Goal: Task Accomplishment & Management: Manage account settings

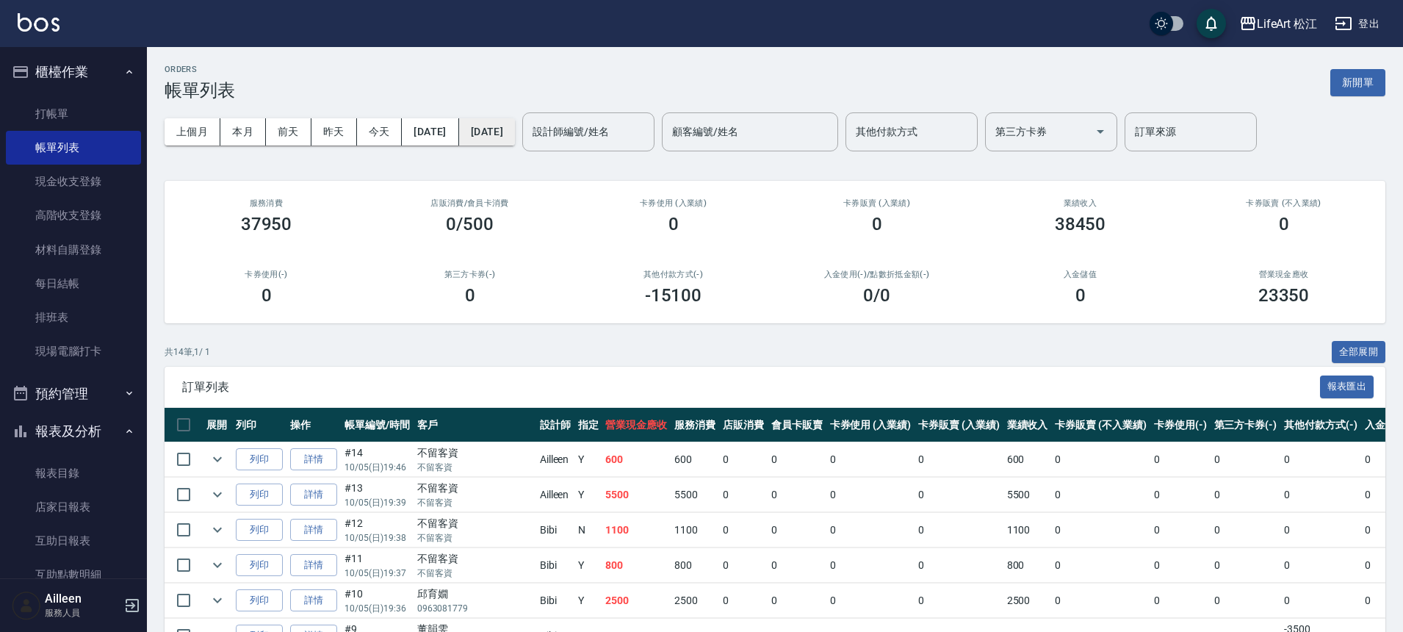
click at [515, 118] on button "[DATE]" at bounding box center [487, 131] width 56 height 27
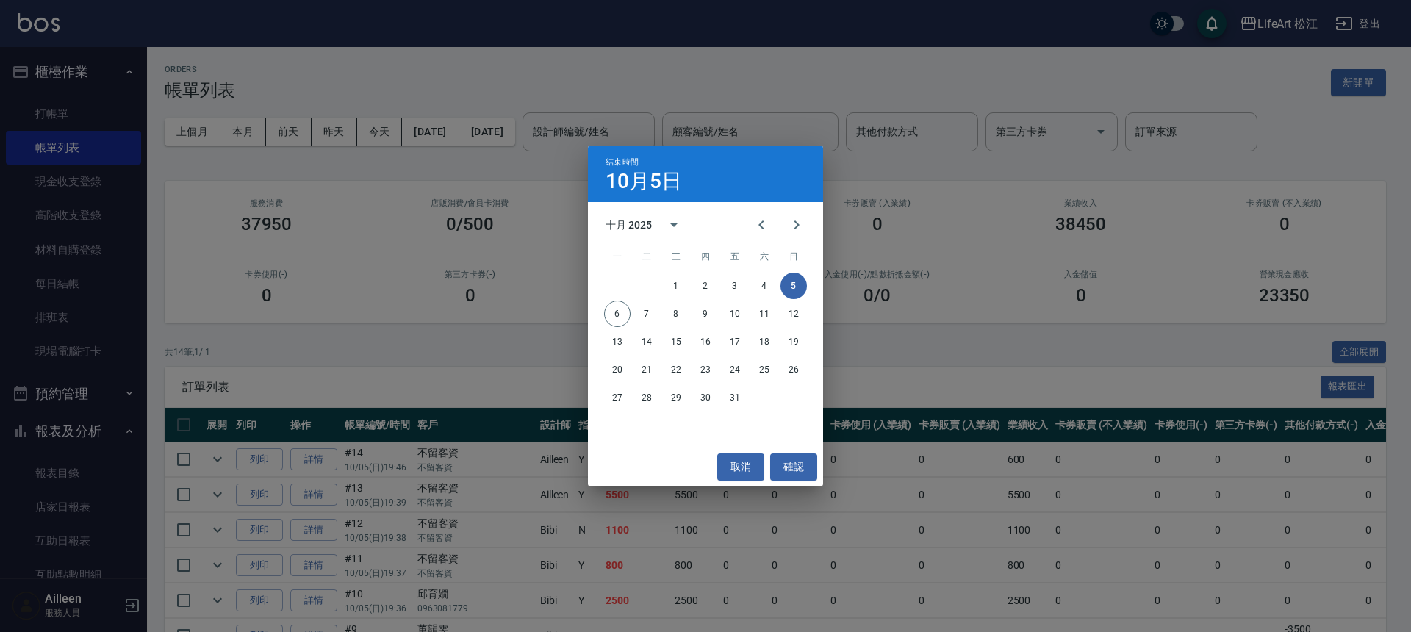
click at [531, 130] on div "結束時間 10月5日 十月 2025 一 二 三 四 五 六 日 1 2 3 4 5 6 7 8 9 10 11 12 13 14 15 16 17 18 1…" at bounding box center [705, 316] width 1411 height 632
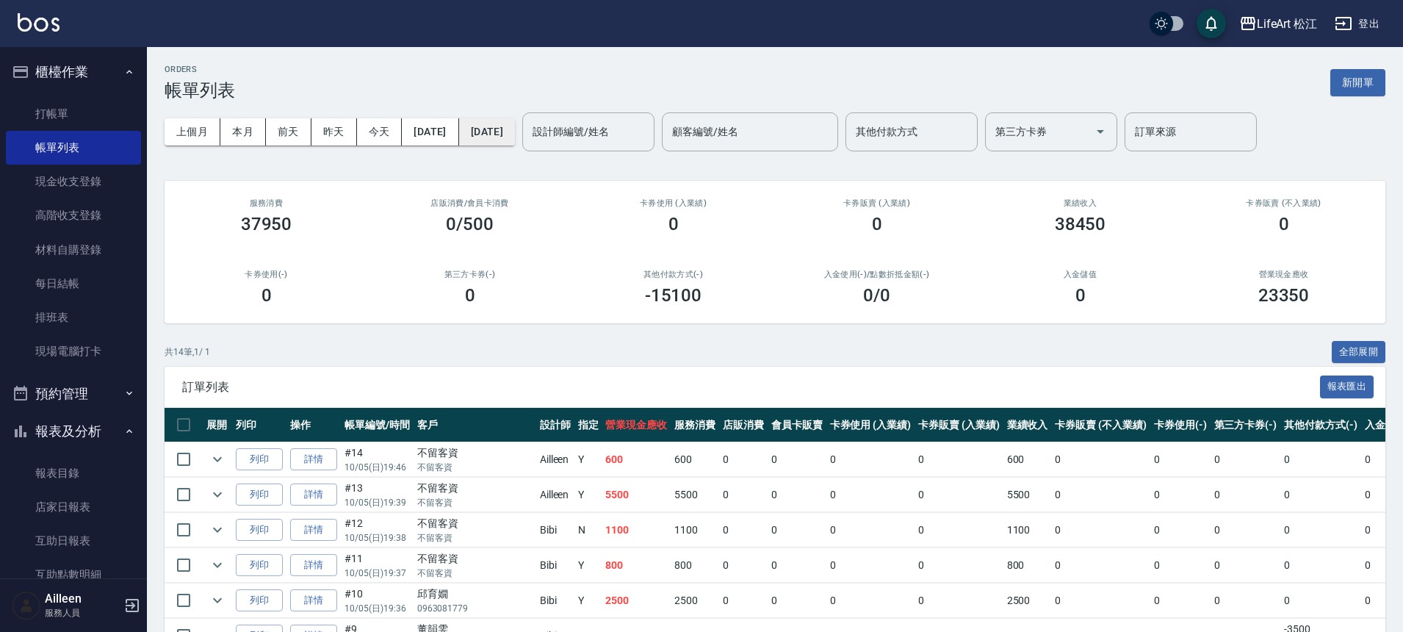
click at [515, 126] on button "[DATE]" at bounding box center [487, 131] width 56 height 27
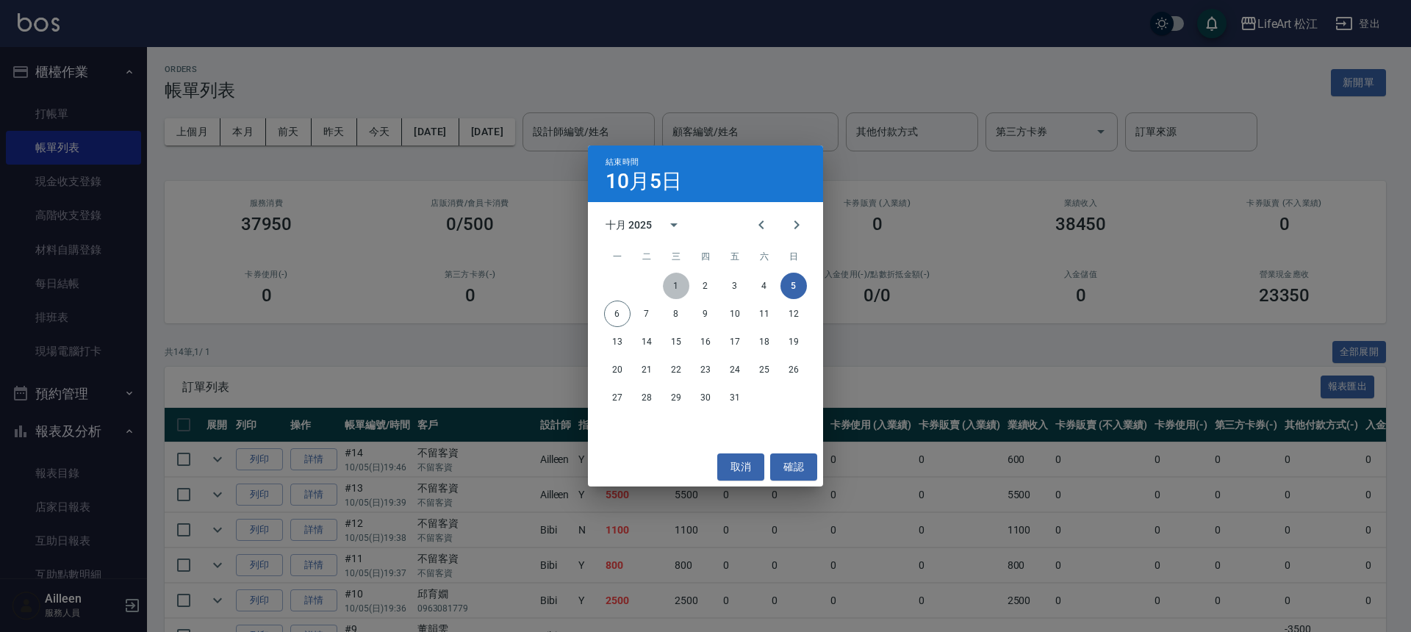
click at [686, 285] on button "1" at bounding box center [676, 286] width 26 height 26
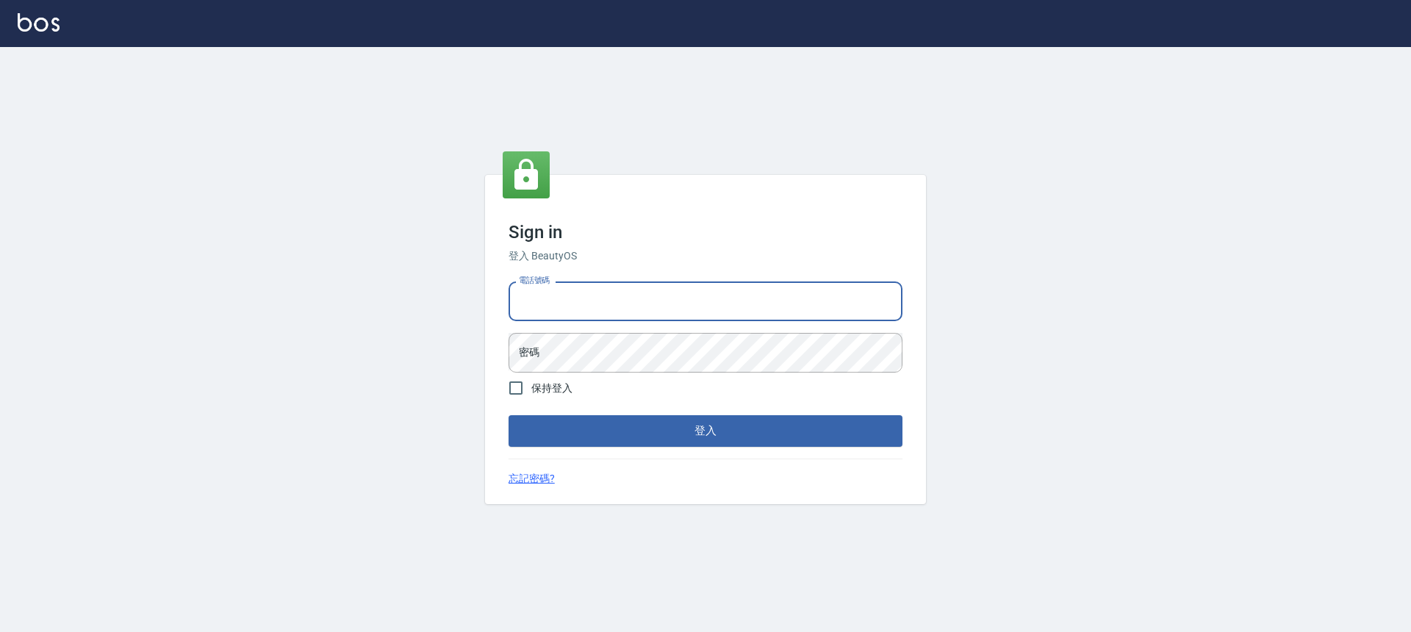
click at [596, 314] on input "電話號碼" at bounding box center [705, 301] width 394 height 40
type input "0900345509"
click at [607, 316] on div "電話號碼 0900345509 電話號碼 密碼 密碼" at bounding box center [706, 327] width 406 height 103
drag, startPoint x: 585, startPoint y: 302, endPoint x: 498, endPoint y: 306, distance: 86.8
click at [498, 306] on div "Sign in 登入 BeautyOS 電話號碼 0900345509 電話號碼 密碼 密碼 保持登入 登入 忘記密碼?" at bounding box center [705, 339] width 441 height 328
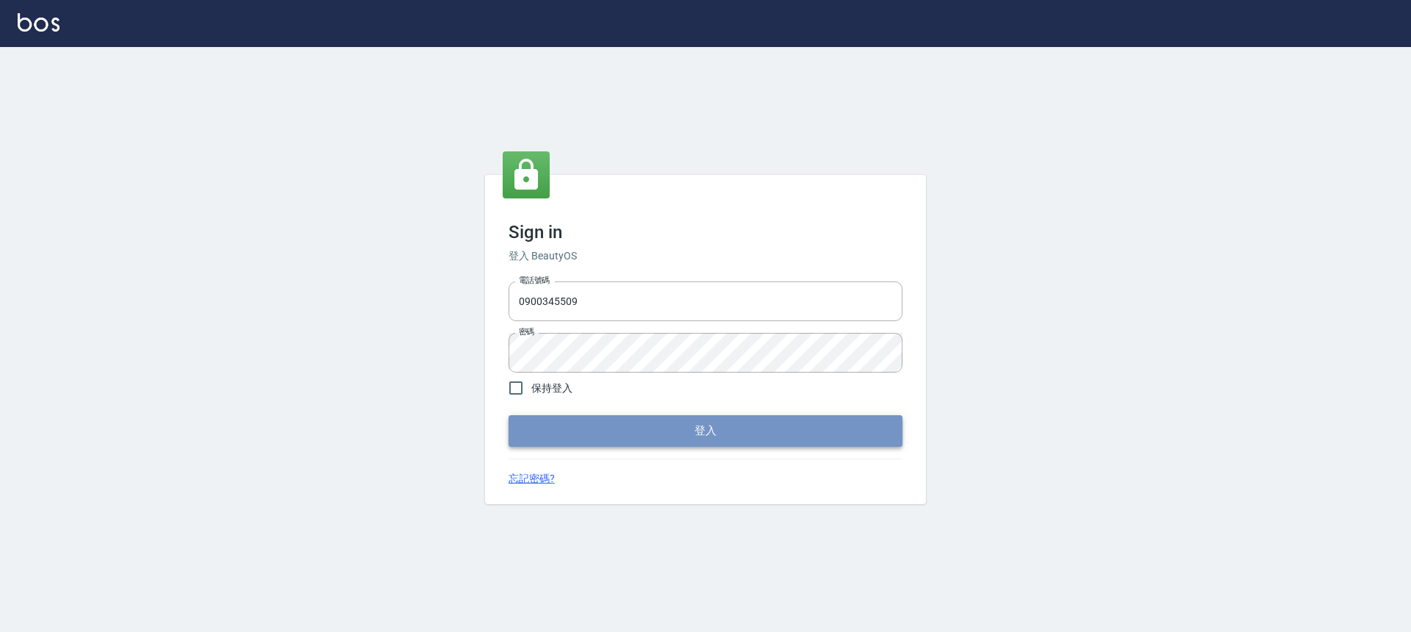
click at [638, 444] on button "登入" at bounding box center [705, 430] width 394 height 31
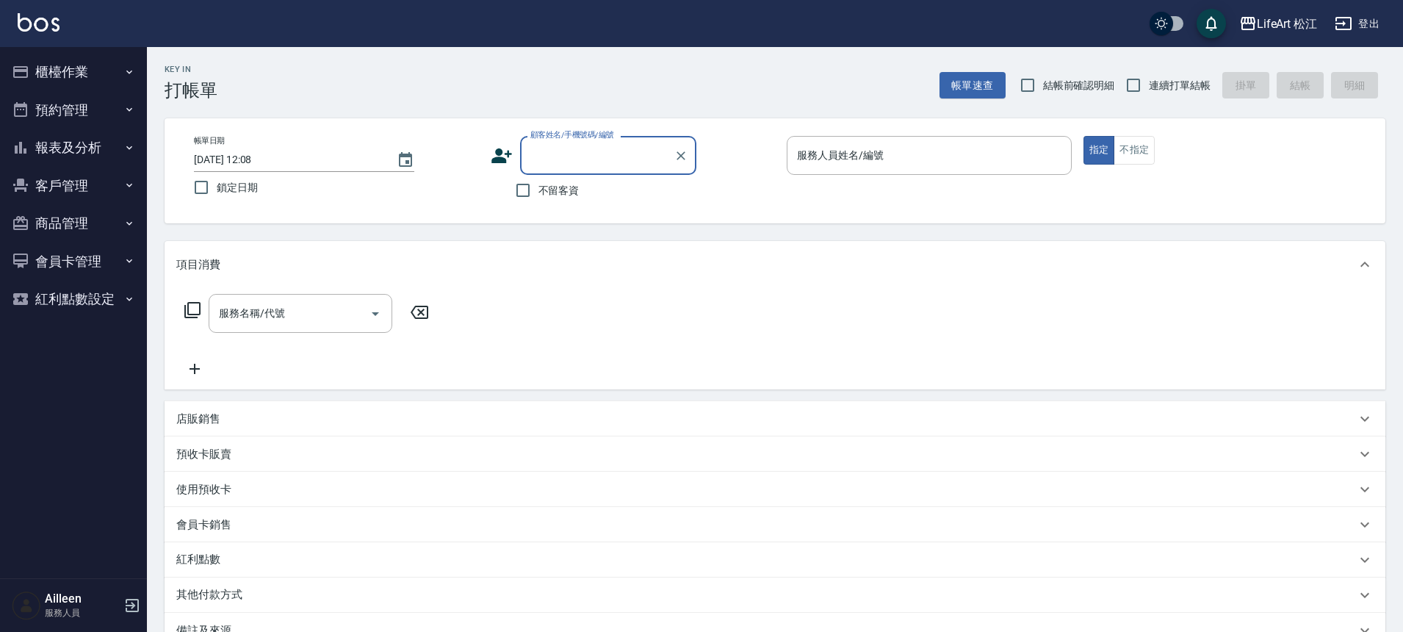
click at [103, 65] on button "櫃檯作業" at bounding box center [73, 72] width 135 height 38
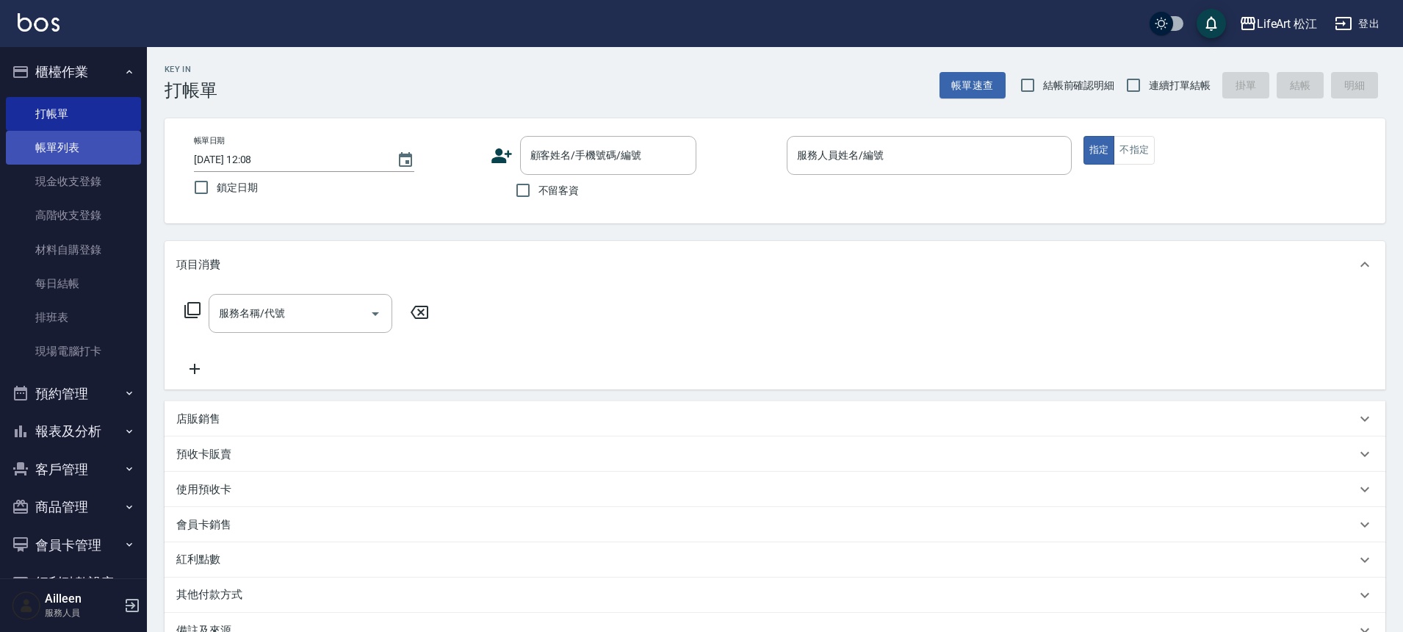
click at [68, 144] on link "帳單列表" at bounding box center [73, 148] width 135 height 34
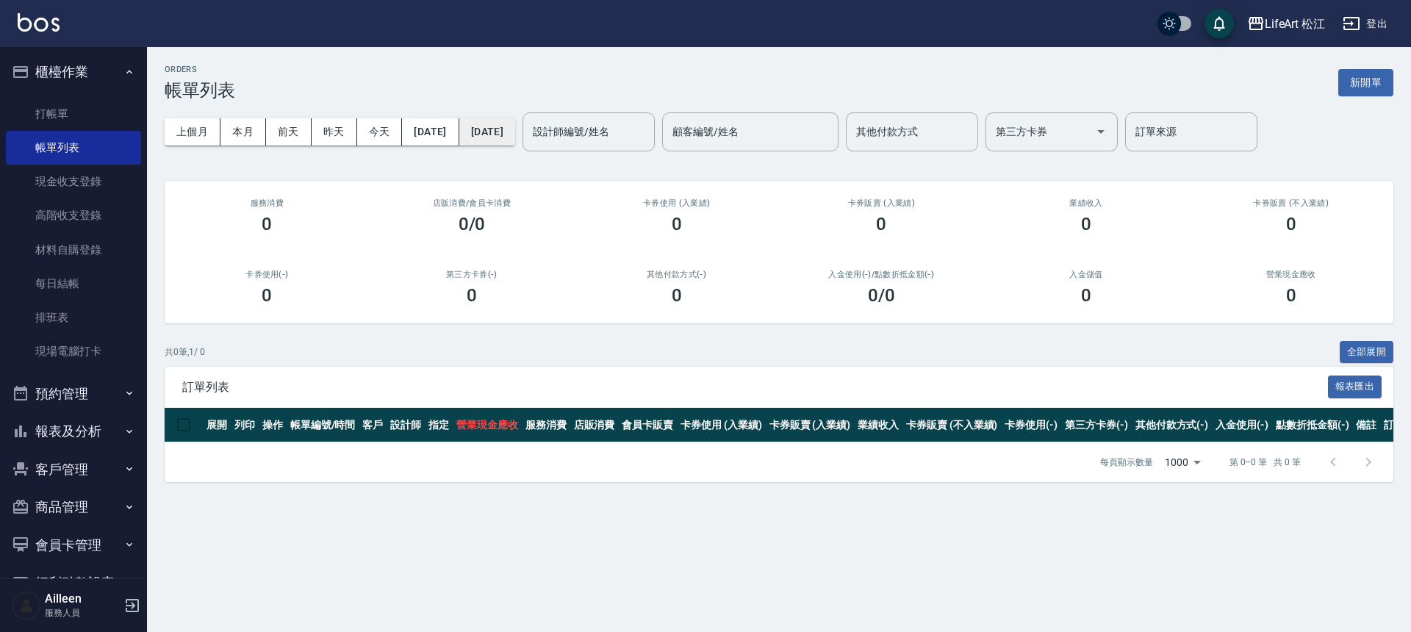
click at [515, 135] on button "[DATE]" at bounding box center [487, 131] width 56 height 27
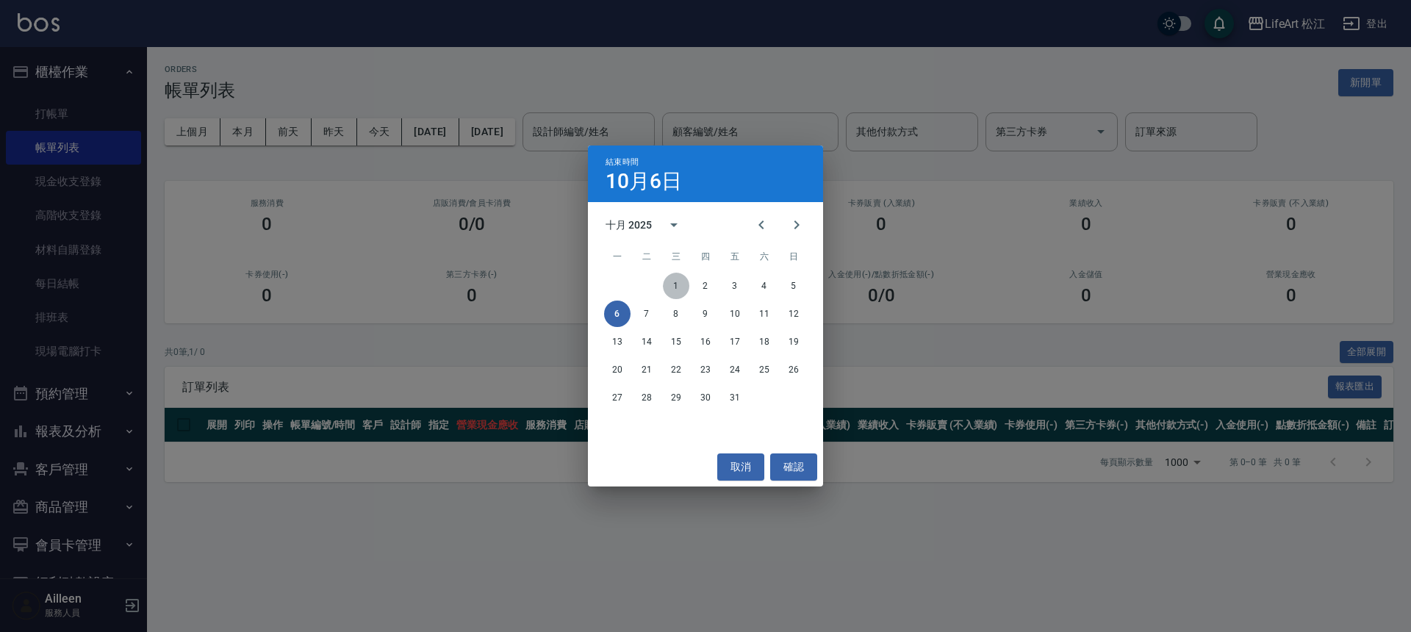
click at [671, 281] on button "1" at bounding box center [676, 286] width 26 height 26
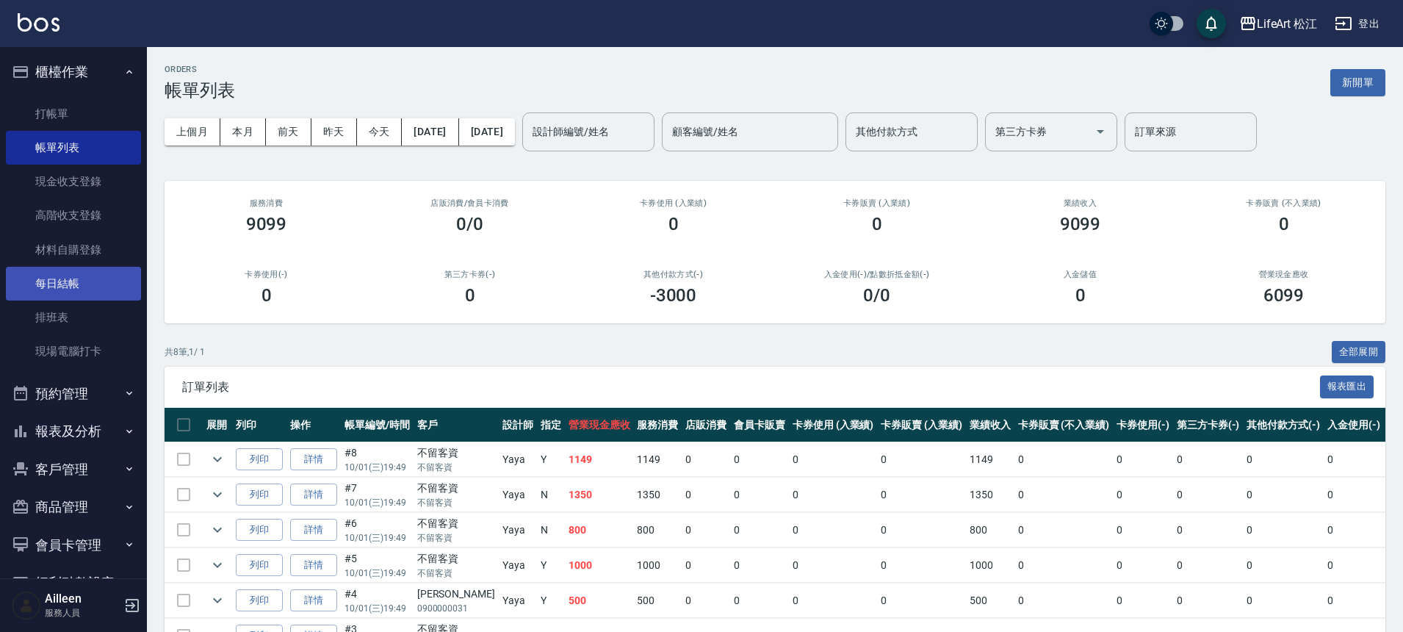
click at [48, 276] on link "每日結帳" at bounding box center [73, 284] width 135 height 34
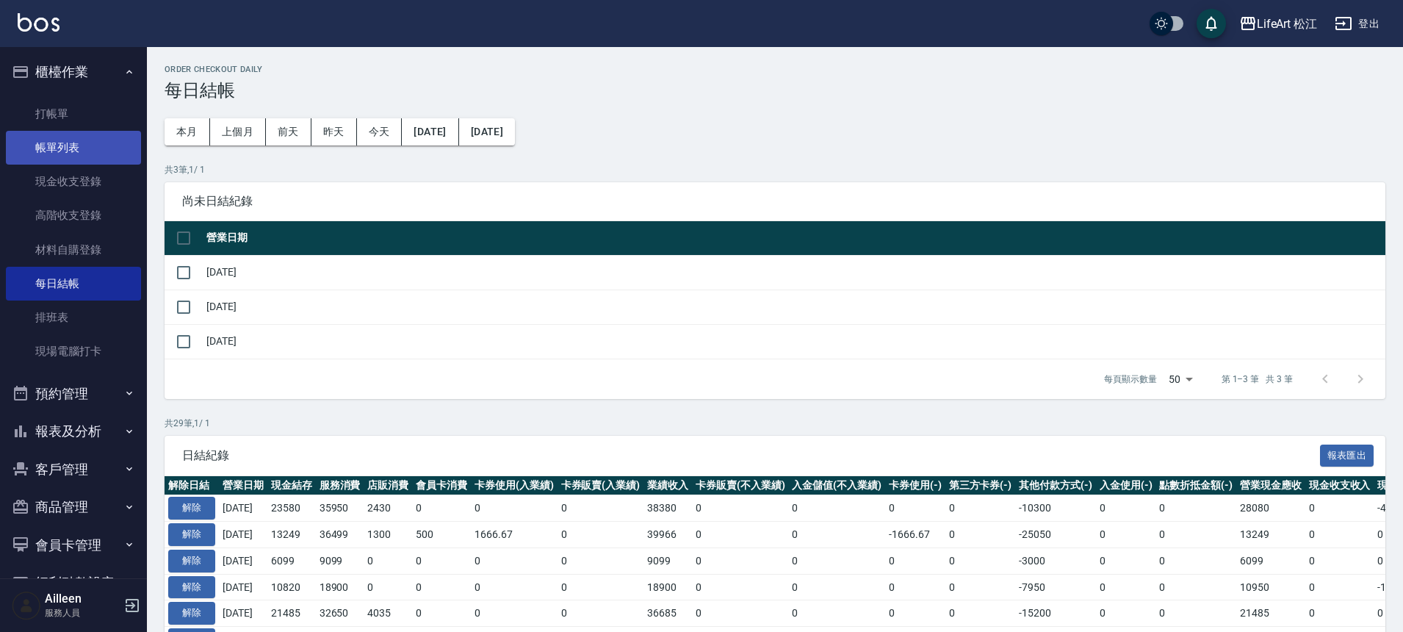
click at [84, 147] on link "帳單列表" at bounding box center [73, 148] width 135 height 34
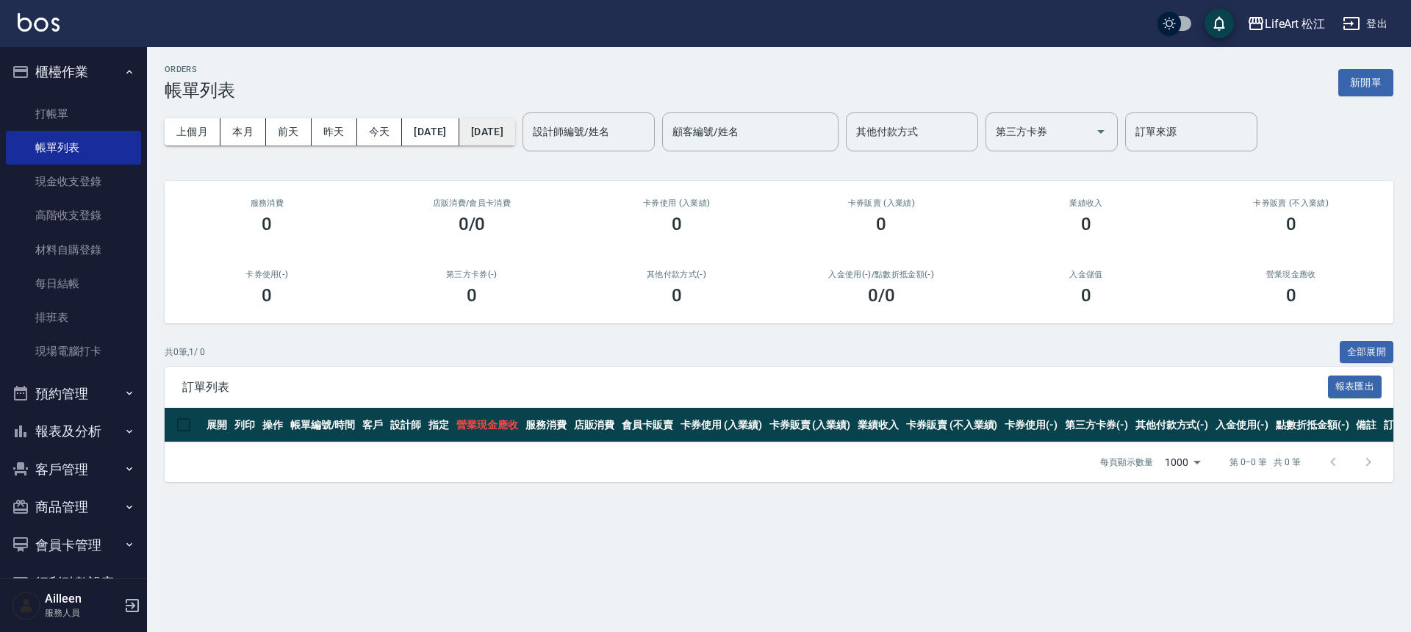
click at [515, 135] on button "[DATE]" at bounding box center [487, 131] width 56 height 27
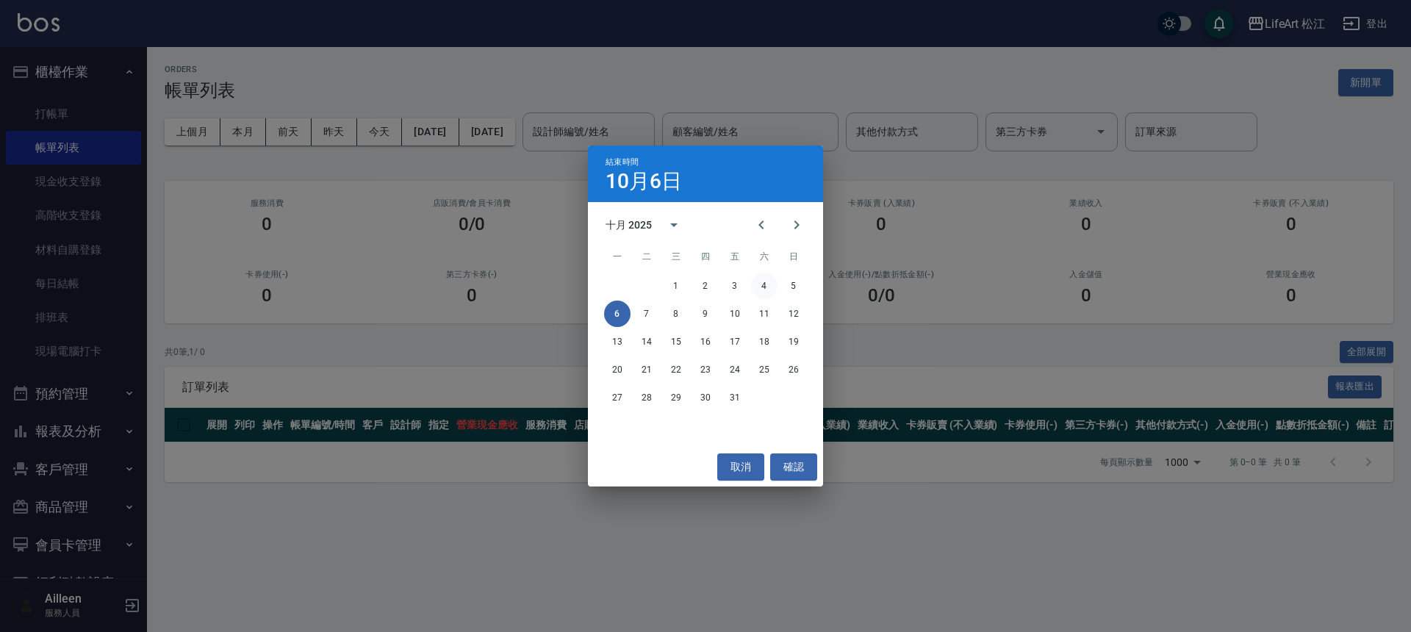
click at [763, 289] on button "4" at bounding box center [764, 286] width 26 height 26
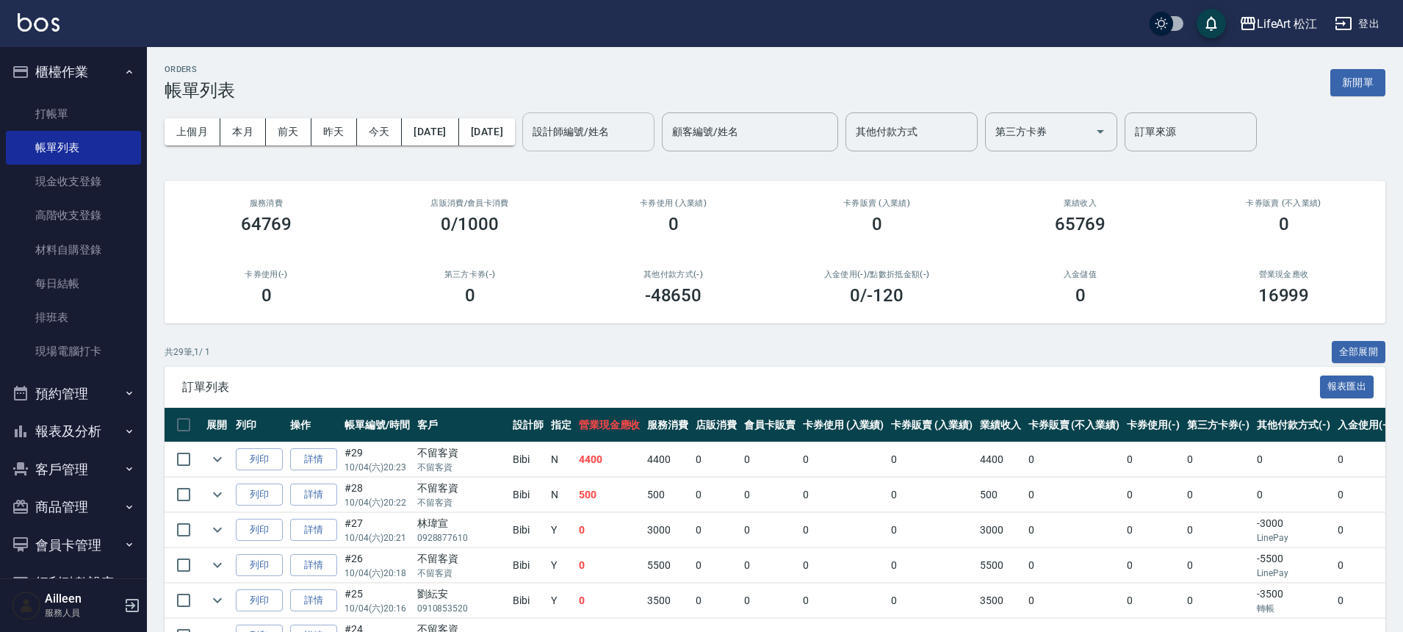
click at [648, 142] on input "設計師編號/姓名" at bounding box center [588, 132] width 119 height 26
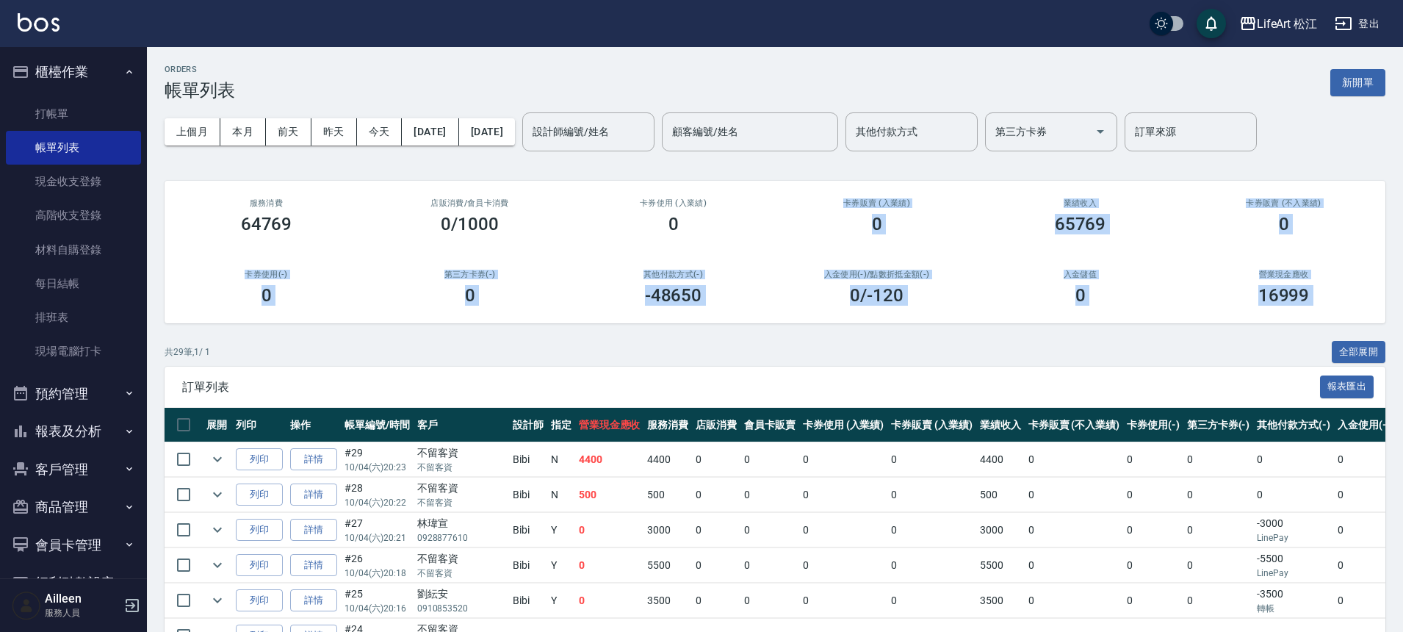
drag, startPoint x: 706, startPoint y: 215, endPoint x: 681, endPoint y: 331, distance: 118.7
click at [644, 147] on div "設計師編號/姓名" at bounding box center [588, 131] width 132 height 39
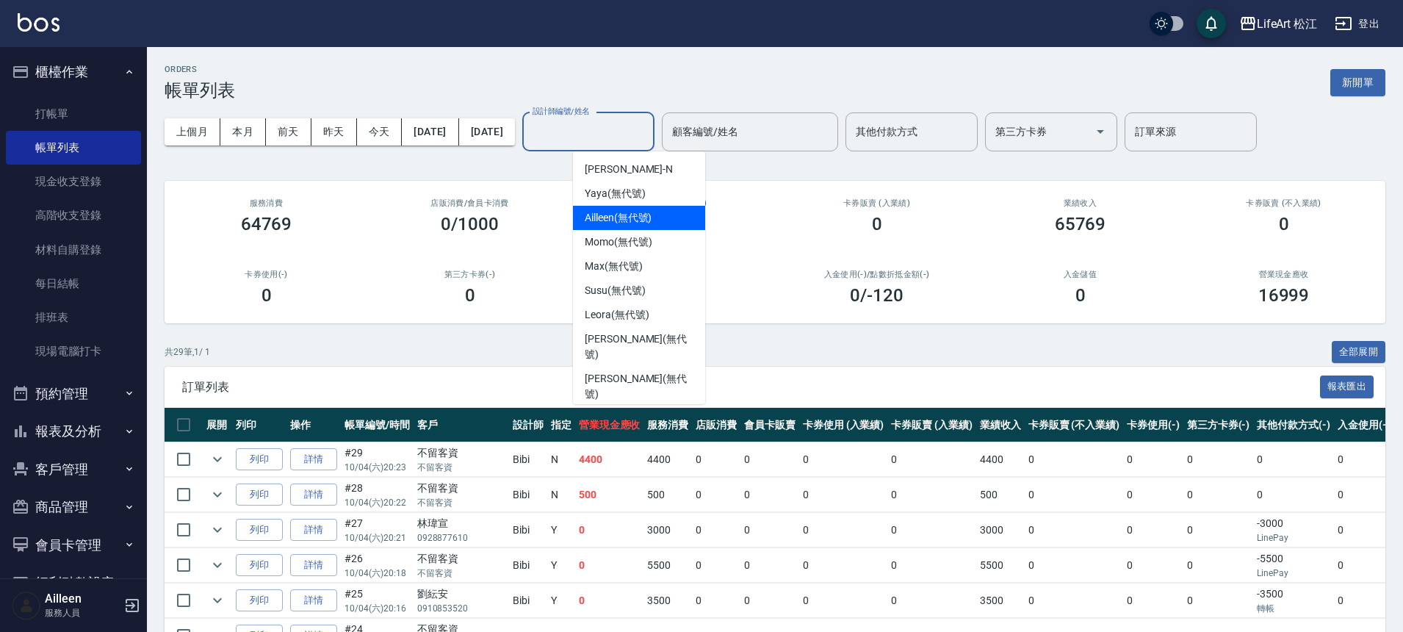
click at [648, 217] on span "Ailleen (無代號)" at bounding box center [618, 217] width 67 height 15
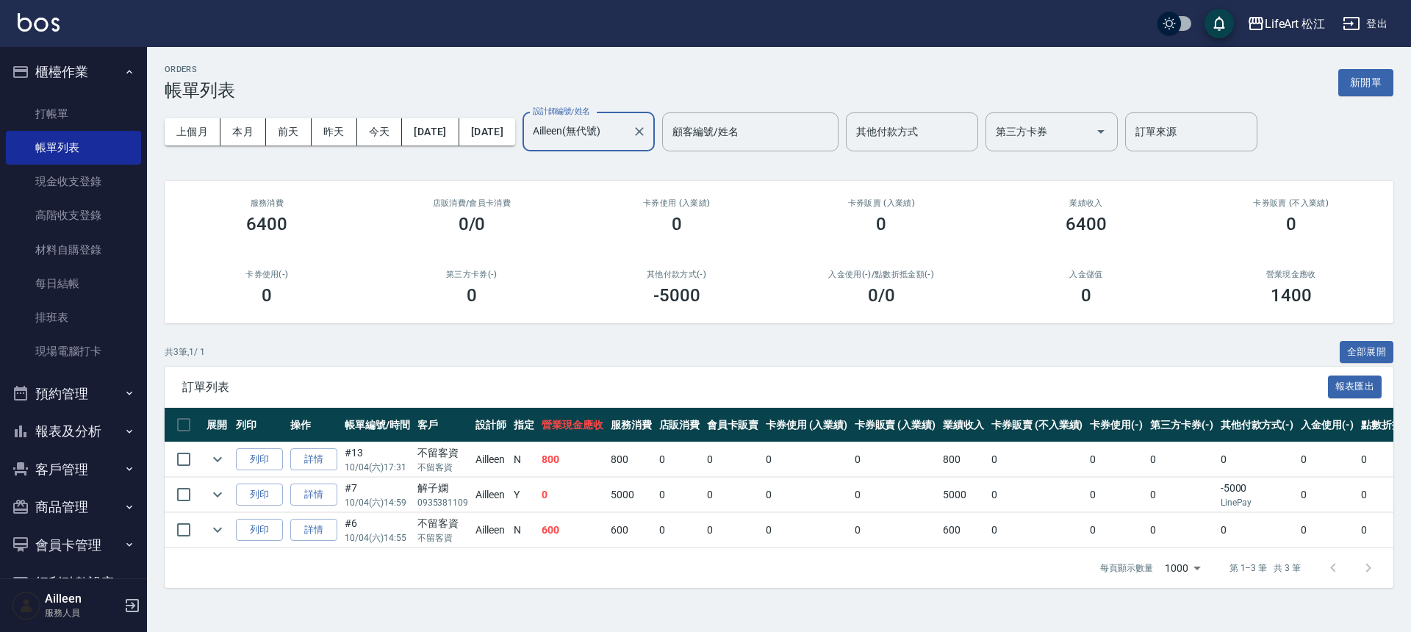
click at [626, 130] on input "Ailleen(無代號)" at bounding box center [577, 132] width 97 height 26
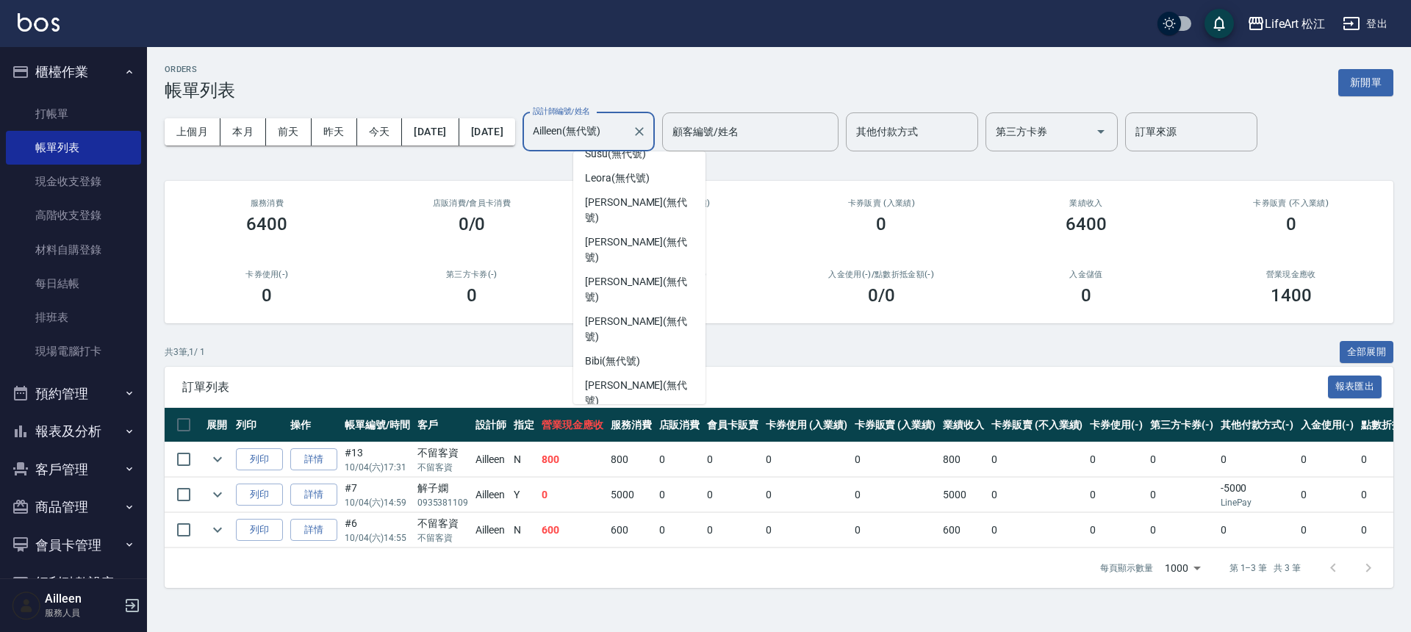
scroll to position [171, 0]
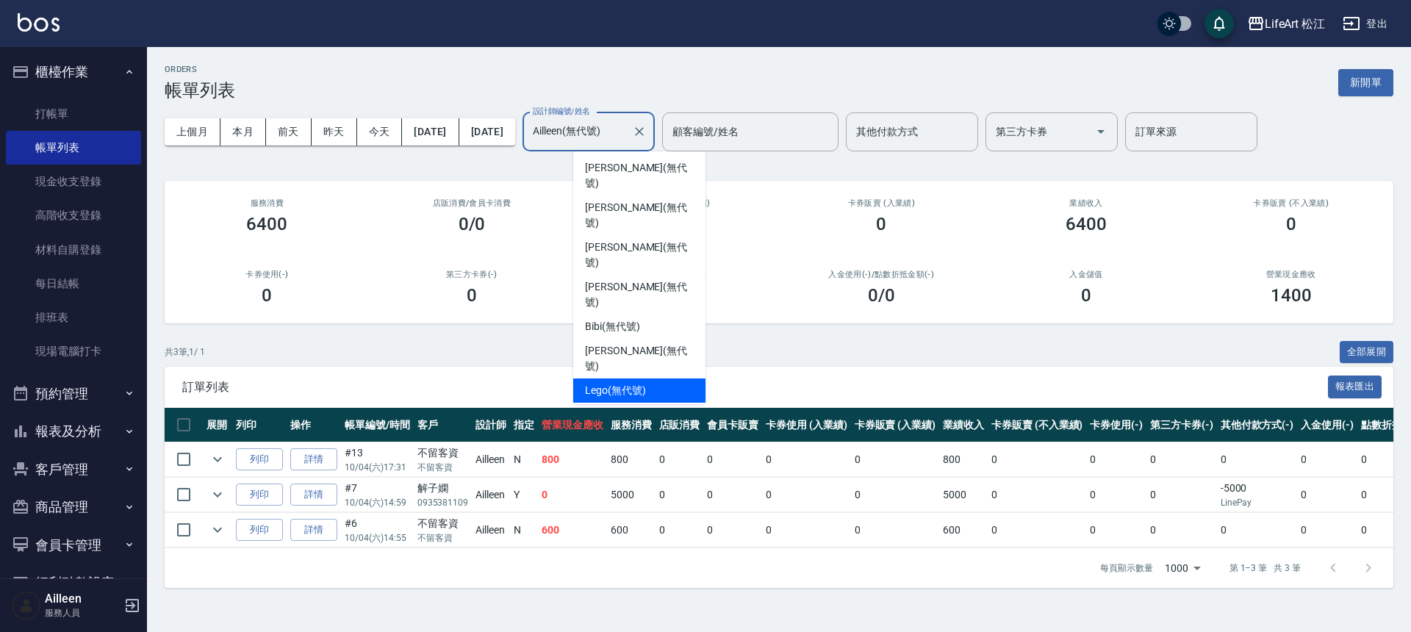
click at [635, 378] on div "Lego (無代號)" at bounding box center [639, 390] width 132 height 24
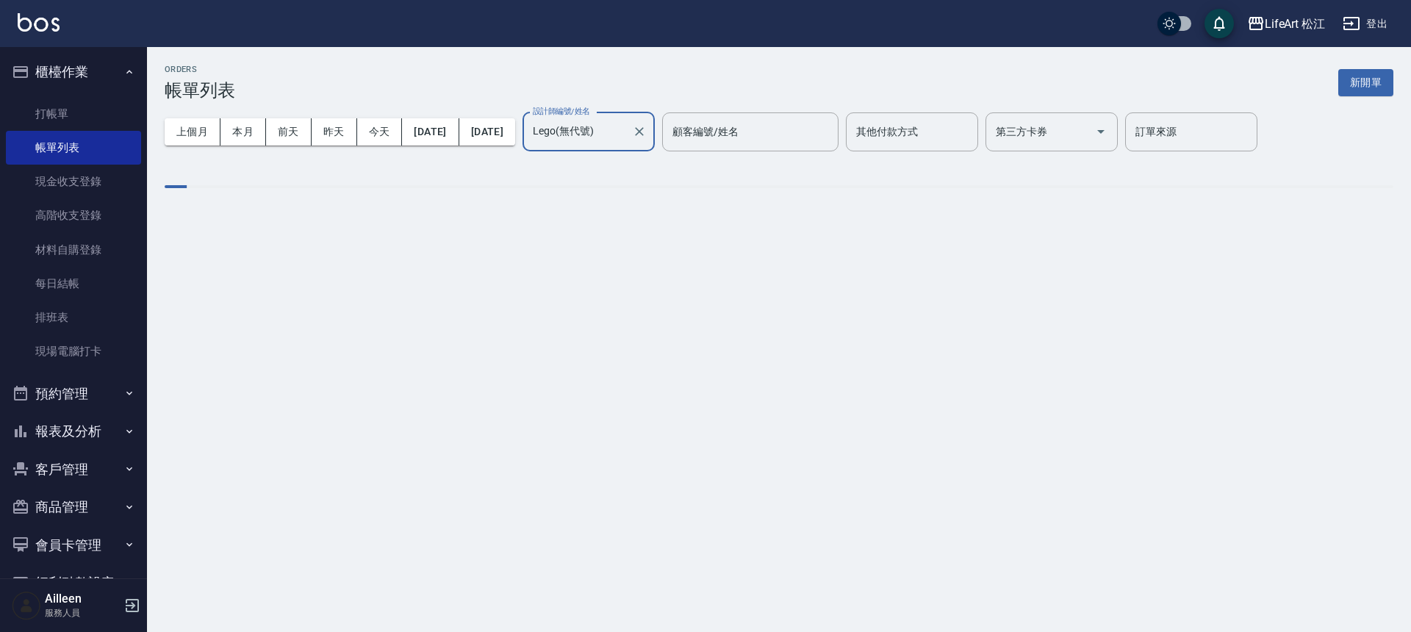
click at [635, 303] on div "ORDERS 帳單列表 新開單 上個月 本月 前天 昨天 今天 2025/10/04 2025/10/04 設計師編號/姓名 Lego(無代號) 設計師編號/…" at bounding box center [705, 316] width 1411 height 632
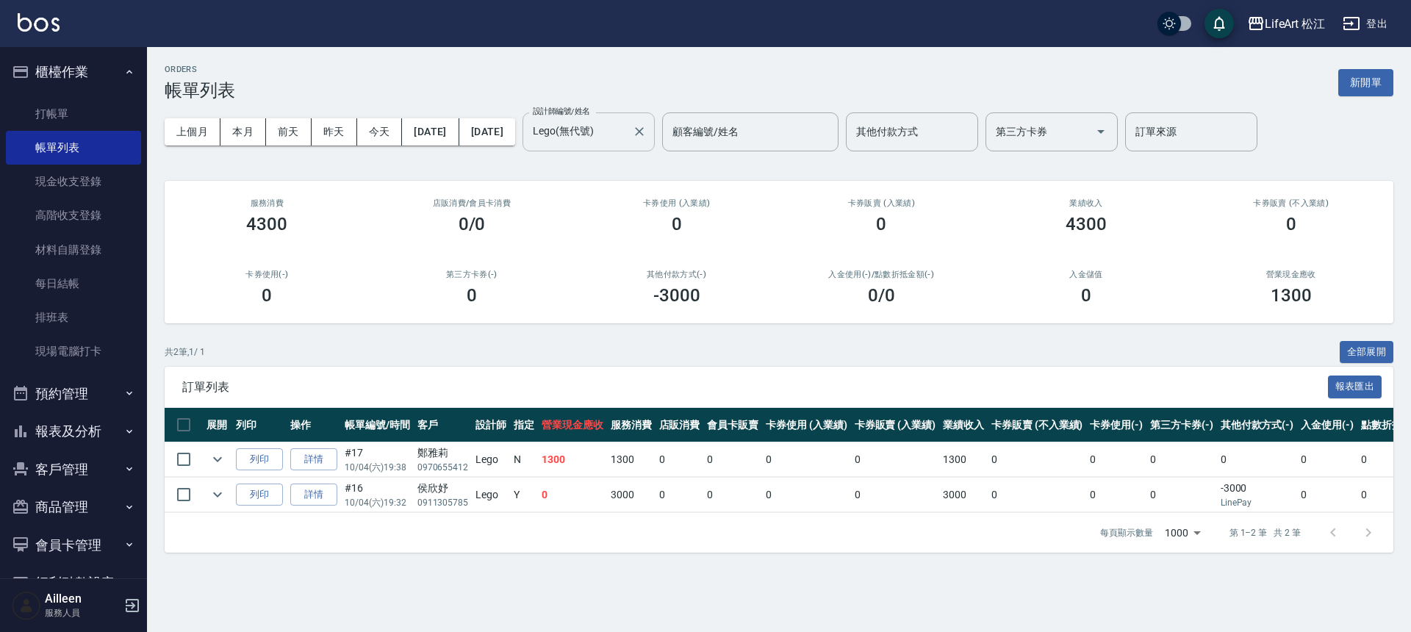
click at [626, 140] on input "Lego(無代號)" at bounding box center [577, 132] width 97 height 26
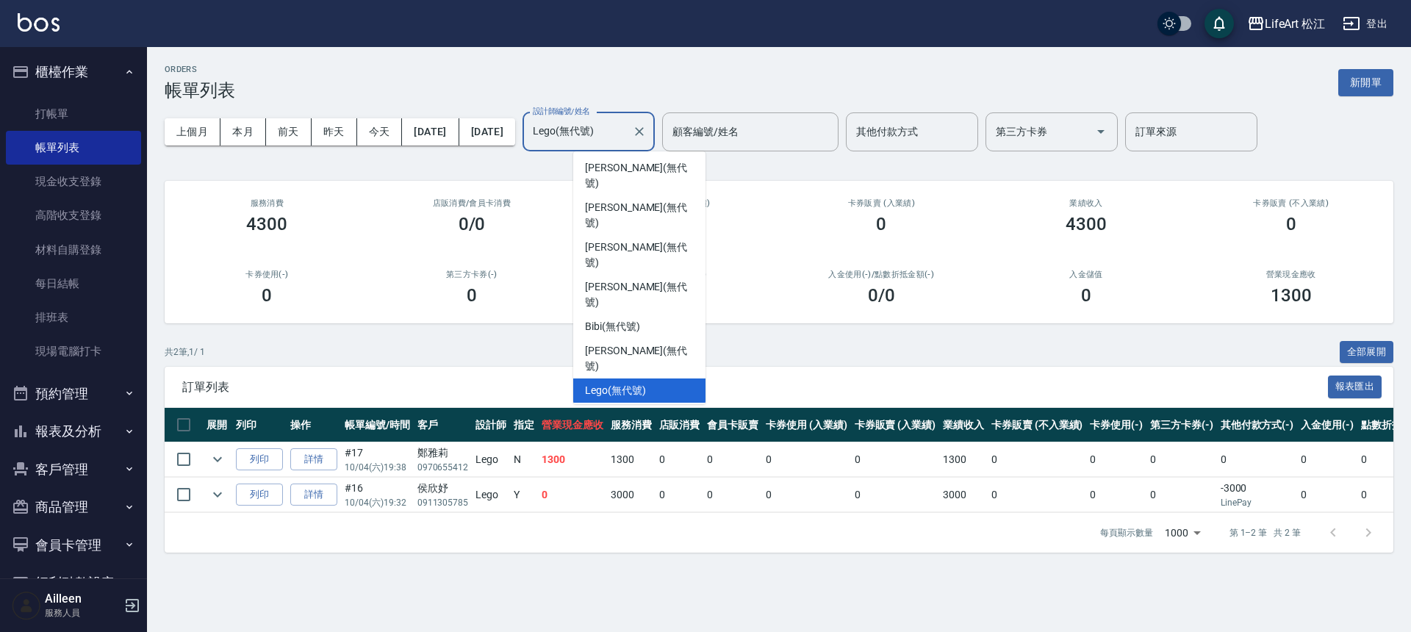
click at [645, 451] on div "Mia (無代號)" at bounding box center [639, 463] width 132 height 24
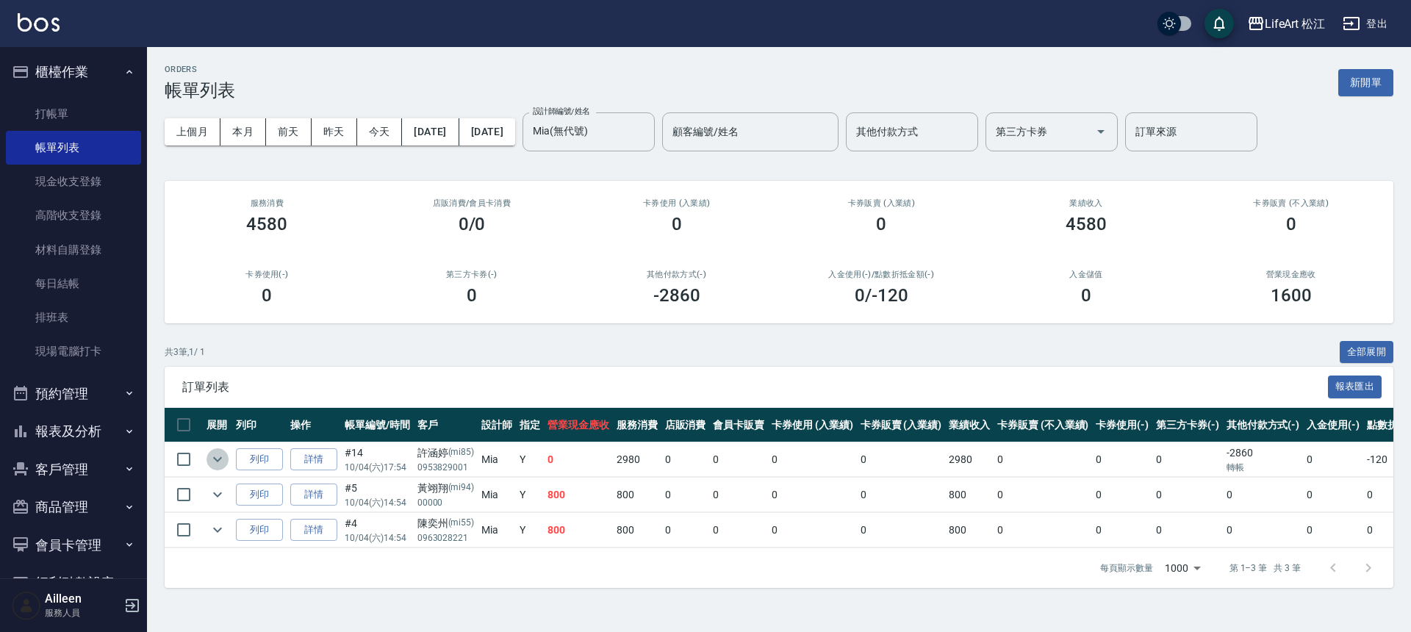
click at [216, 453] on icon "expand row" at bounding box center [218, 459] width 18 height 18
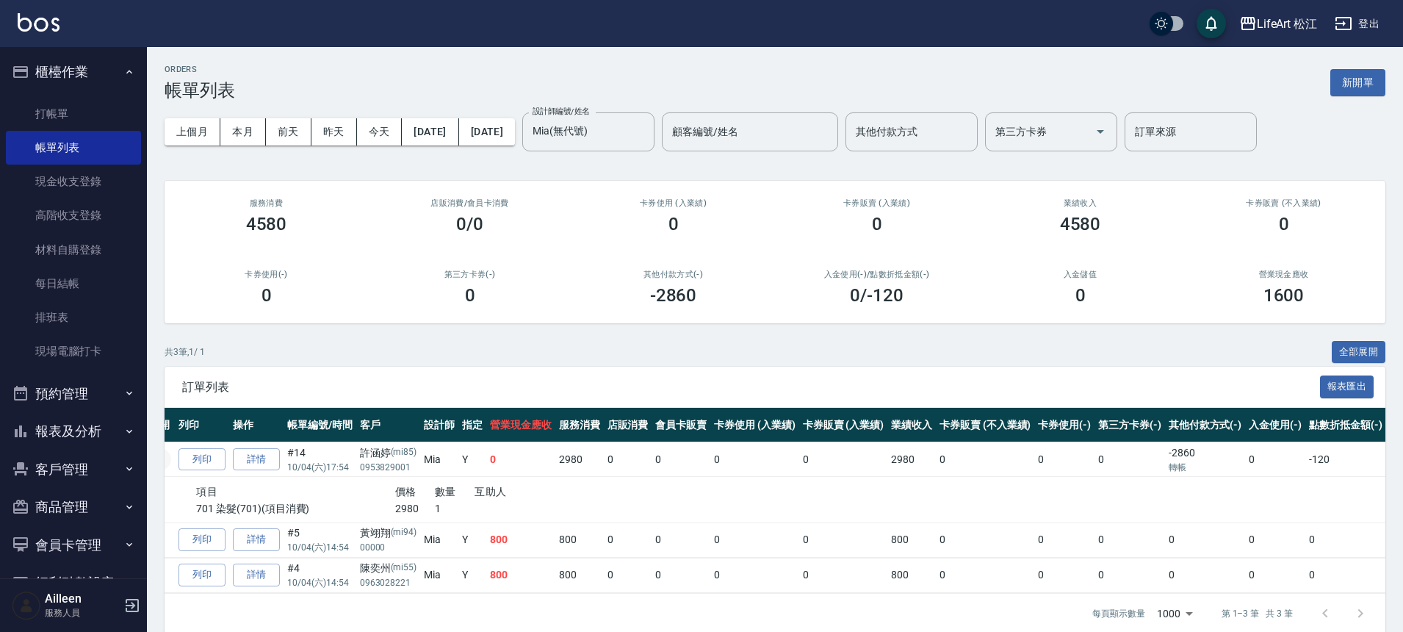
scroll to position [0, 0]
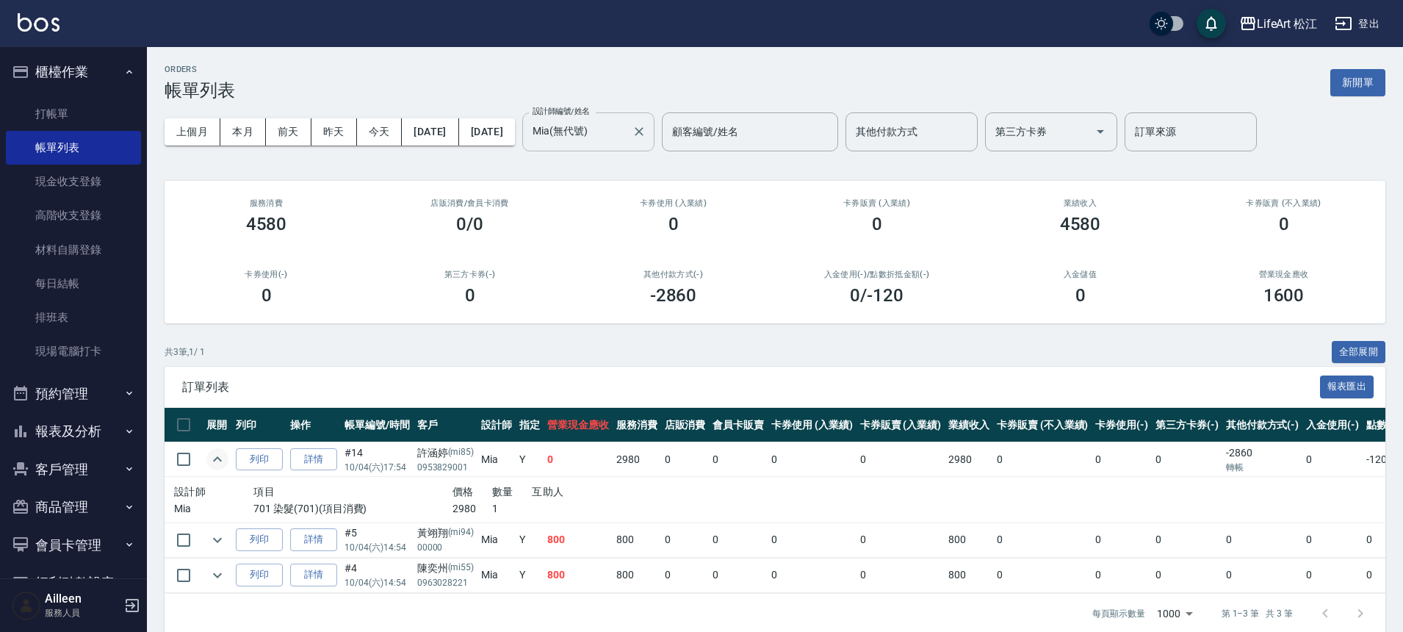
click at [626, 125] on input "Mia(無代號)" at bounding box center [577, 132] width 97 height 26
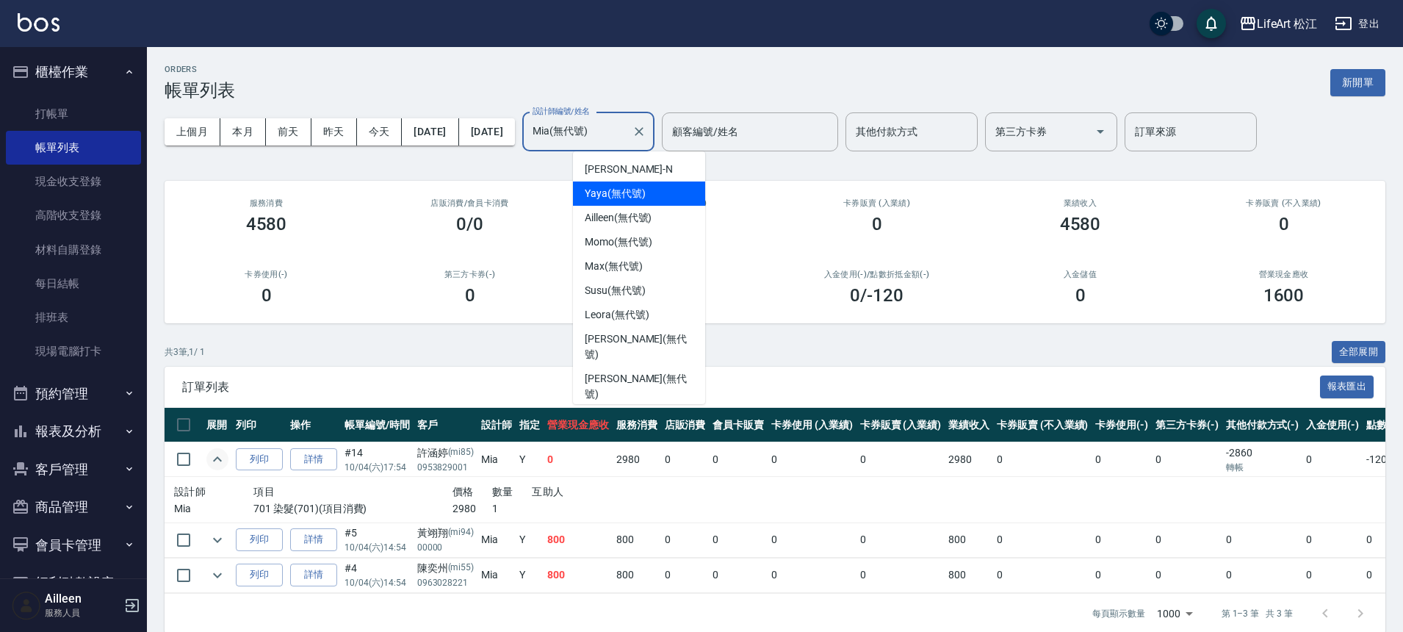
click at [649, 192] on div "Yaya (無代號)" at bounding box center [639, 193] width 132 height 24
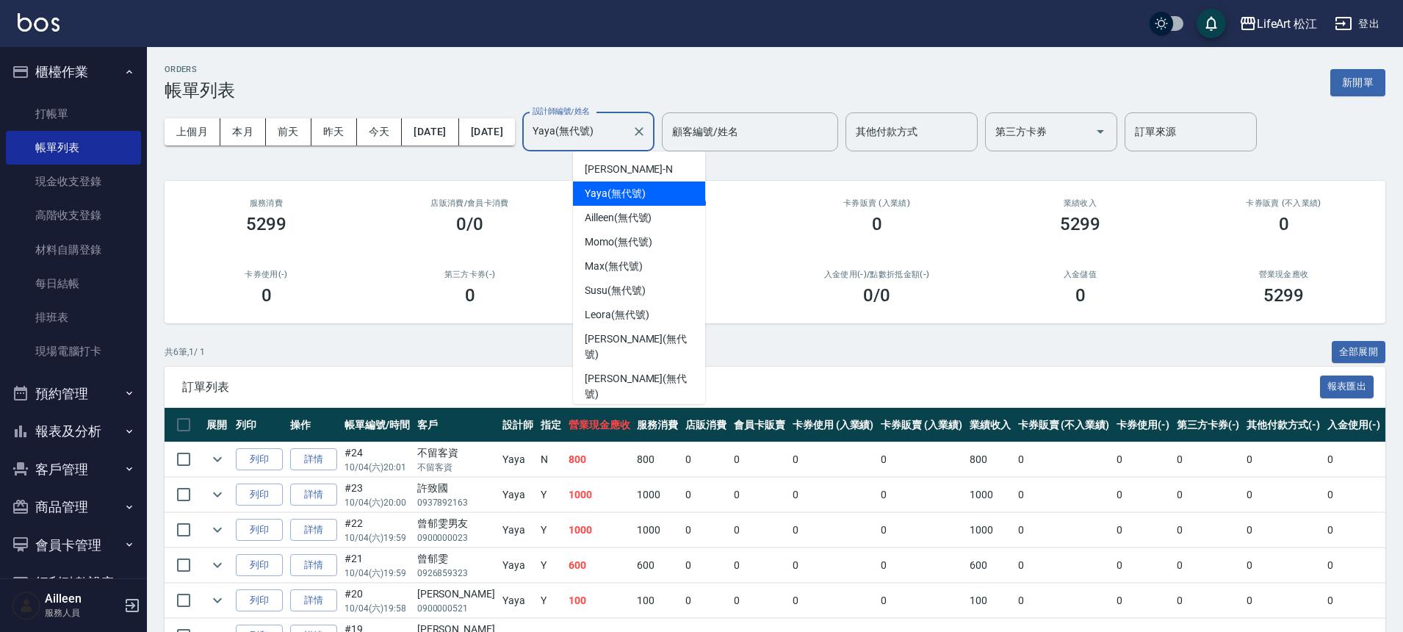
click at [626, 125] on input "Yaya(無代號)" at bounding box center [577, 132] width 97 height 26
click at [665, 243] on div "Momo (無代號)" at bounding box center [639, 242] width 132 height 24
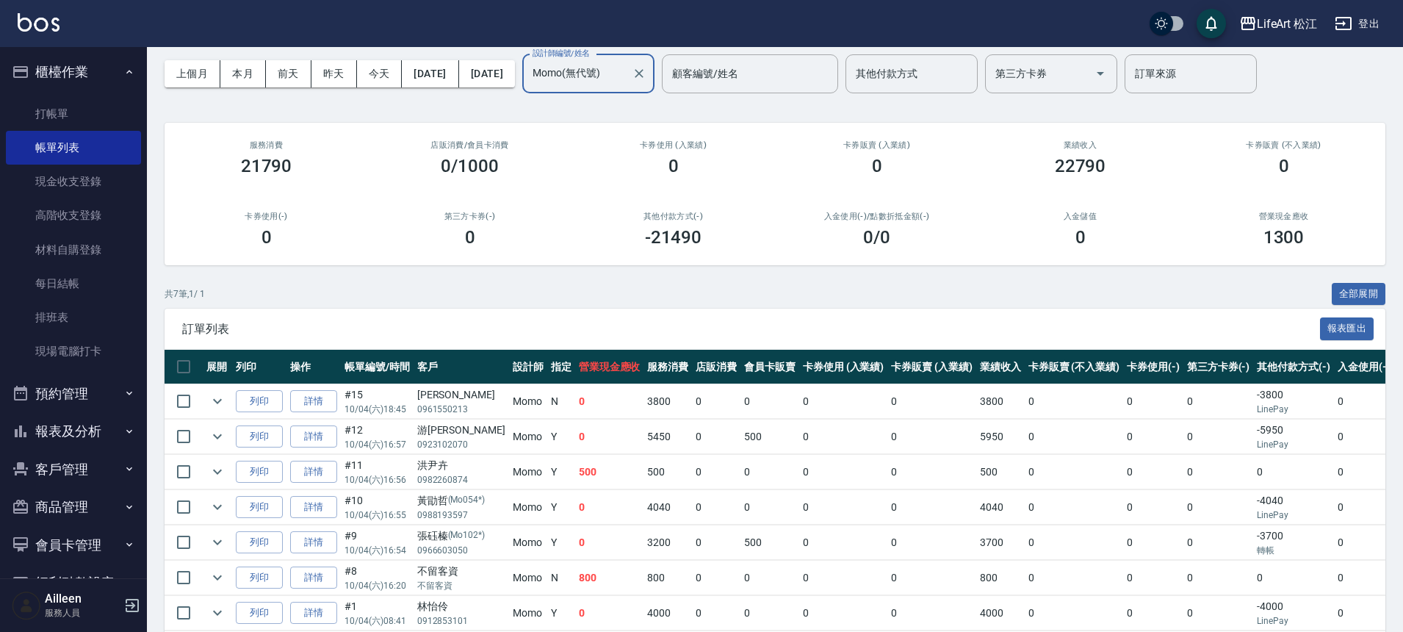
scroll to position [126, 0]
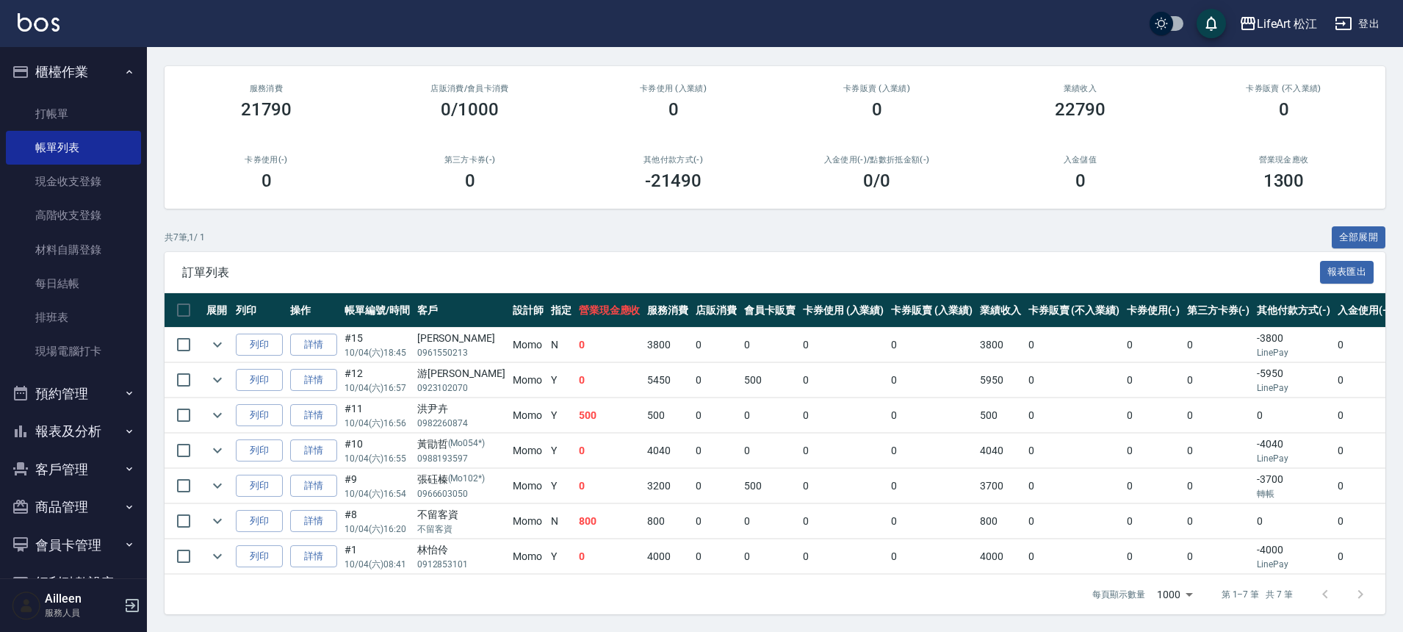
drag, startPoint x: 950, startPoint y: 475, endPoint x: 940, endPoint y: 494, distance: 21.4
click at [960, 478] on tr "列印 詳情 #9 10/04 (六) 16:54 張砡榛 (Mo102*) 0966603050 Momo Y 0 3200 0 500 0 0 3700 0…" at bounding box center [876, 486] width 1423 height 35
click at [577, 517] on td "800" at bounding box center [609, 521] width 69 height 35
click at [578, 514] on td "800" at bounding box center [609, 521] width 69 height 35
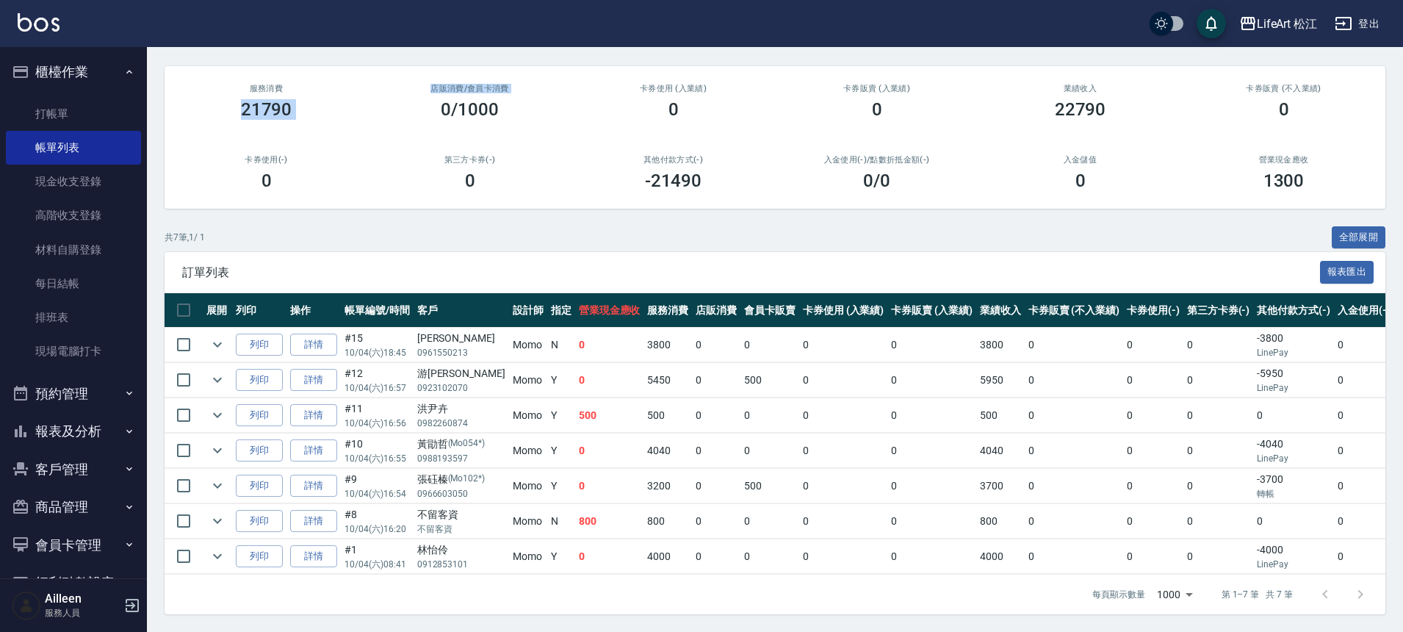
drag, startPoint x: 232, startPoint y: 96, endPoint x: 388, endPoint y: 104, distance: 156.0
click at [388, 104] on div "服務消費 21790 店販消費 /會員卡消費 0/1000 卡券使用 (入業績) 0 卡券販賣 (入業績) 0 業績收入 22790 卡券販賣 (不入業績) …" at bounding box center [775, 137] width 1221 height 143
click at [577, 349] on td "0" at bounding box center [609, 345] width 69 height 35
drag, startPoint x: 530, startPoint y: 333, endPoint x: 554, endPoint y: 339, distance: 24.9
click at [554, 339] on tr "列印 詳情 #15 10/04 (六) 18:45 吳Ｓ 0961550213 Momo N 0 3800 0 0 0 0 3800 0 0 0 -3800 …" at bounding box center [876, 345] width 1423 height 35
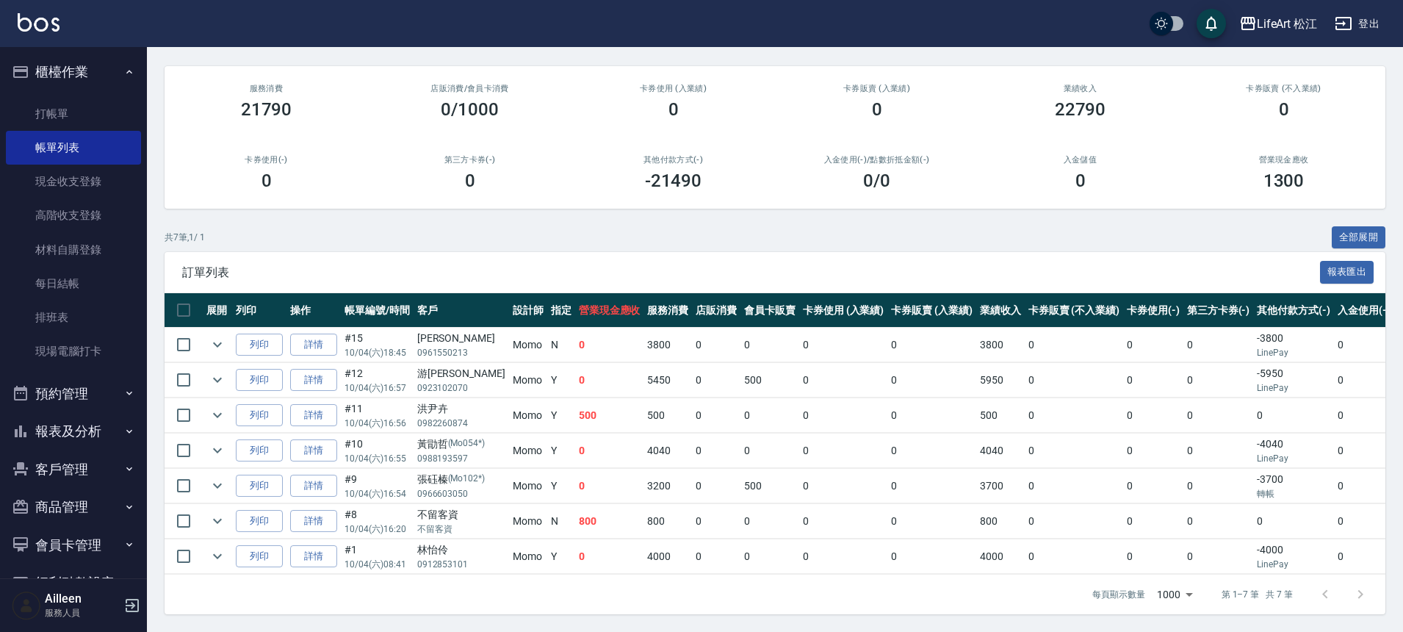
click at [575, 340] on td "0" at bounding box center [609, 345] width 69 height 35
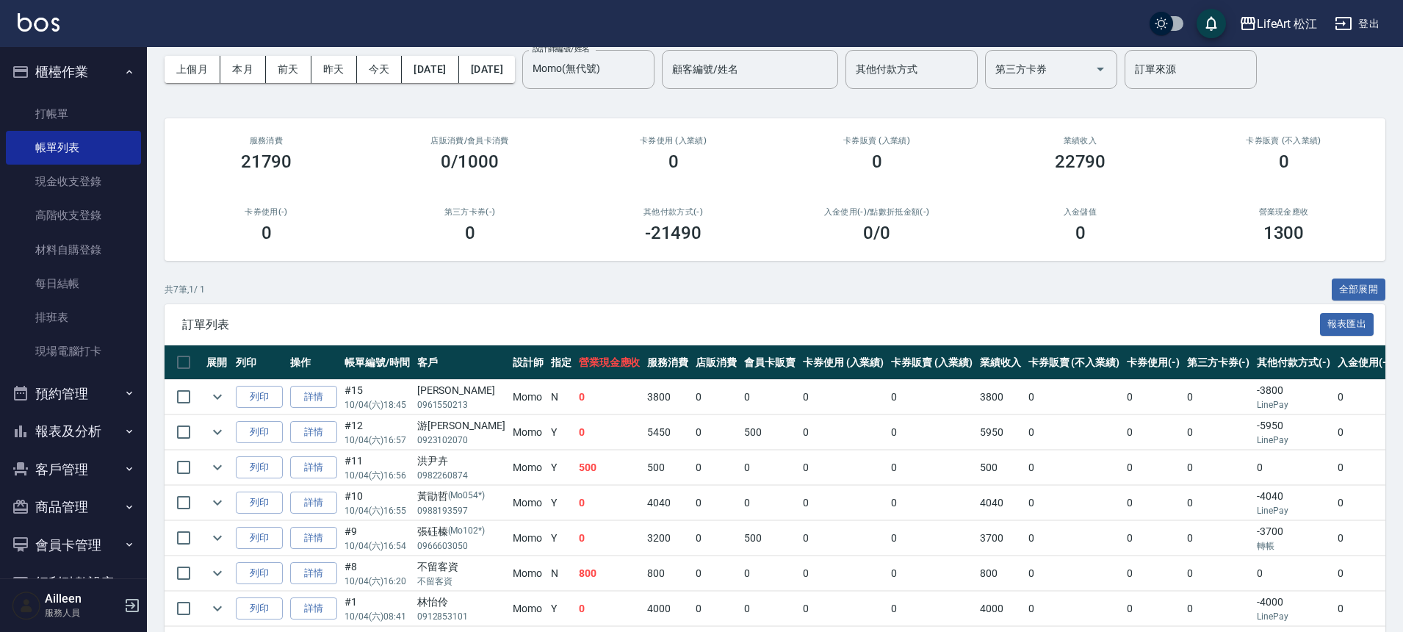
scroll to position [0, 0]
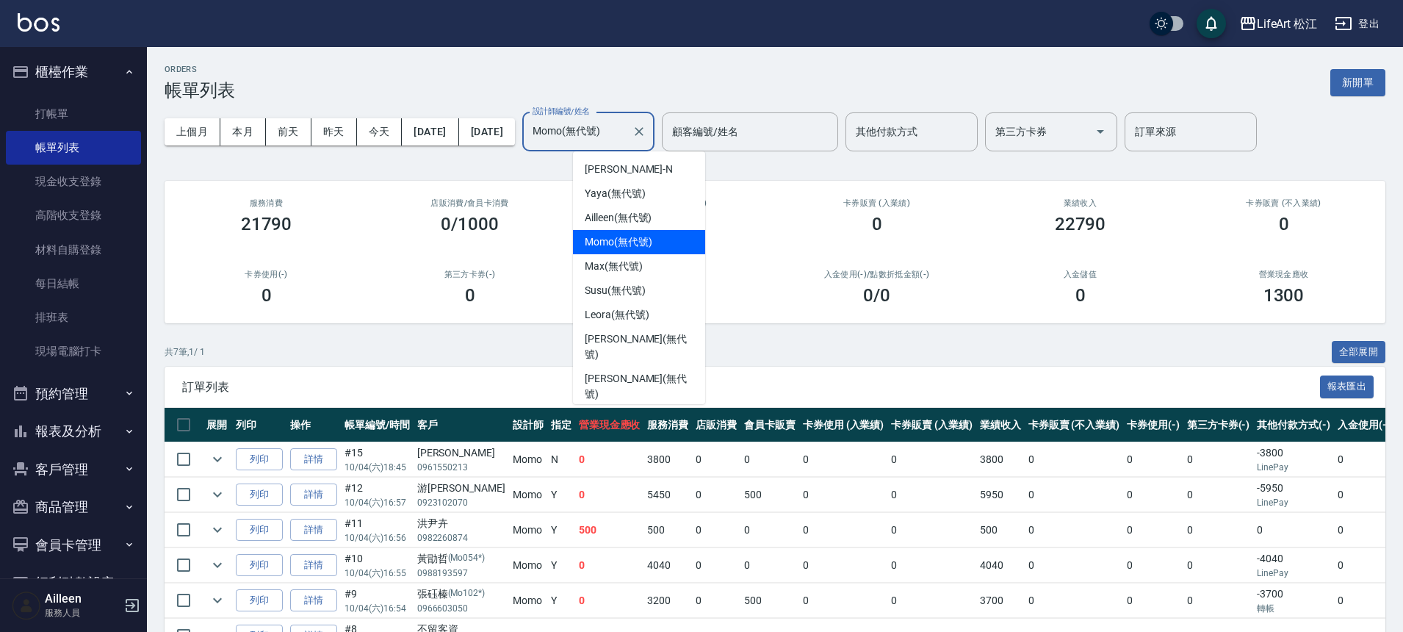
click at [626, 127] on input "Momo(無代號)" at bounding box center [577, 132] width 97 height 26
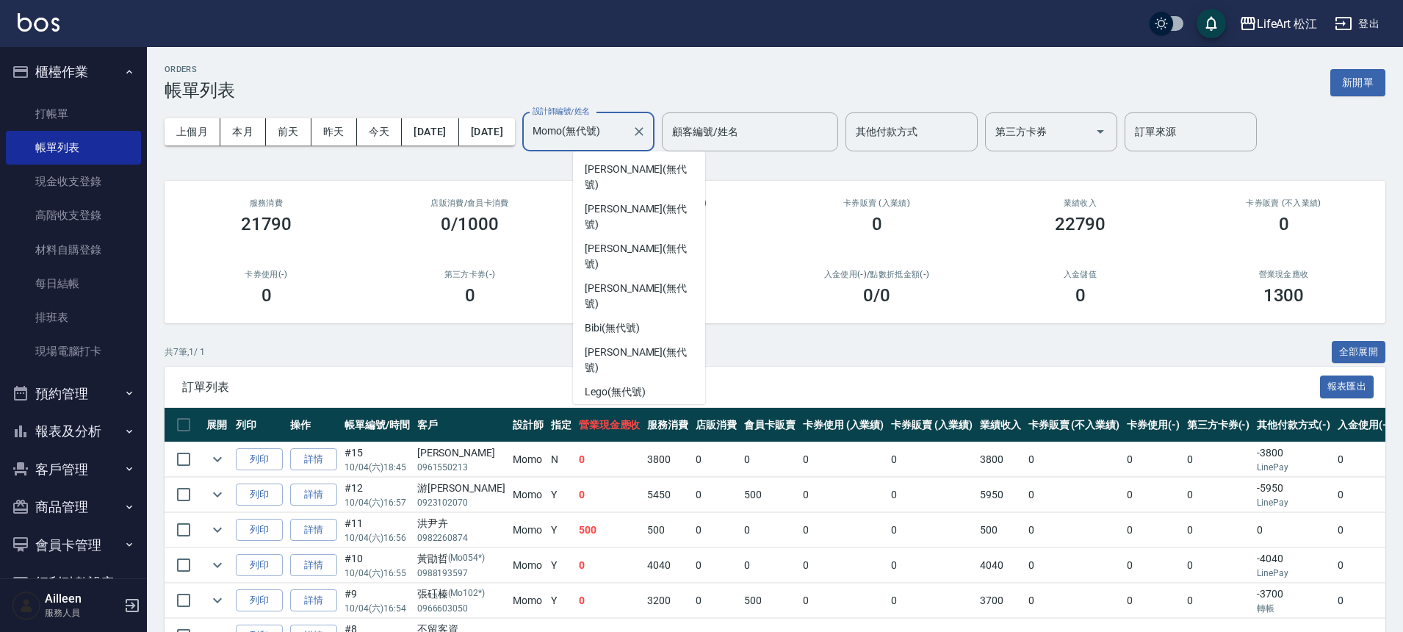
scroll to position [171, 0]
click at [648, 314] on div "Bibi (無代號)" at bounding box center [639, 326] width 132 height 24
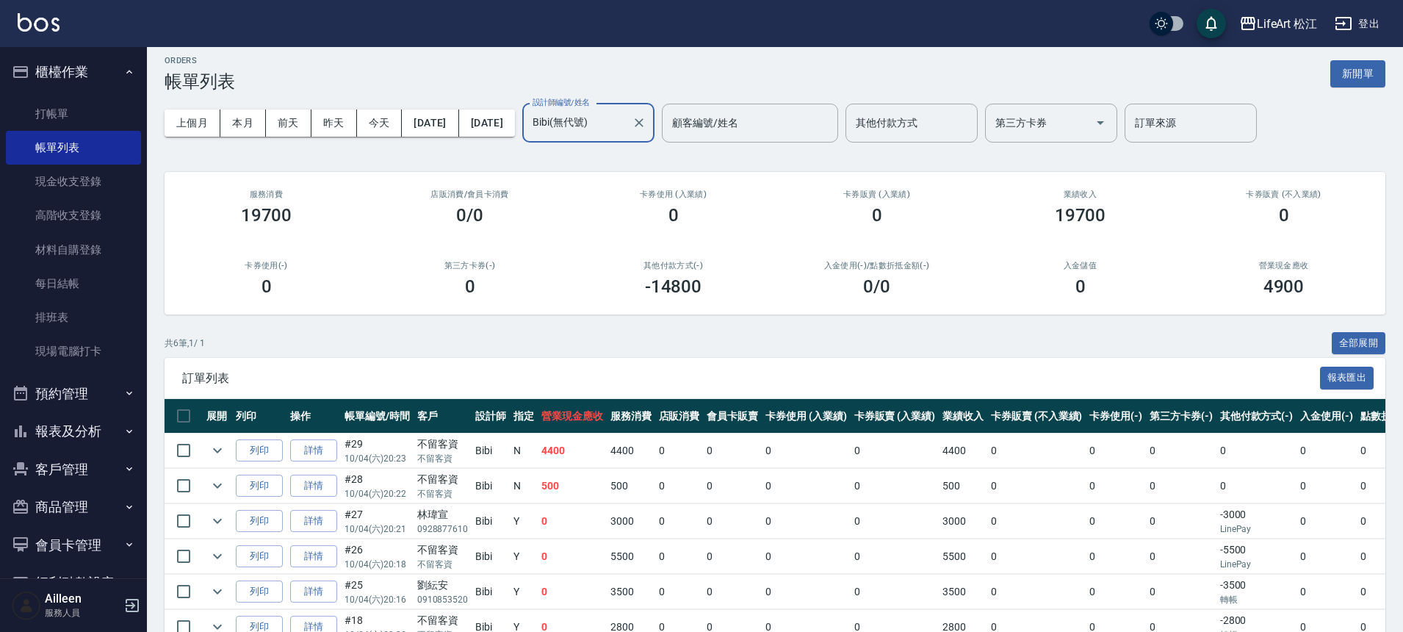
scroll to position [0, 0]
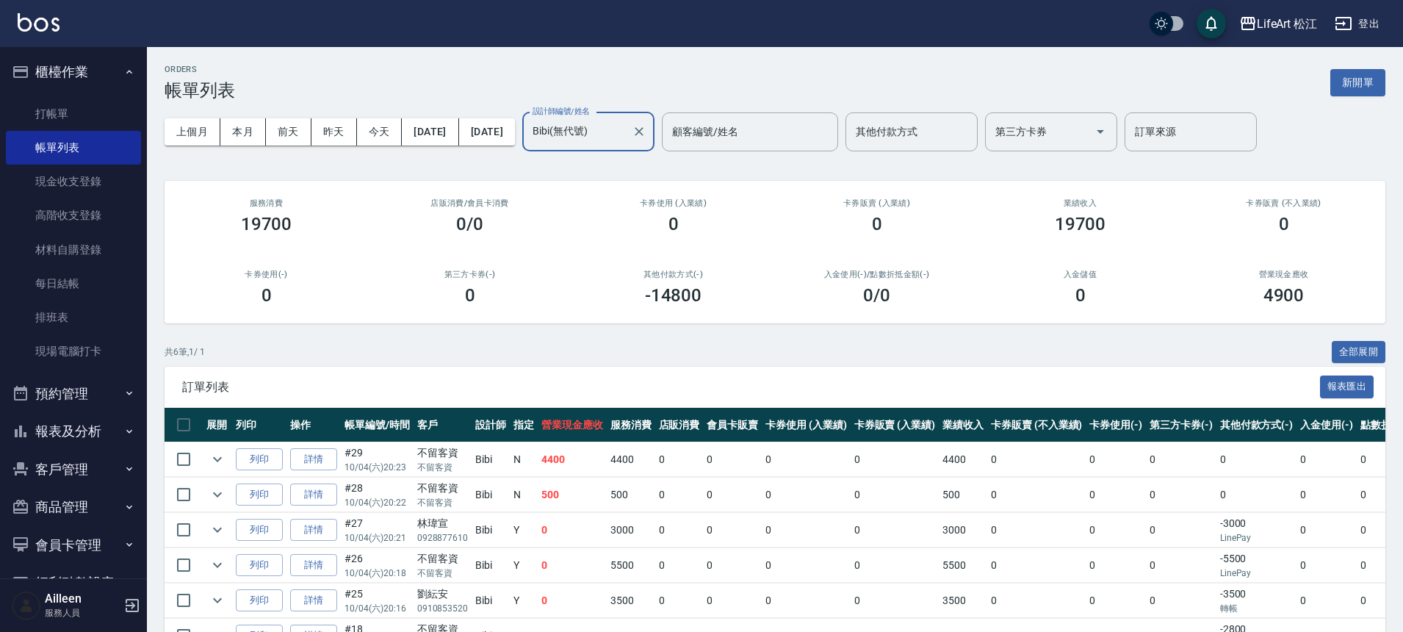
click at [626, 142] on input "Bibi(無代號)" at bounding box center [577, 132] width 97 height 26
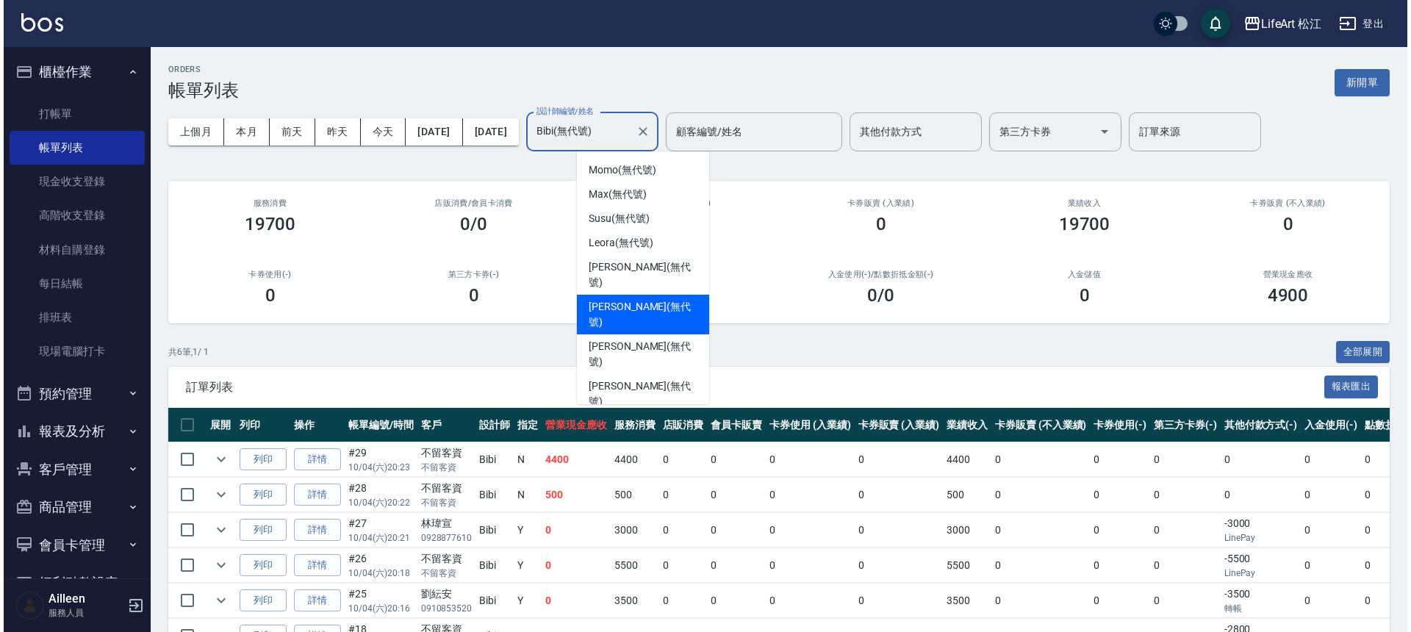
scroll to position [81, 0]
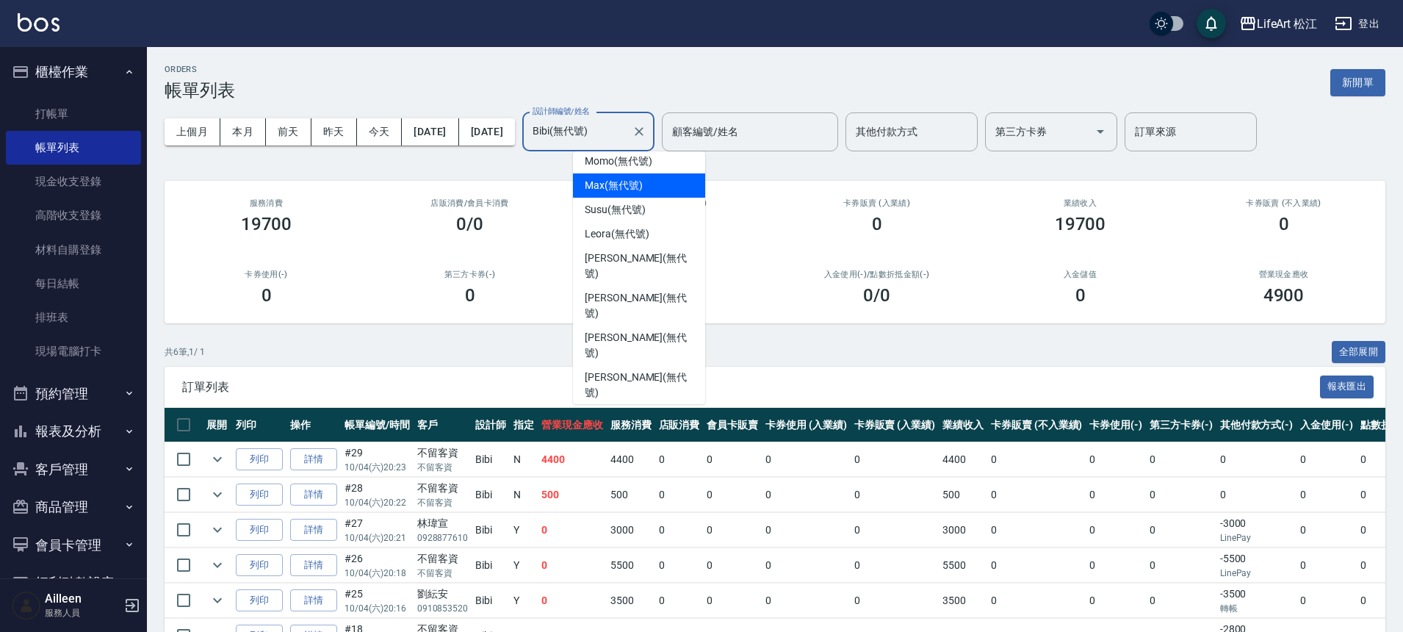
click at [631, 196] on div "Max (無代號)" at bounding box center [639, 185] width 132 height 24
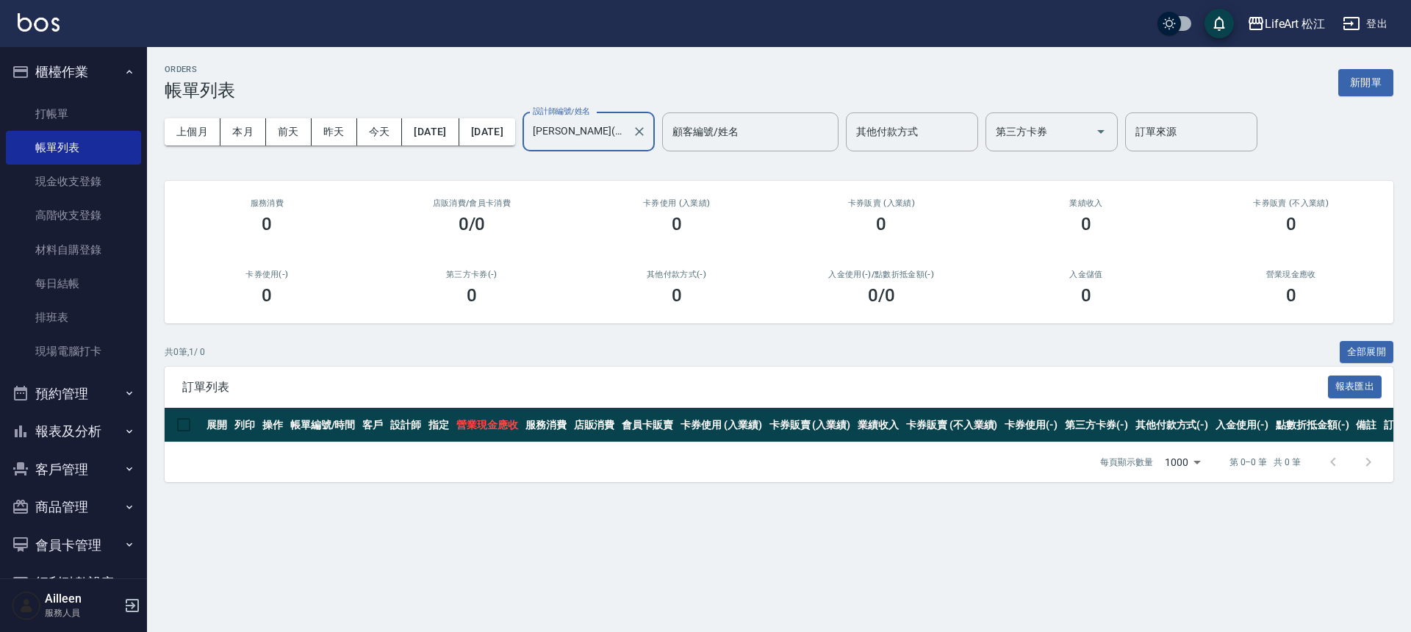
click at [648, 144] on div "Max(無代號) 設計師編號/姓名" at bounding box center [588, 131] width 132 height 39
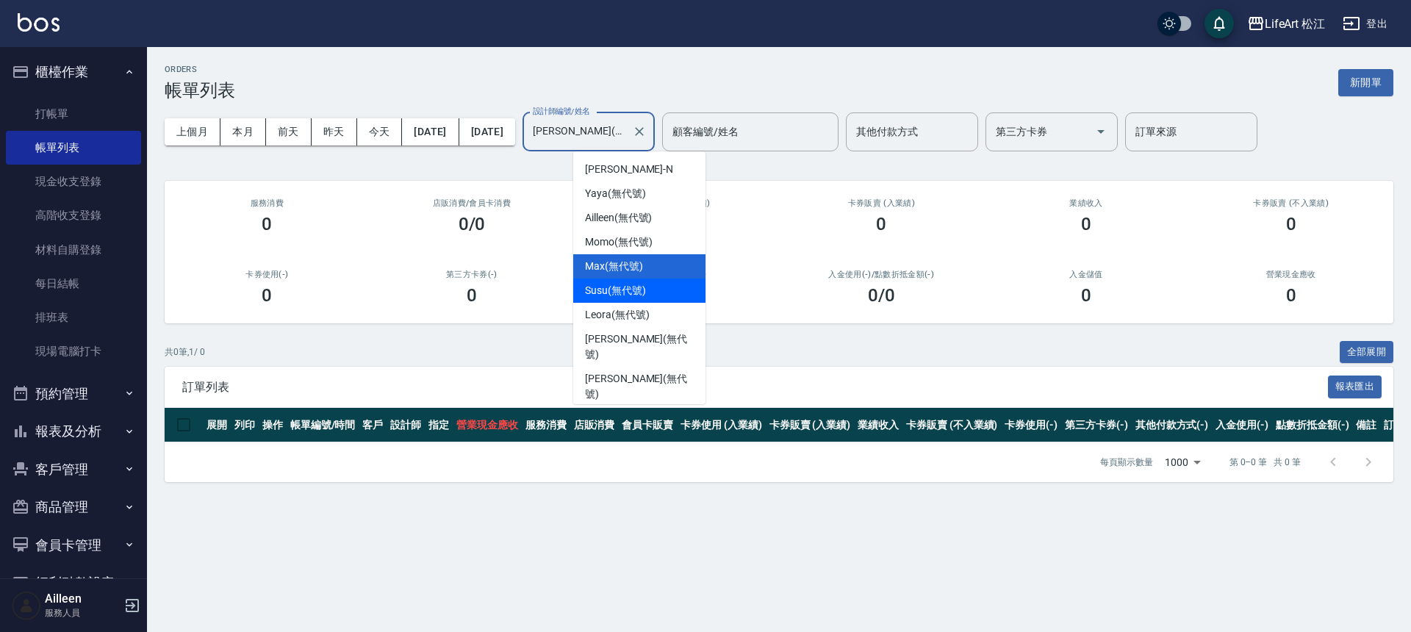
click at [646, 294] on div "Susu (無代號)" at bounding box center [639, 290] width 132 height 24
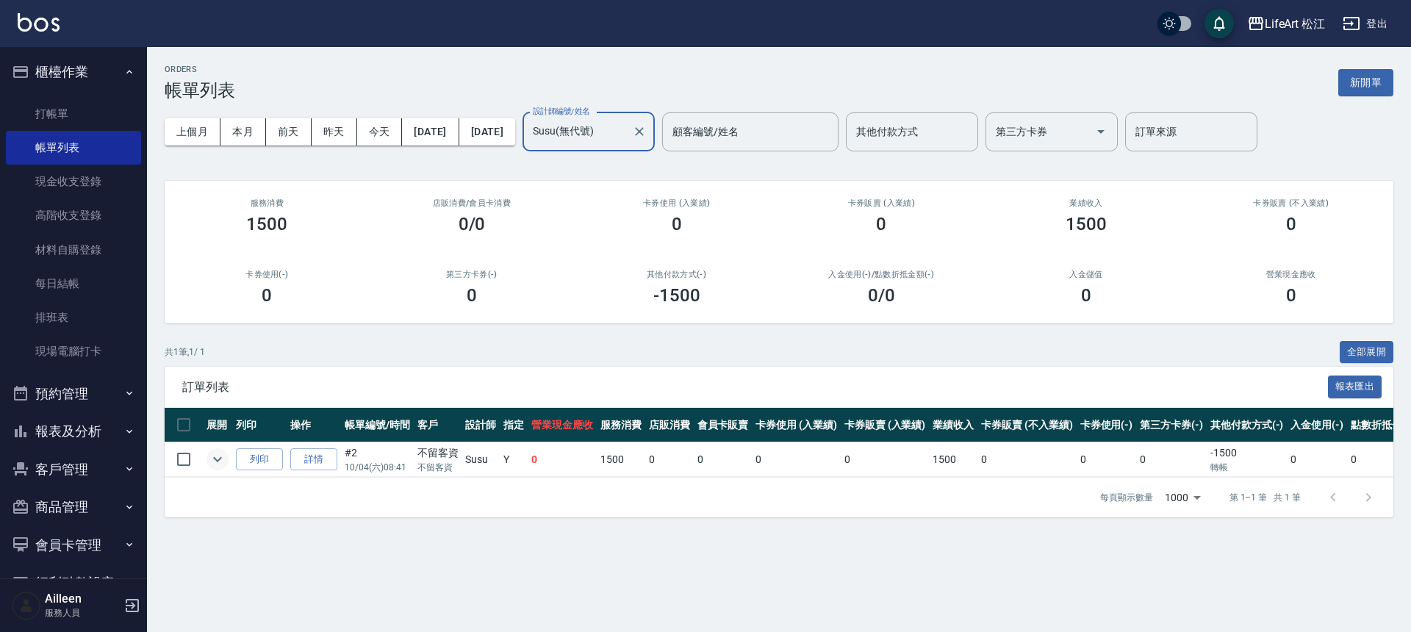
click at [215, 456] on icon "expand row" at bounding box center [218, 459] width 18 height 18
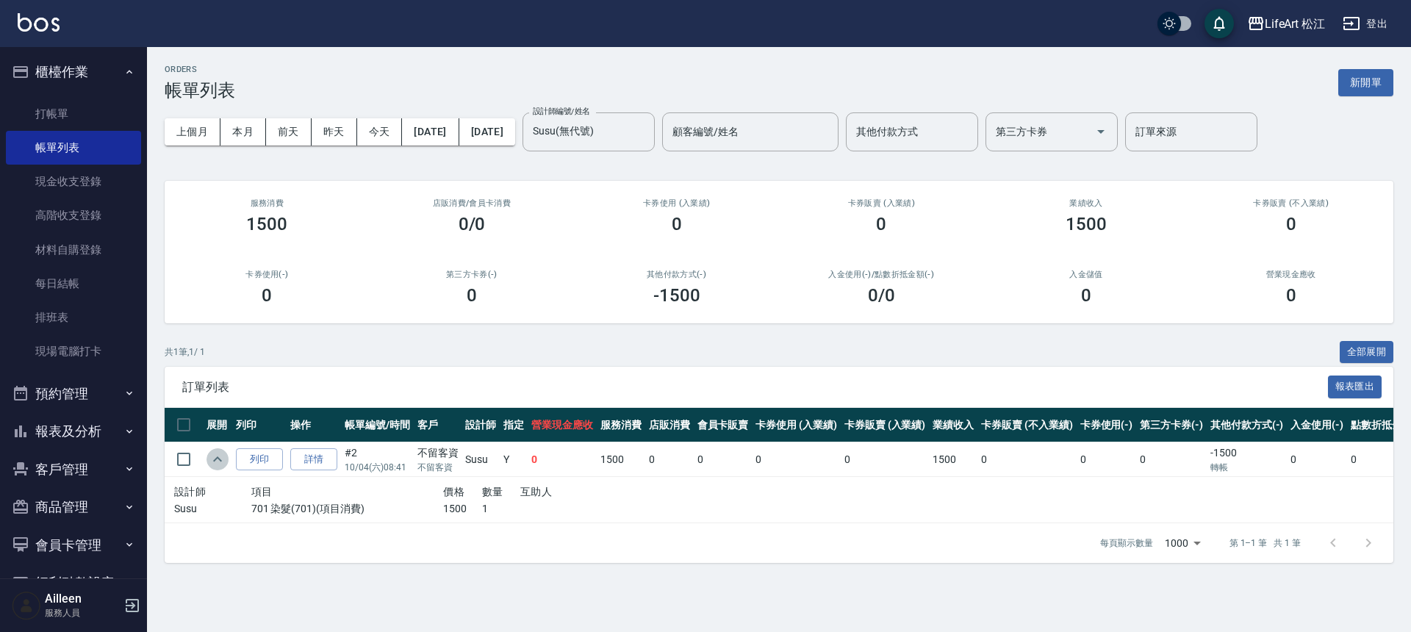
click at [215, 459] on icon "expand row" at bounding box center [217, 458] width 9 height 5
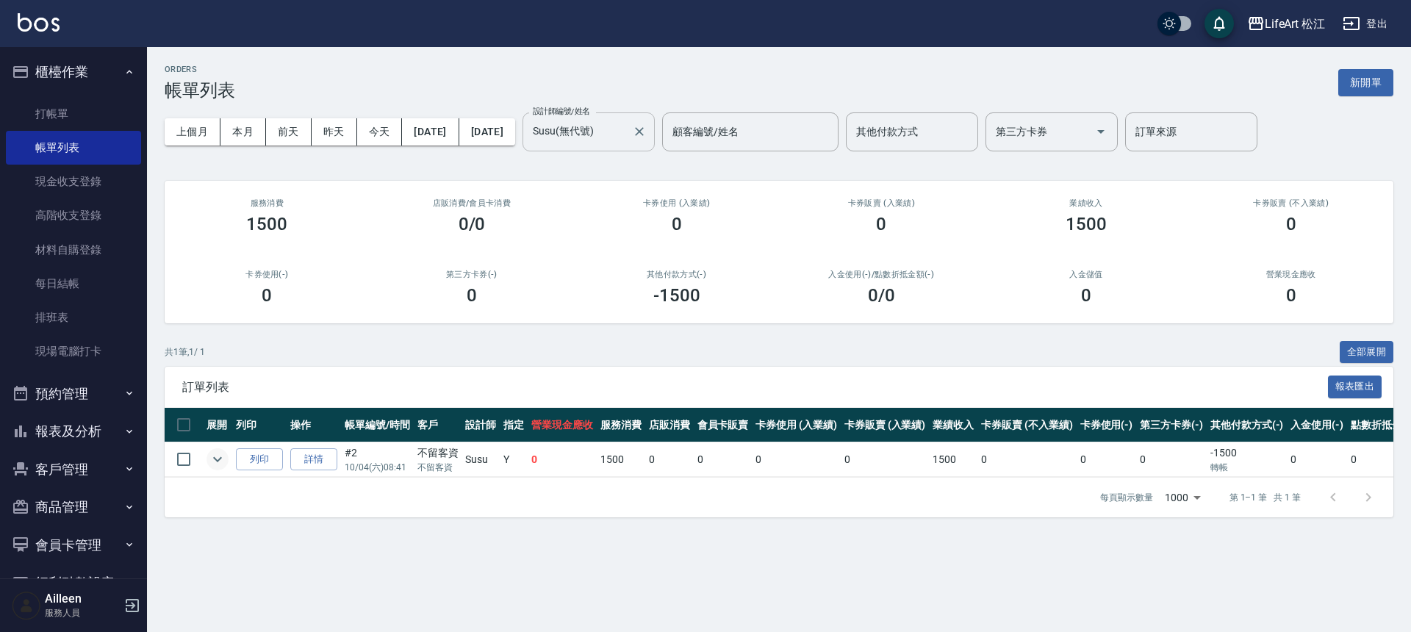
click at [626, 139] on input "Susu(無代號)" at bounding box center [577, 132] width 97 height 26
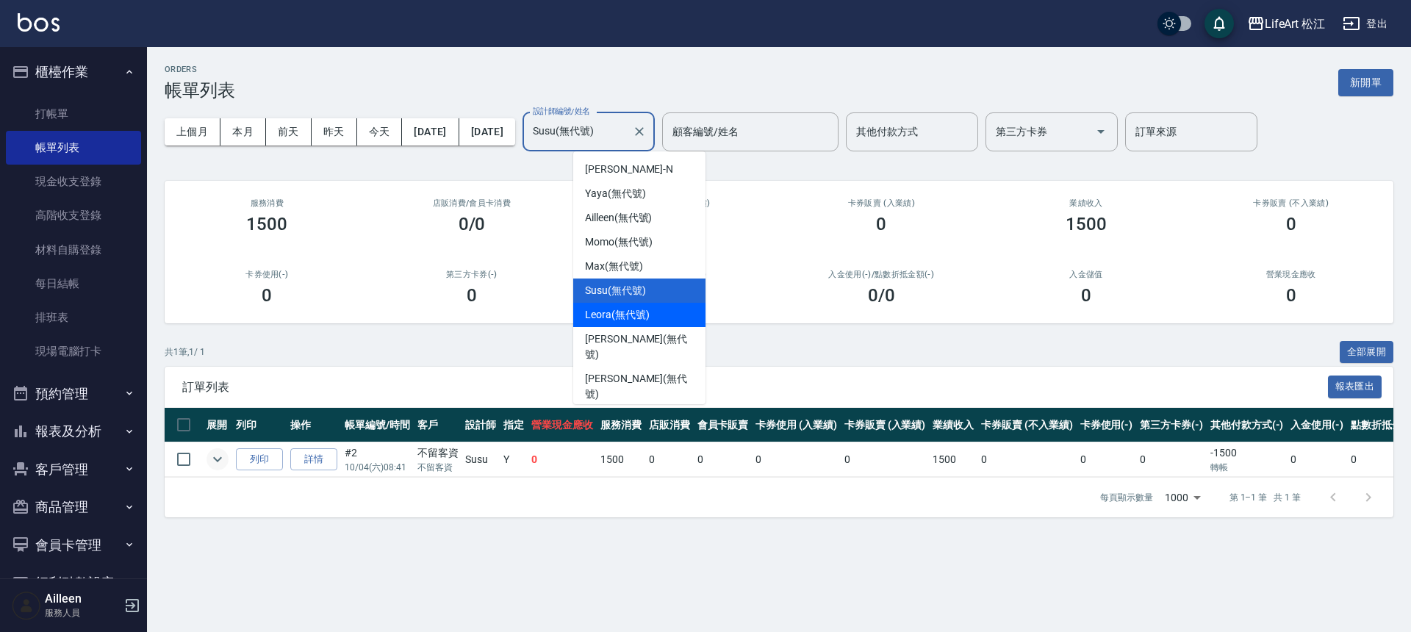
click at [618, 309] on span "Leora (無代號)" at bounding box center [617, 314] width 65 height 15
type input "Leora(無代號)"
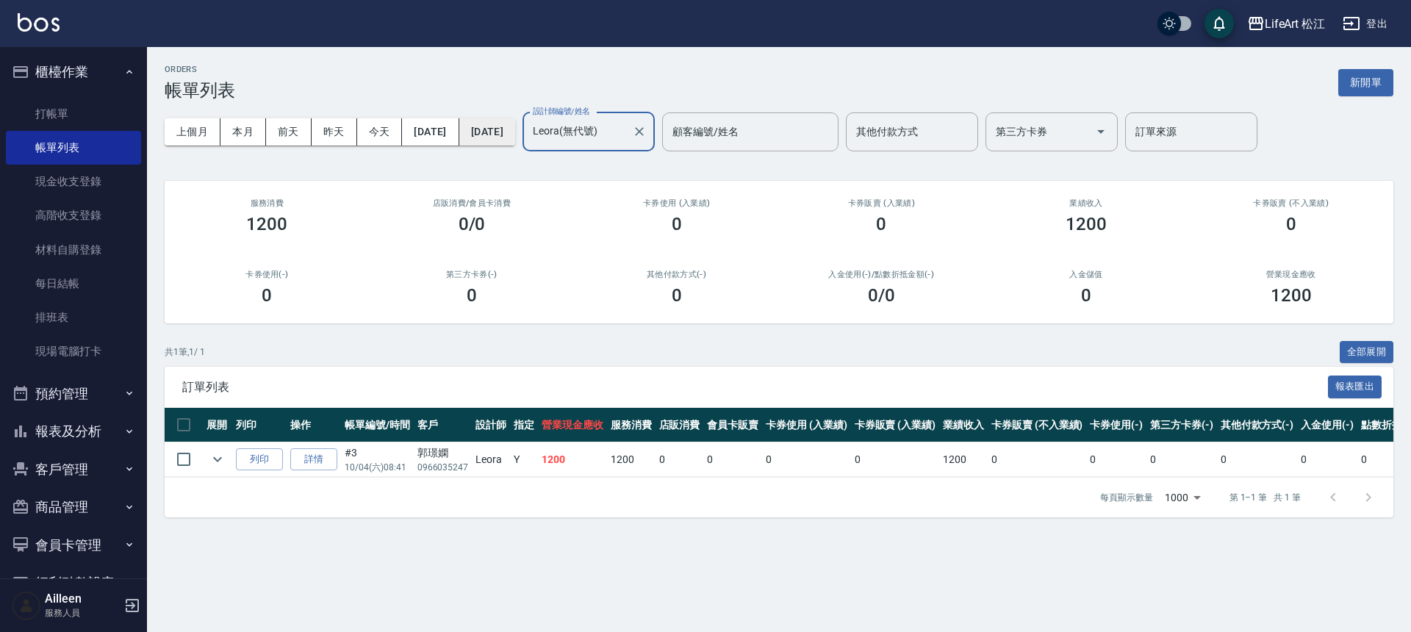
click at [515, 136] on button "[DATE]" at bounding box center [487, 131] width 56 height 27
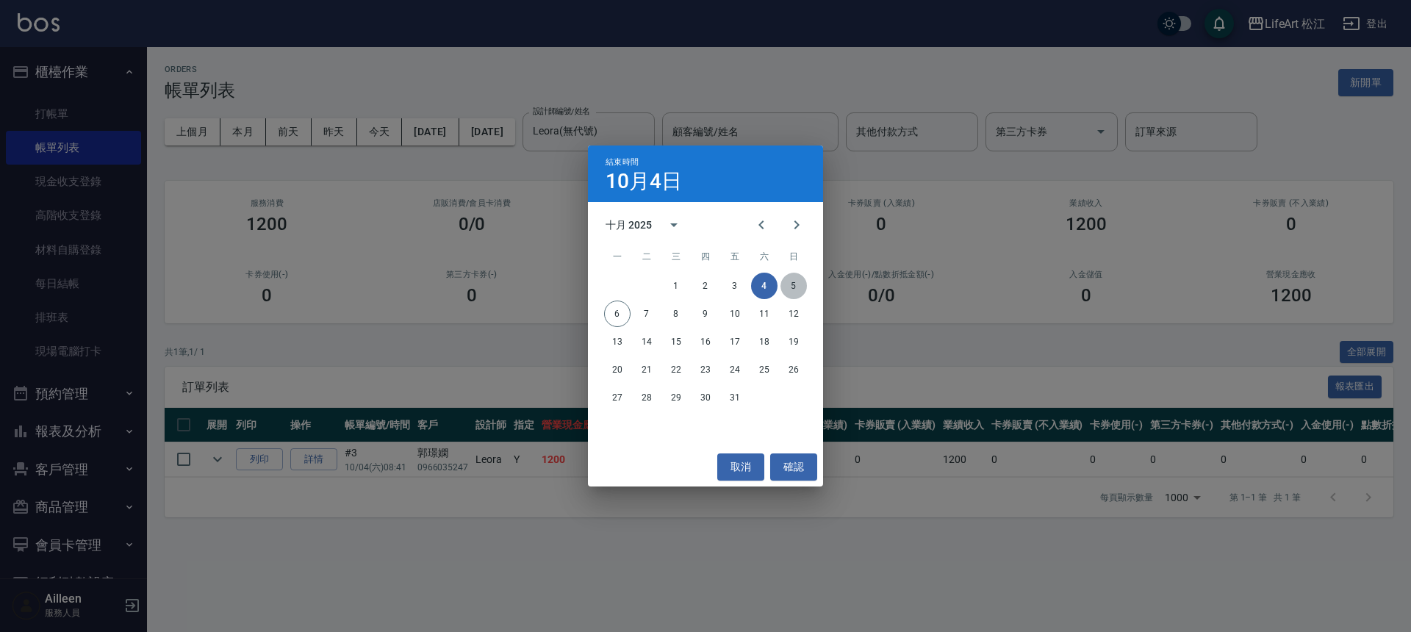
click at [788, 289] on button "5" at bounding box center [793, 286] width 26 height 26
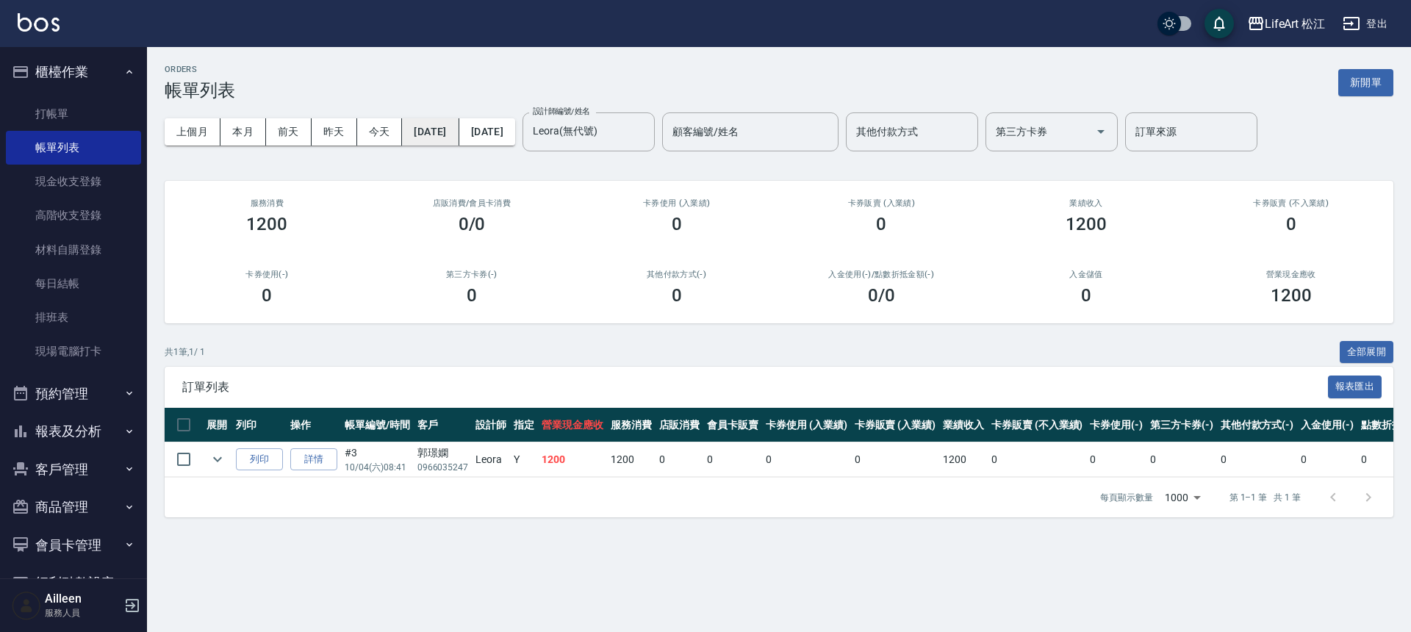
click at [436, 128] on button "[DATE]" at bounding box center [430, 131] width 57 height 27
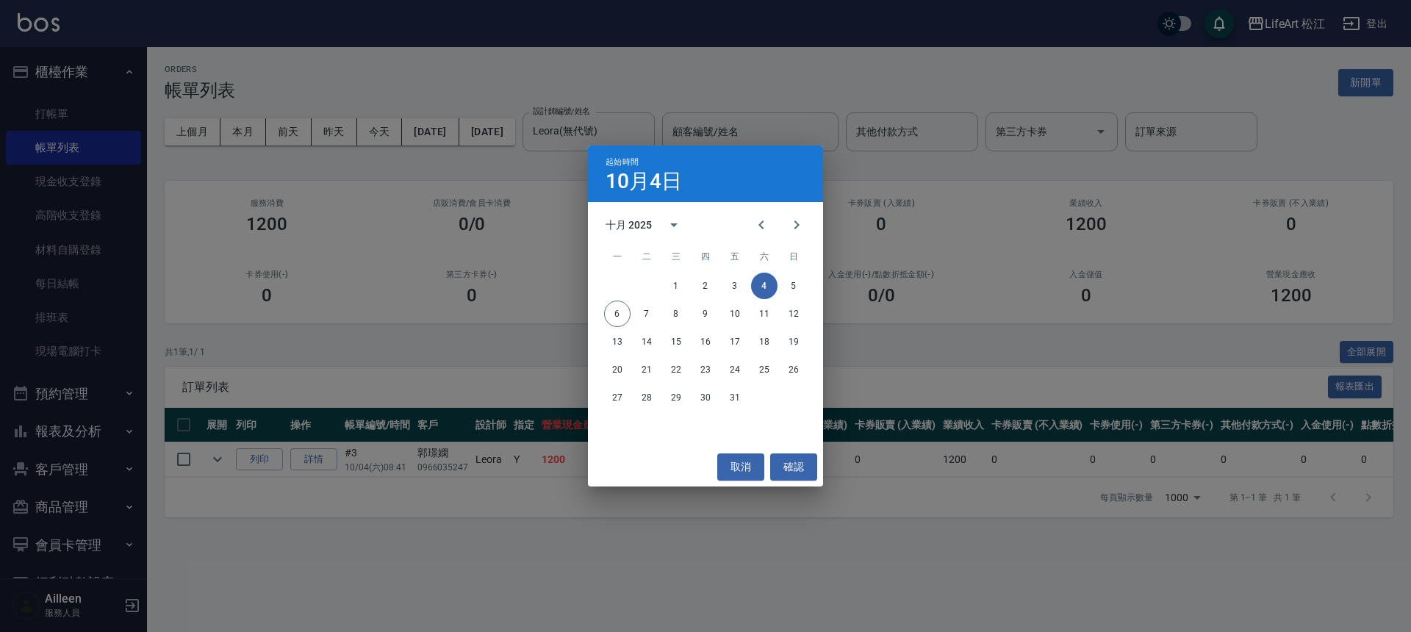
click at [698, 121] on div "起始時間 10月4日 十月 2025 一 二 三 四 五 六 日 1 2 3 4 5 6 7 8 9 10 11 12 13 14 15 16 17 18 1…" at bounding box center [705, 316] width 1411 height 632
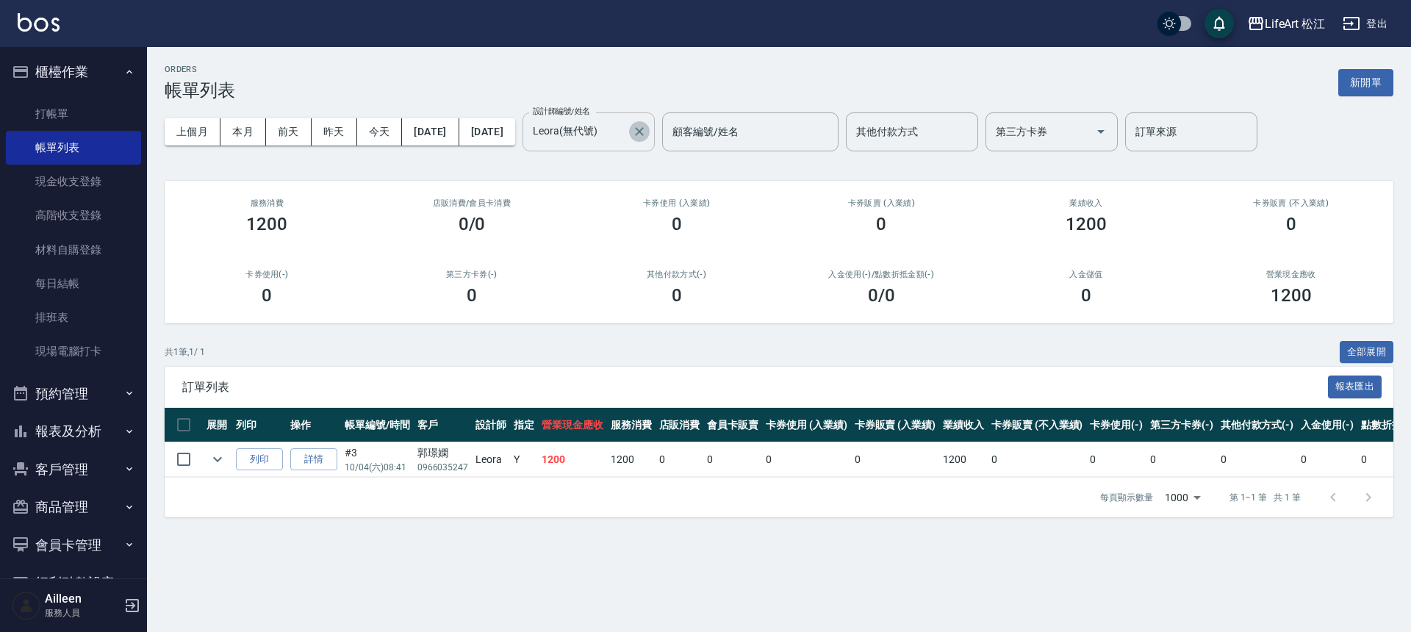
click at [647, 129] on icon "Clear" at bounding box center [639, 131] width 15 height 15
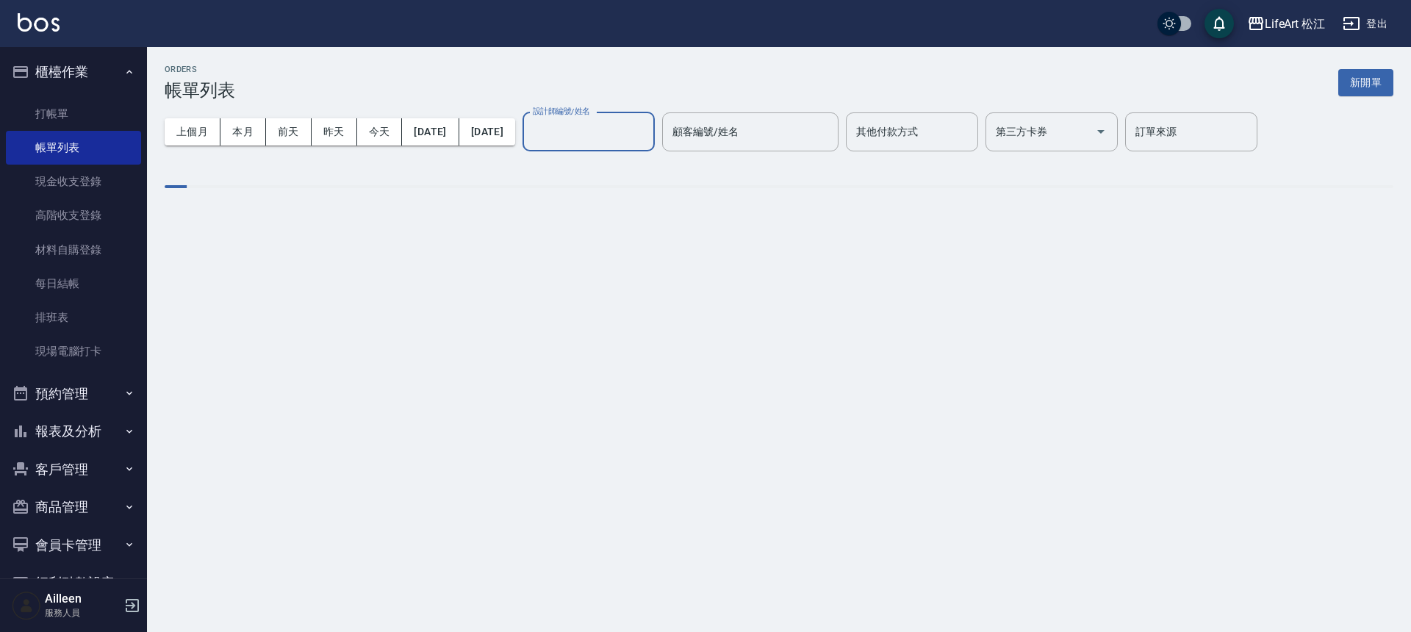
click at [648, 131] on input "設計師編號/姓名" at bounding box center [588, 132] width 119 height 26
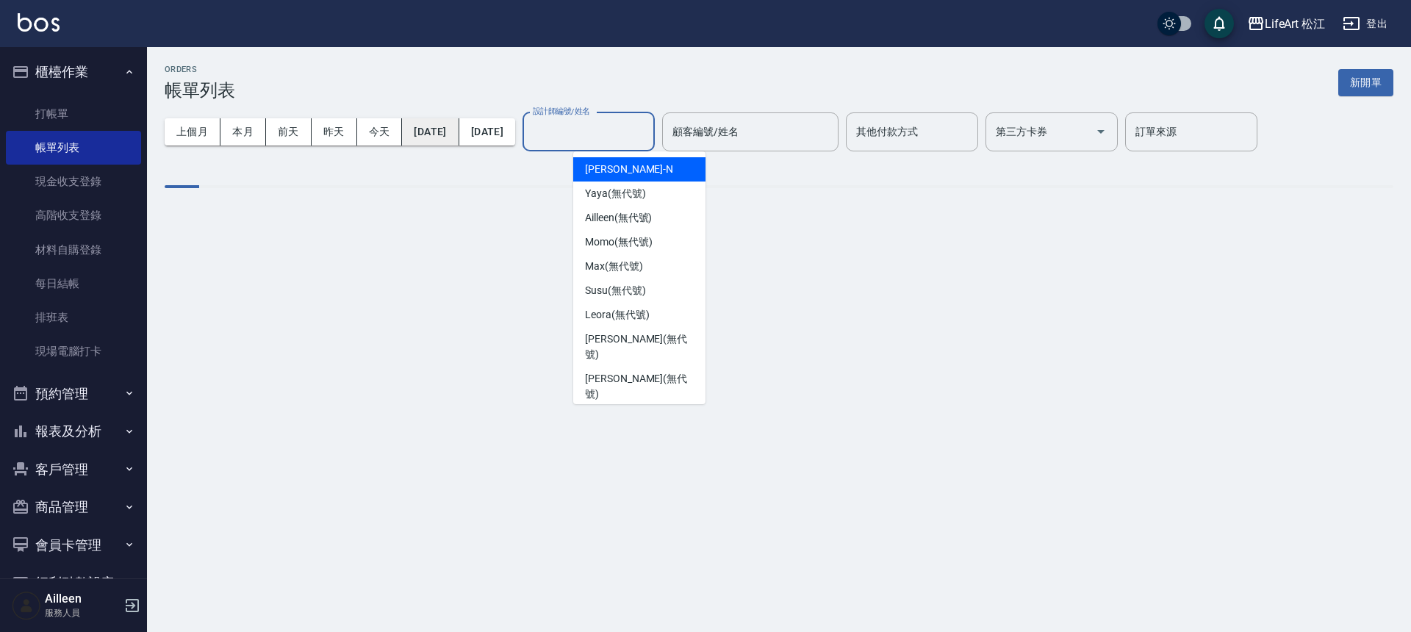
click at [458, 126] on button "[DATE]" at bounding box center [430, 131] width 57 height 27
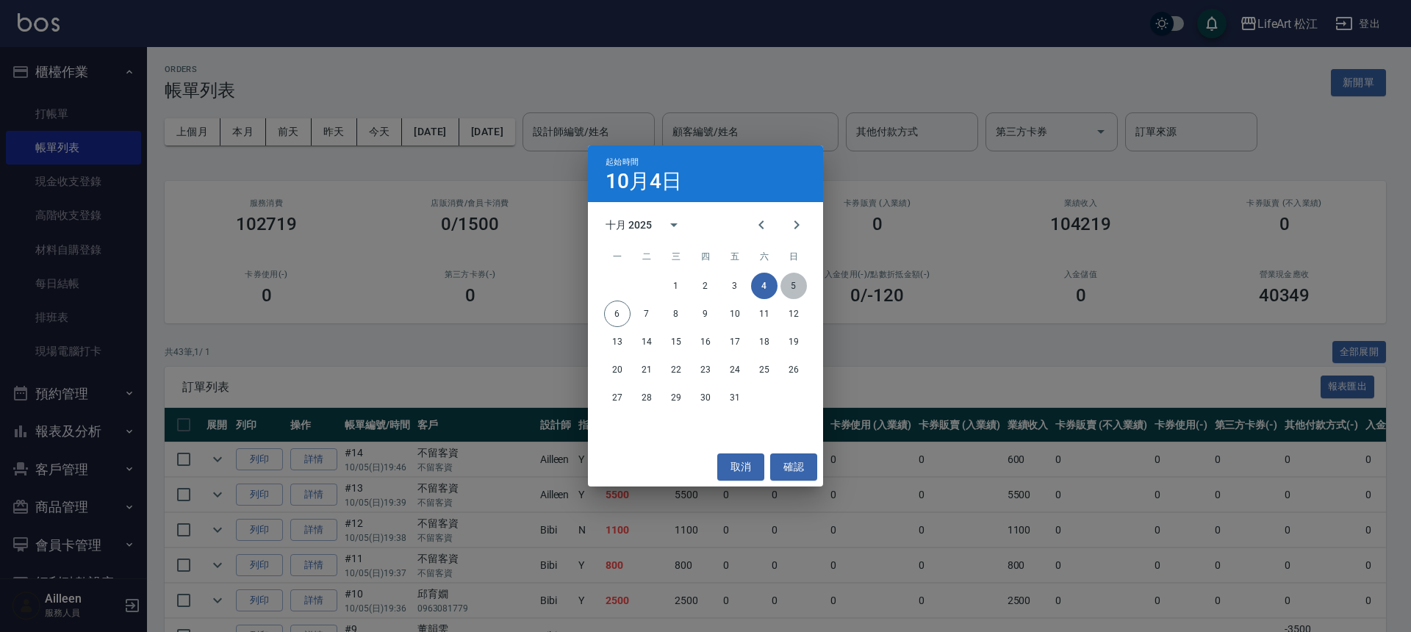
click at [795, 287] on button "5" at bounding box center [793, 286] width 26 height 26
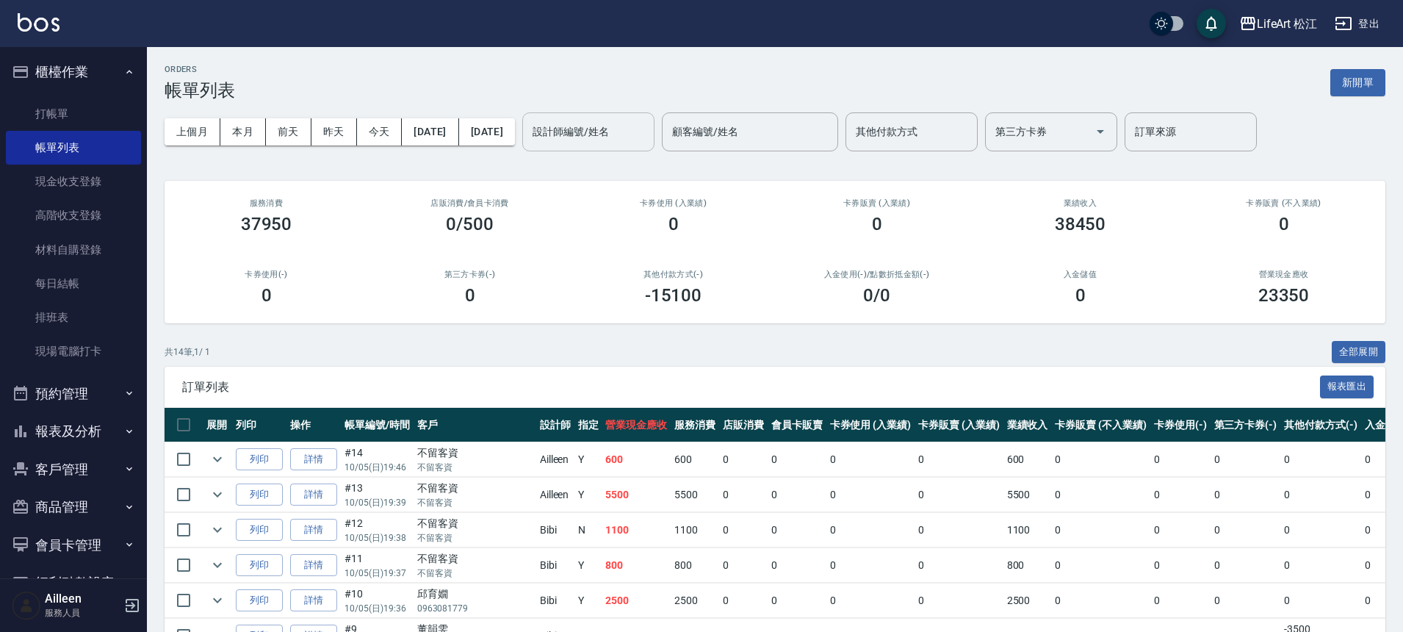
click at [648, 135] on input "設計師編號/姓名" at bounding box center [588, 132] width 119 height 26
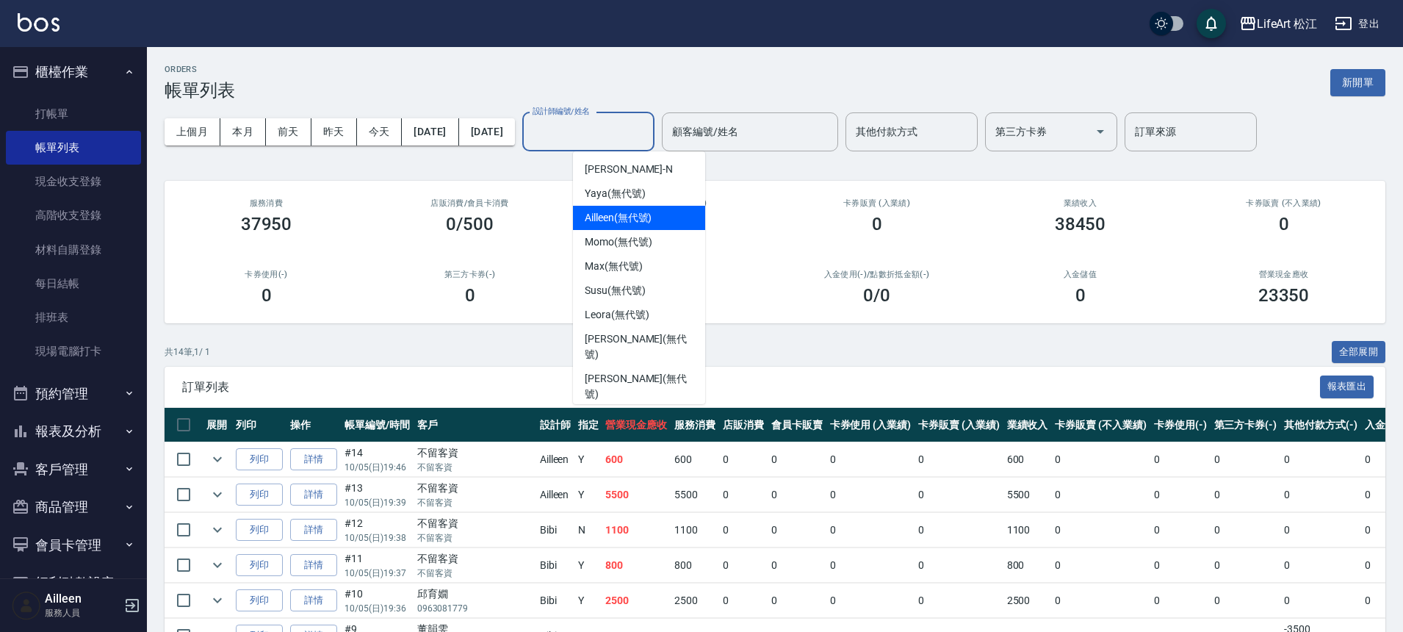
click at [647, 220] on span "Ailleen (無代號)" at bounding box center [618, 217] width 67 height 15
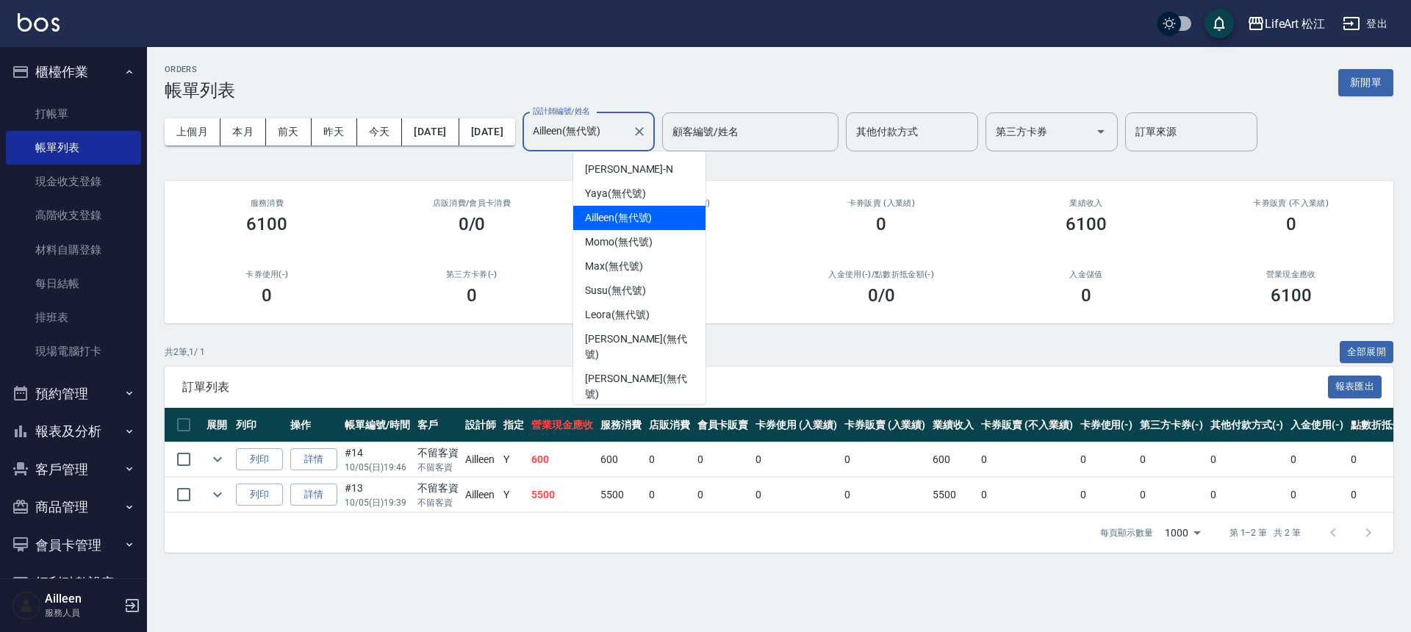
click at [626, 141] on input "Ailleen(無代號)" at bounding box center [577, 132] width 97 height 26
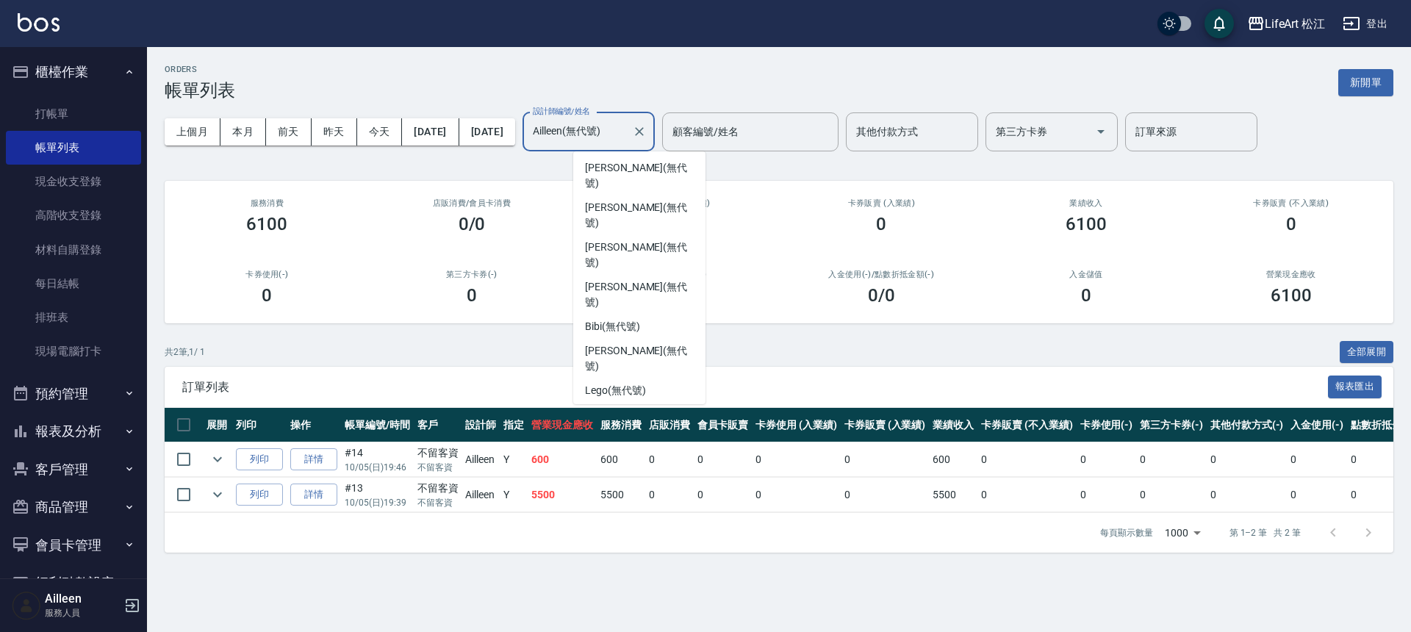
scroll to position [168, 0]
click at [660, 382] on div "Lego (無代號)" at bounding box center [639, 394] width 132 height 24
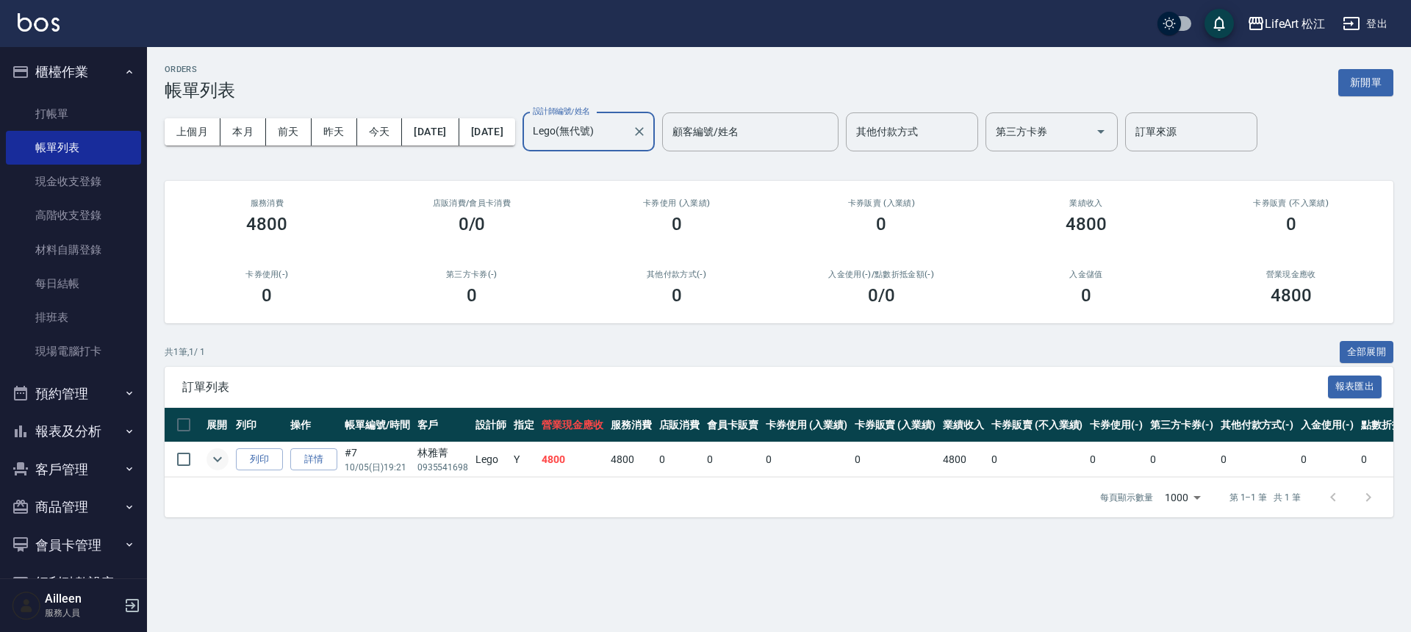
click at [216, 462] on icon "expand row" at bounding box center [218, 459] width 18 height 18
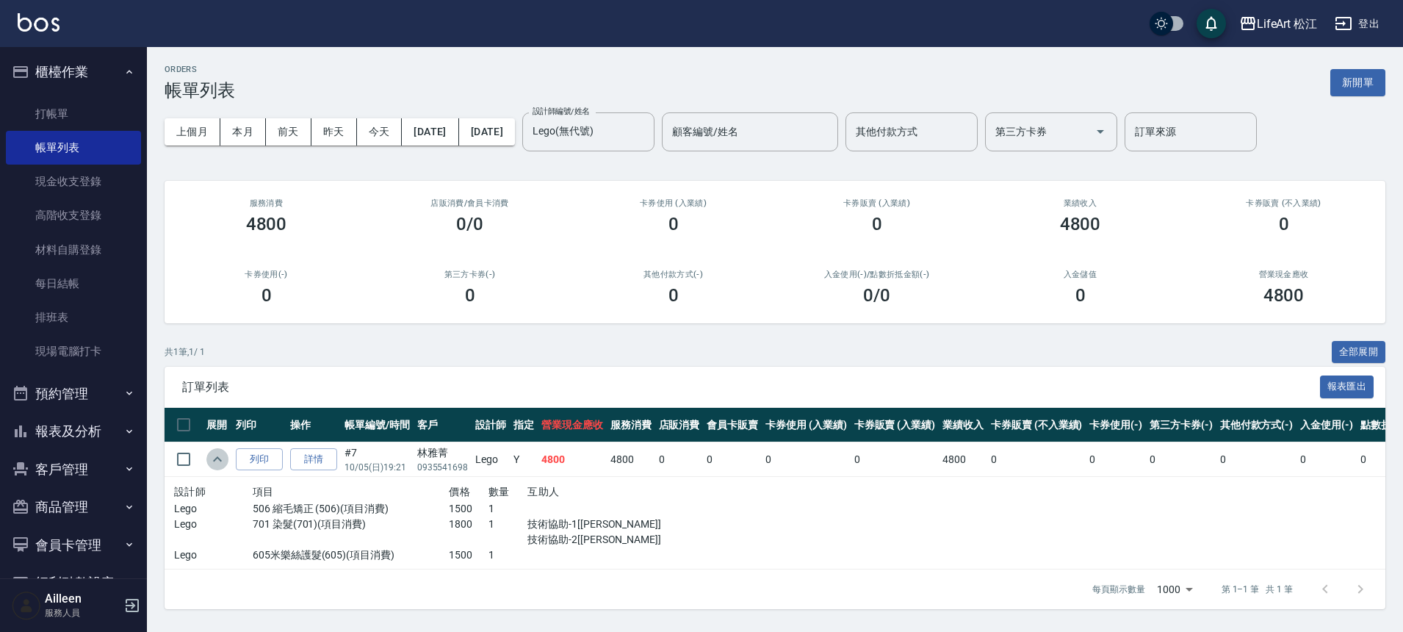
click at [217, 461] on icon "expand row" at bounding box center [218, 459] width 18 height 18
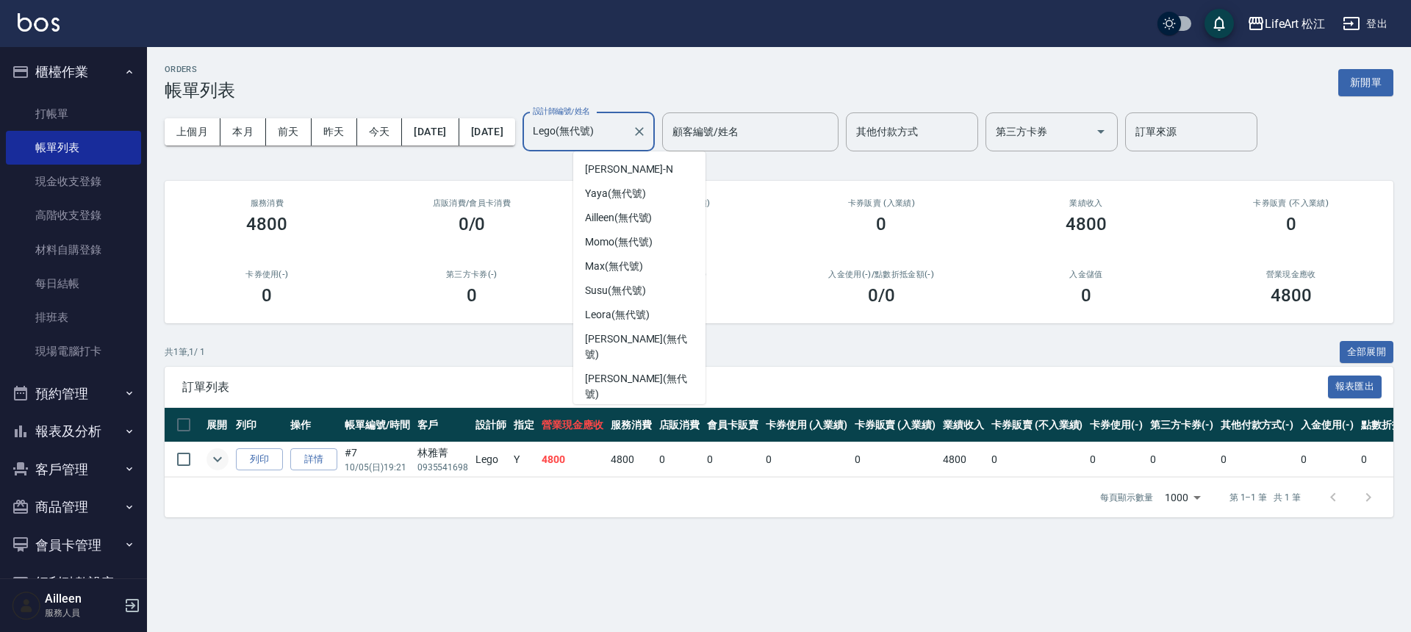
click at [626, 131] on input "Lego(無代號)" at bounding box center [577, 132] width 97 height 26
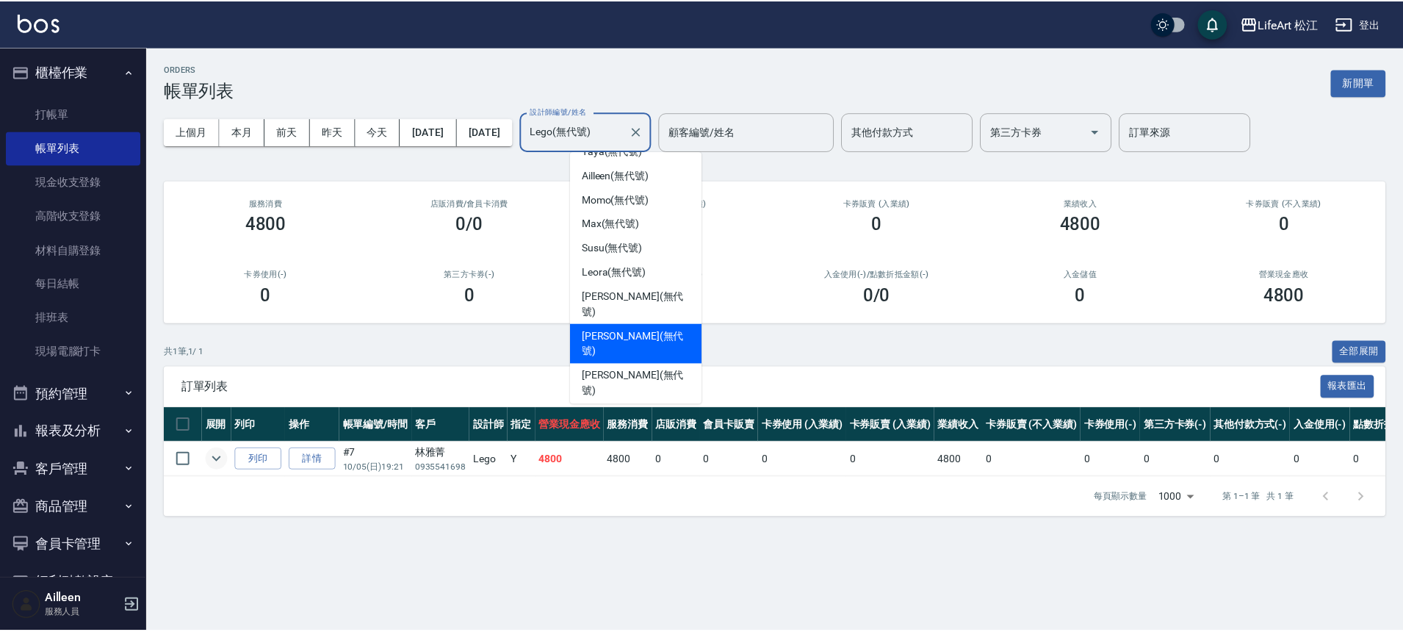
scroll to position [0, 0]
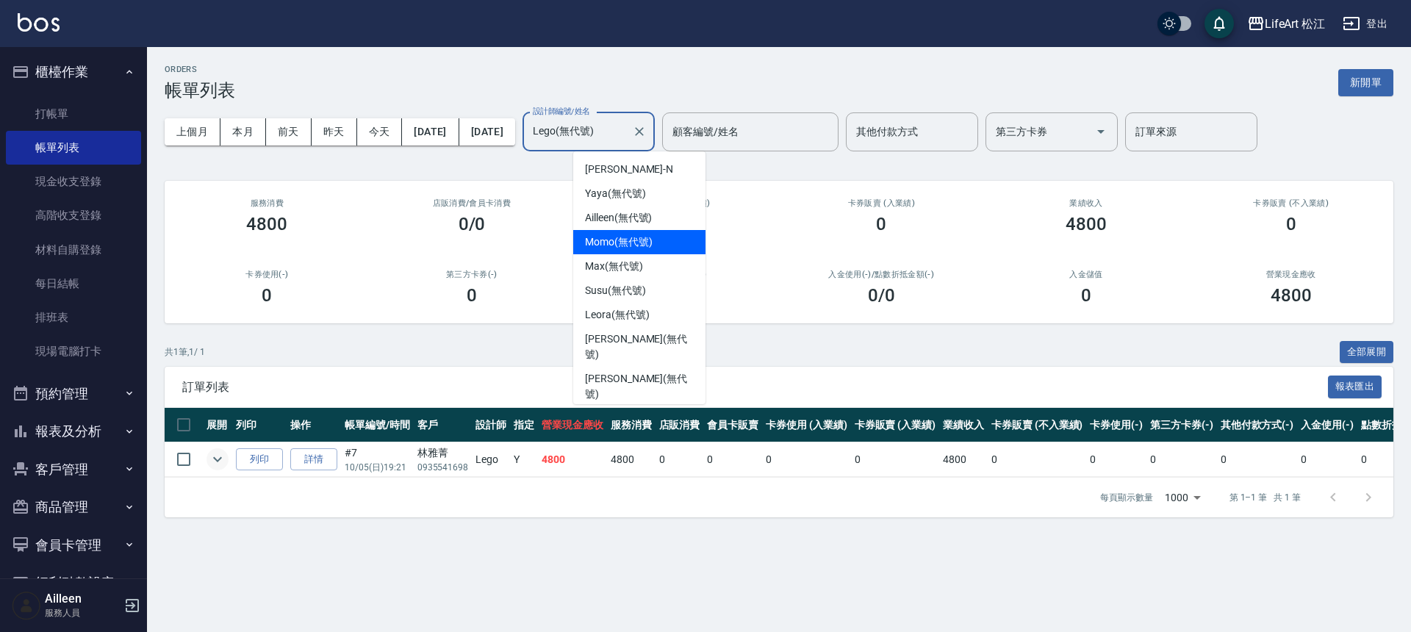
click at [669, 238] on div "Momo (無代號)" at bounding box center [639, 242] width 132 height 24
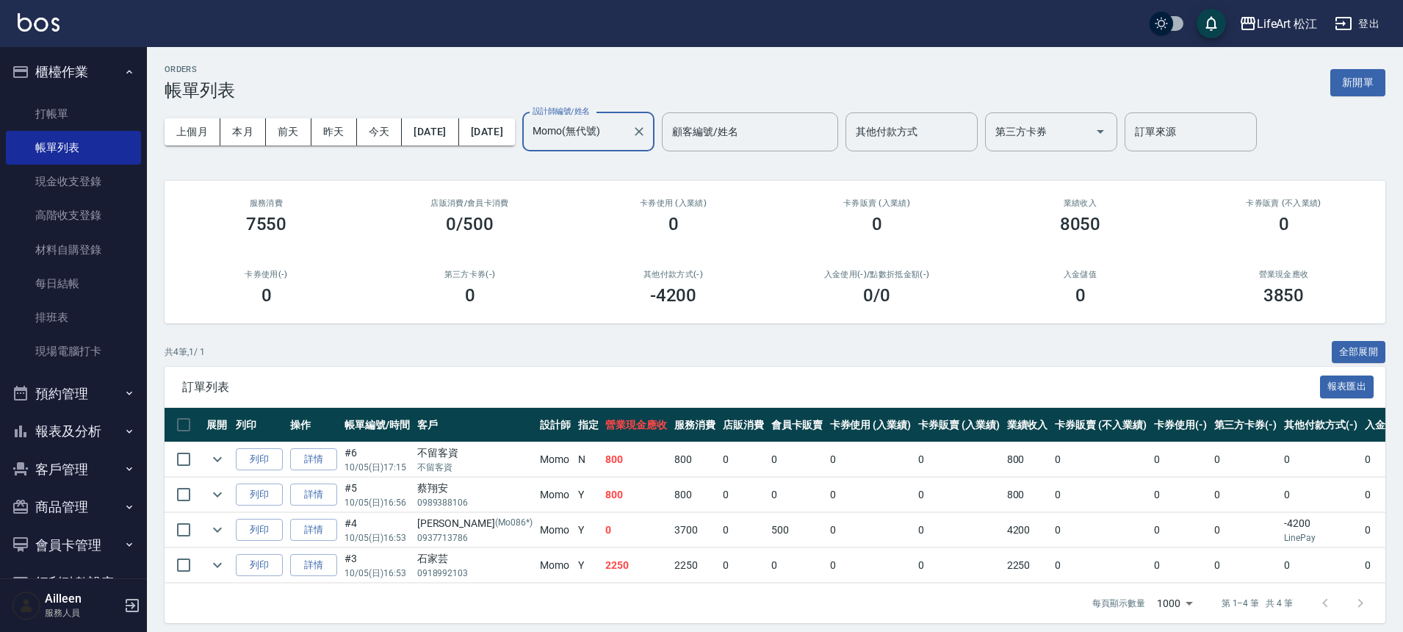
click at [626, 133] on input "Momo(無代號)" at bounding box center [577, 132] width 97 height 26
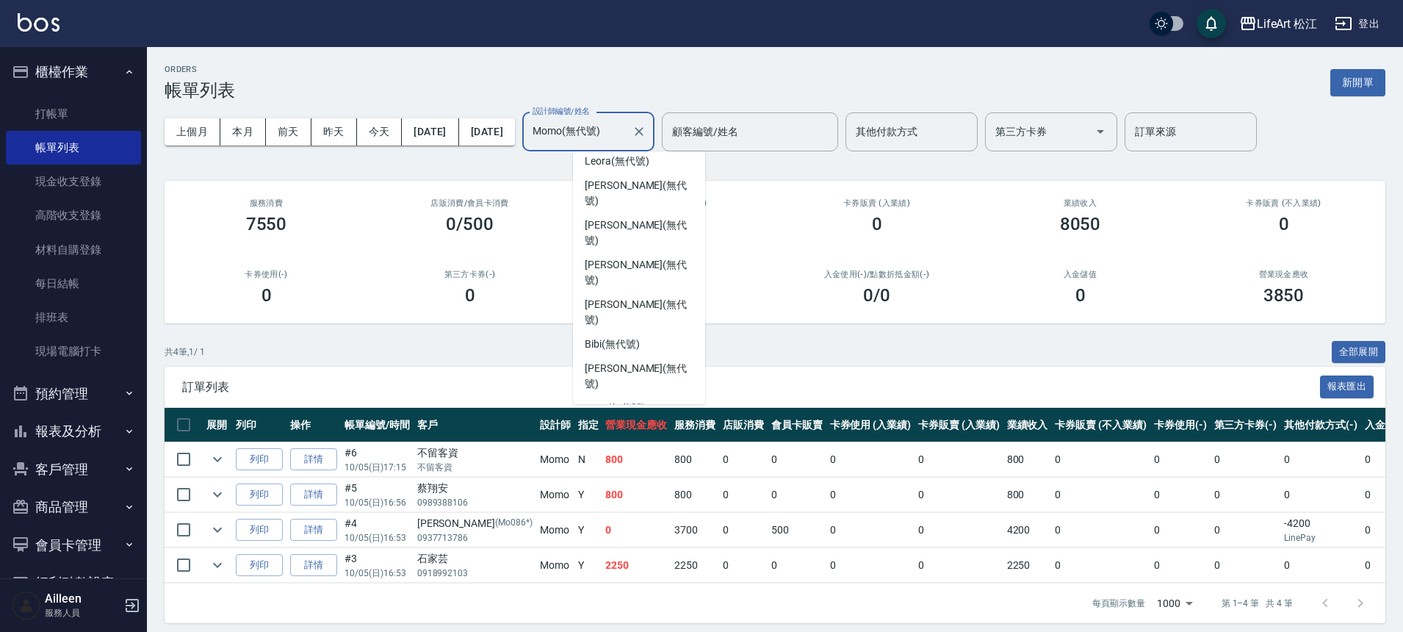
scroll to position [171, 0]
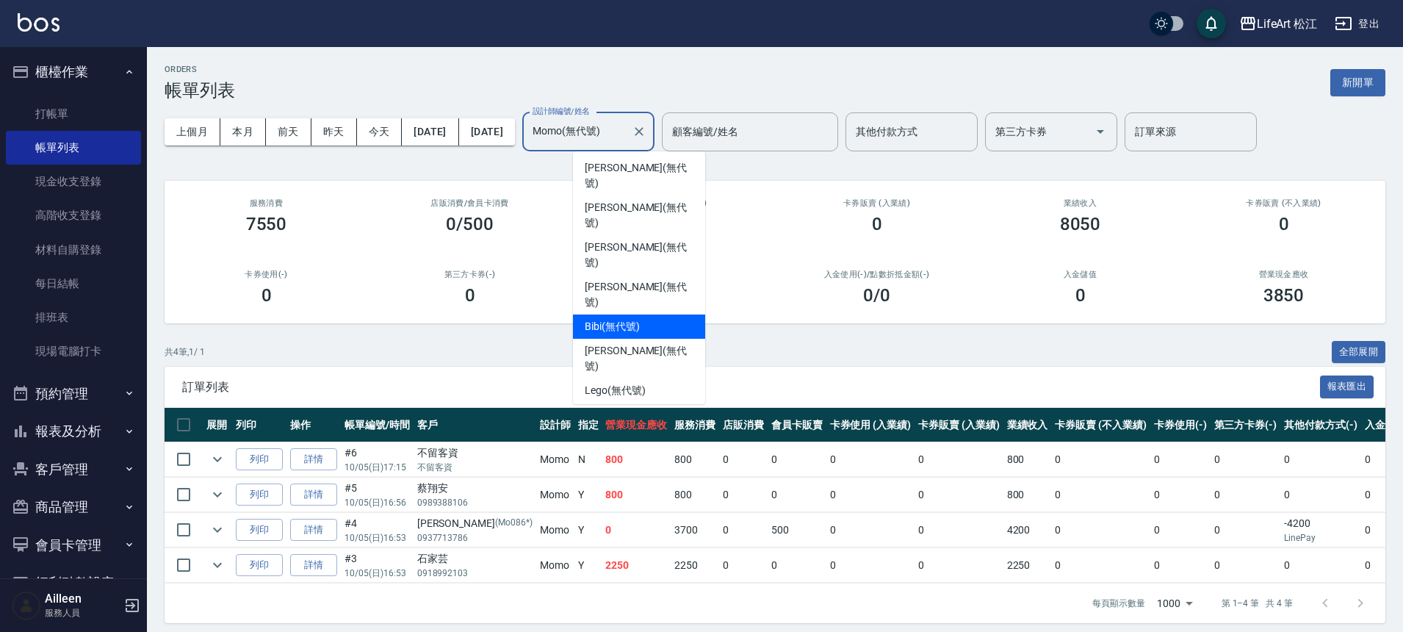
click at [643, 314] on div "Bibi (無代號)" at bounding box center [639, 326] width 132 height 24
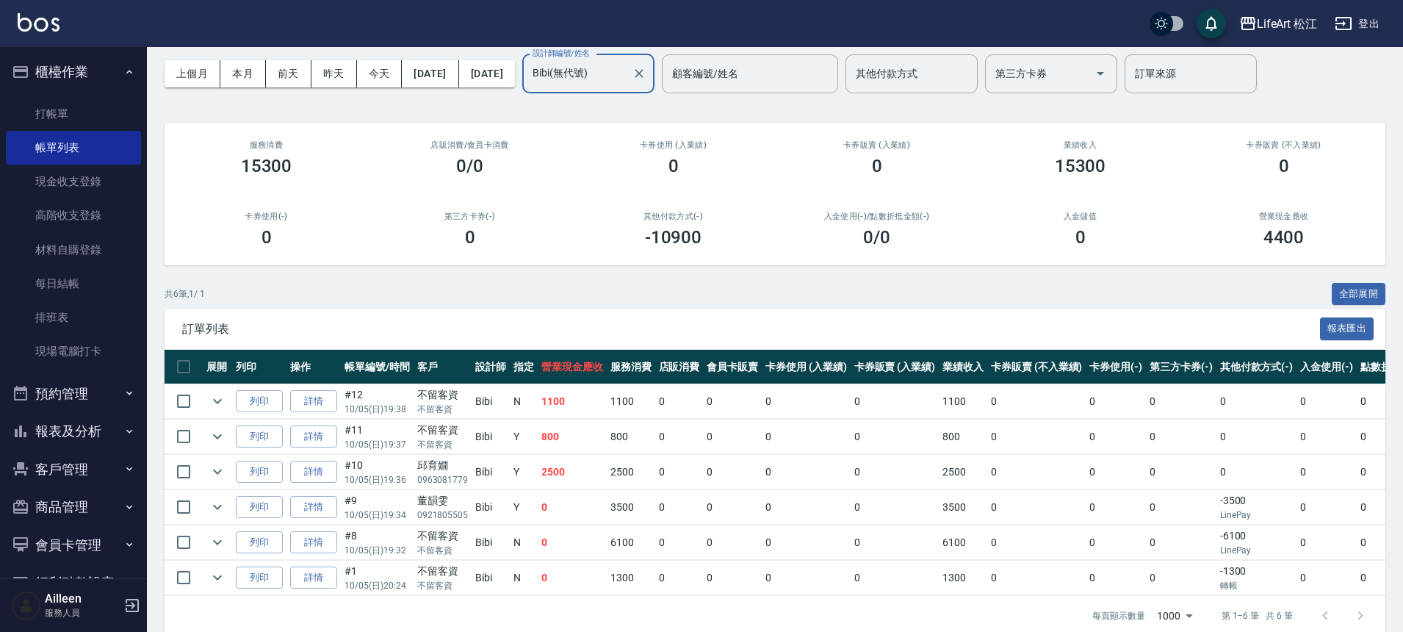
scroll to position [90, 0]
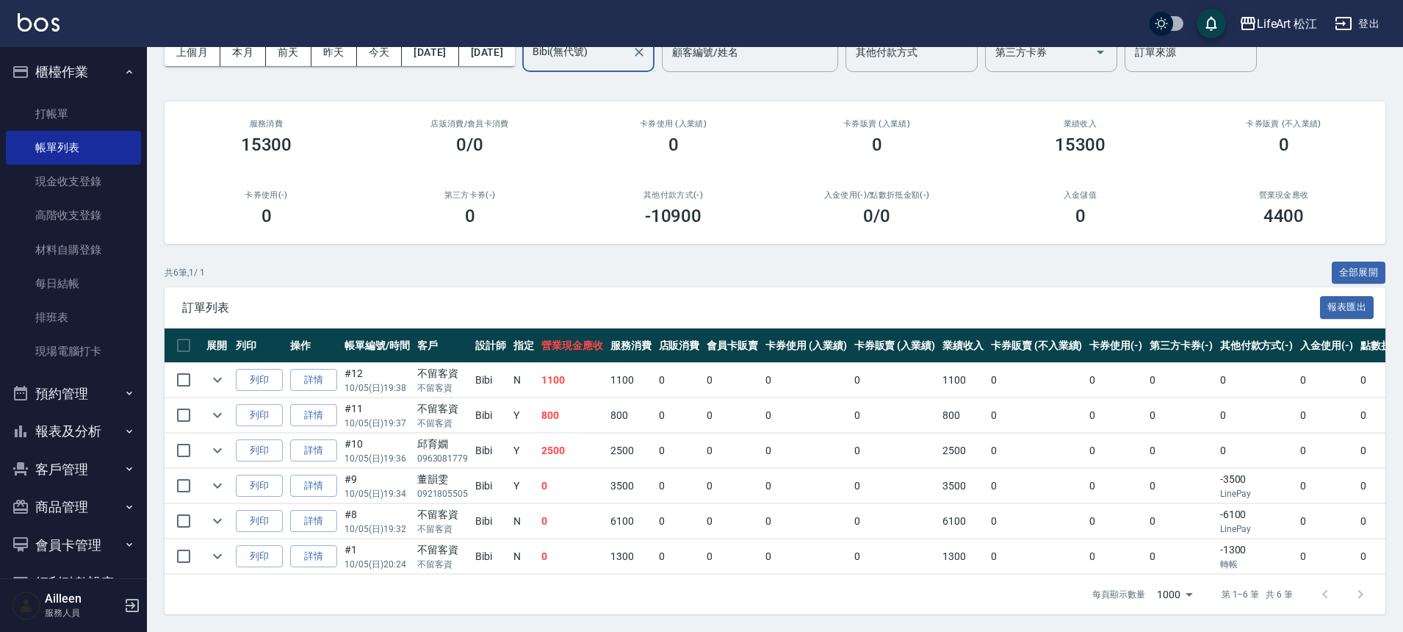
click at [634, 550] on td "1300" at bounding box center [631, 556] width 48 height 35
drag, startPoint x: 591, startPoint y: 519, endPoint x: 627, endPoint y: 510, distance: 37.8
click at [604, 515] on tr "列印 詳情 #8 10/05 (日) 19:32 不留客資 不留客資 Bibi N 0 6100 0 0 0 0 6100 0 0 0 -6100 LineP…" at bounding box center [855, 521] width 1380 height 35
drag, startPoint x: 627, startPoint y: 510, endPoint x: 636, endPoint y: 509, distance: 8.8
click at [636, 509] on td "6100" at bounding box center [631, 521] width 48 height 35
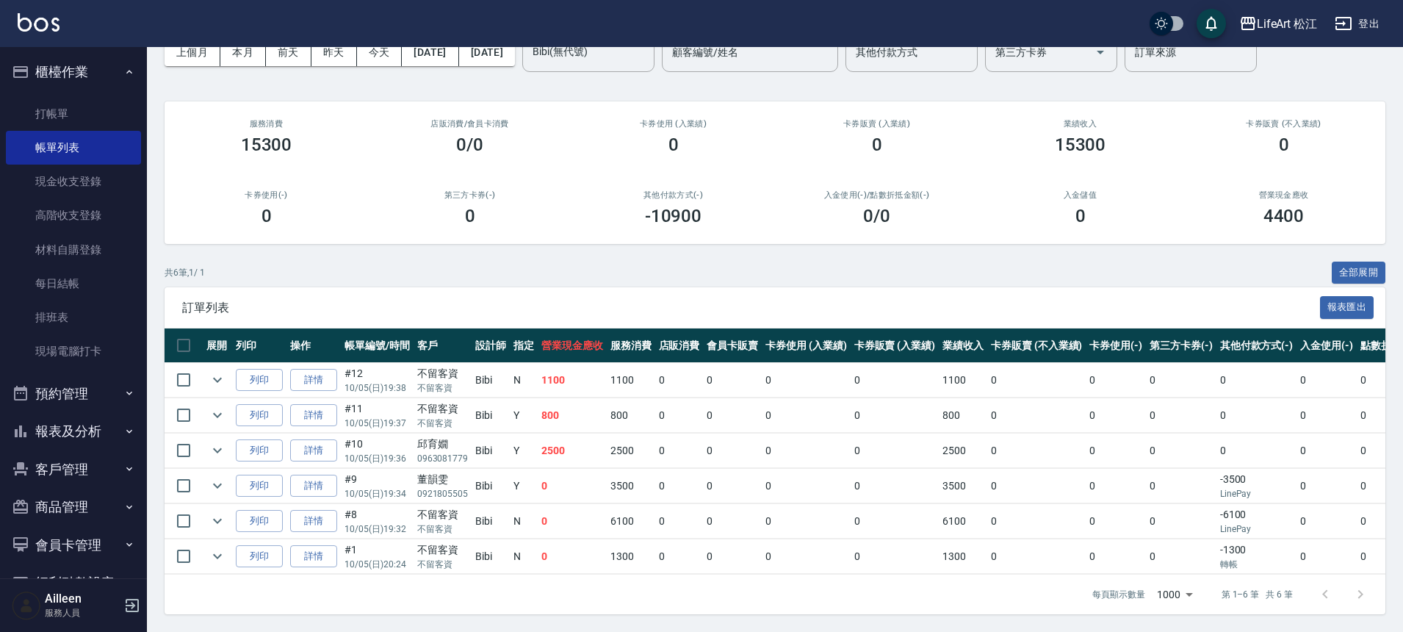
click at [614, 508] on td "6100" at bounding box center [631, 521] width 48 height 35
drag, startPoint x: 606, startPoint y: 508, endPoint x: 650, endPoint y: 508, distance: 44.1
click at [650, 508] on td "6100" at bounding box center [631, 521] width 48 height 35
click at [648, 516] on td "6100" at bounding box center [631, 521] width 48 height 35
drag, startPoint x: 605, startPoint y: 475, endPoint x: 663, endPoint y: 478, distance: 58.1
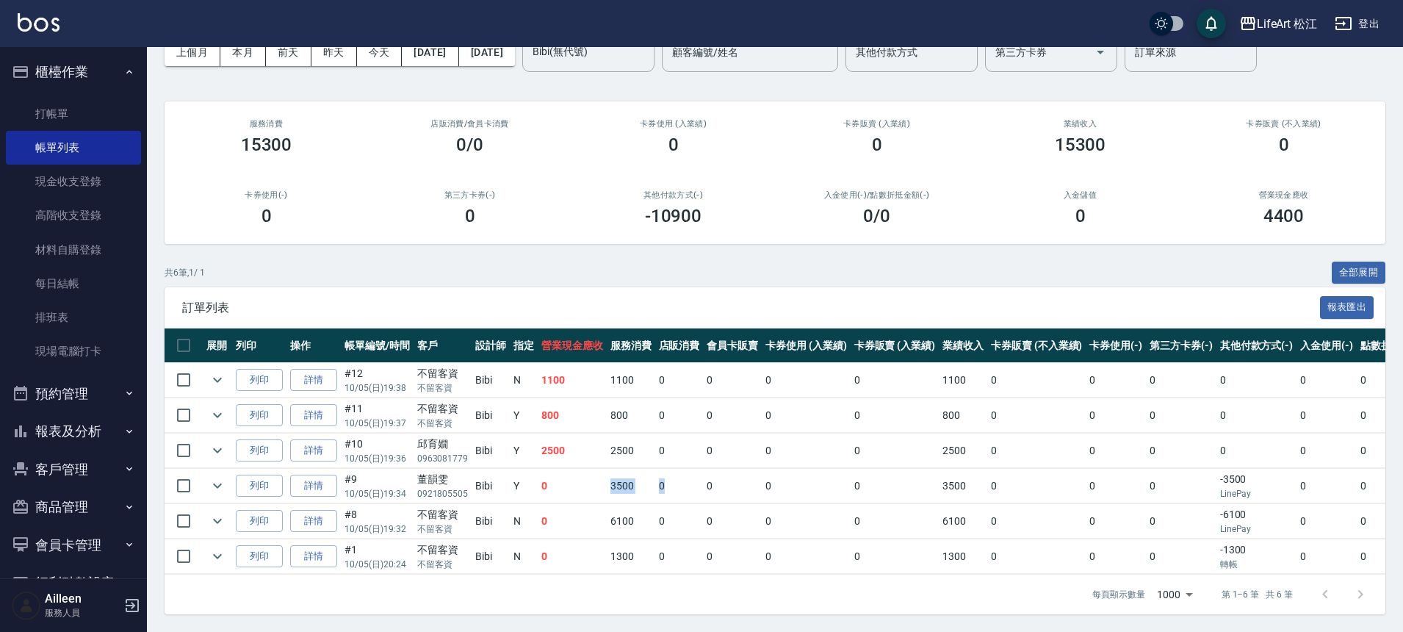
click at [663, 478] on tr "列印 詳情 #9 10/05 (日) 19:34 董韻雯 0921805505 Bibi Y 0 3500 0 0 0 0 3500 0 0 0 -3500 …" at bounding box center [855, 486] width 1380 height 35
click at [663, 478] on td "0" at bounding box center [679, 486] width 48 height 35
drag, startPoint x: 604, startPoint y: 443, endPoint x: 637, endPoint y: 443, distance: 33.1
click at [637, 443] on td "2500" at bounding box center [631, 451] width 48 height 35
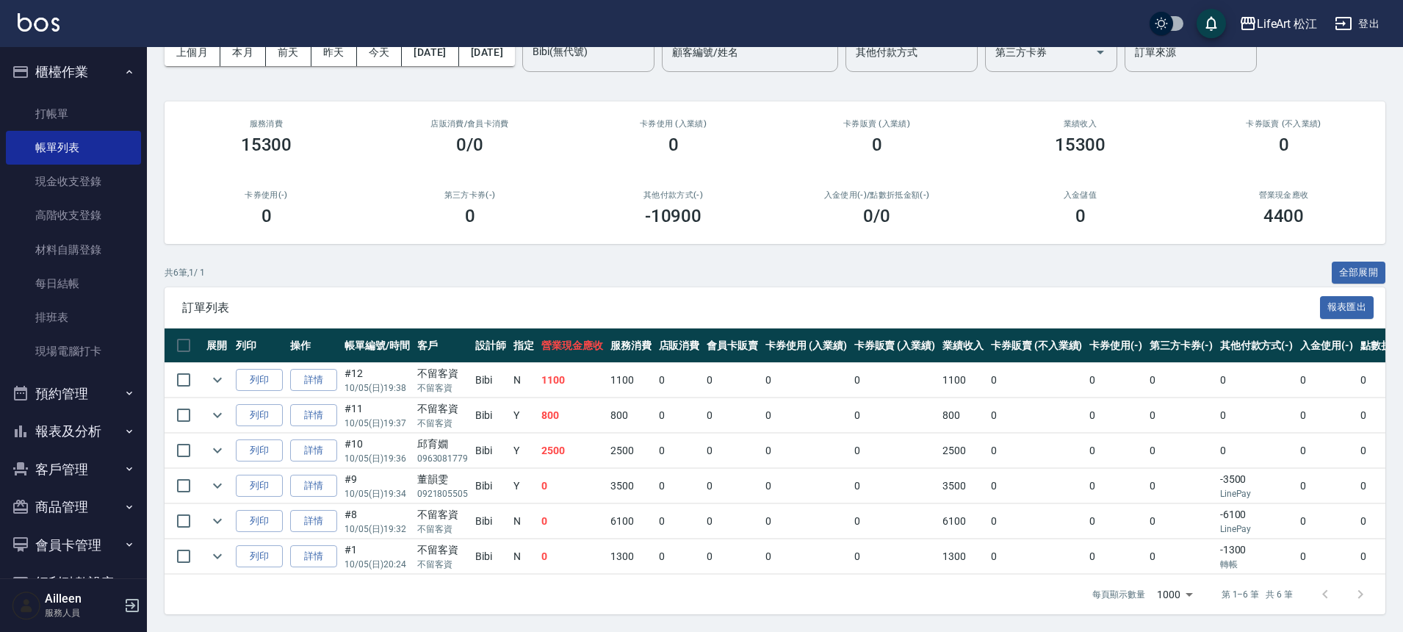
click at [637, 443] on td "2500" at bounding box center [631, 451] width 48 height 35
drag, startPoint x: 601, startPoint y: 434, endPoint x: 647, endPoint y: 444, distance: 47.4
click at [647, 444] on tr "列印 詳情 #10 10/05 (日) 19:36 邱育嫺 0963081779 Bibi Y 2500 2500 0 0 0 0 2500 0 0 0 0 …" at bounding box center [855, 451] width 1380 height 35
click at [647, 444] on td "2500" at bounding box center [631, 451] width 48 height 35
drag, startPoint x: 613, startPoint y: 404, endPoint x: 643, endPoint y: 405, distance: 30.1
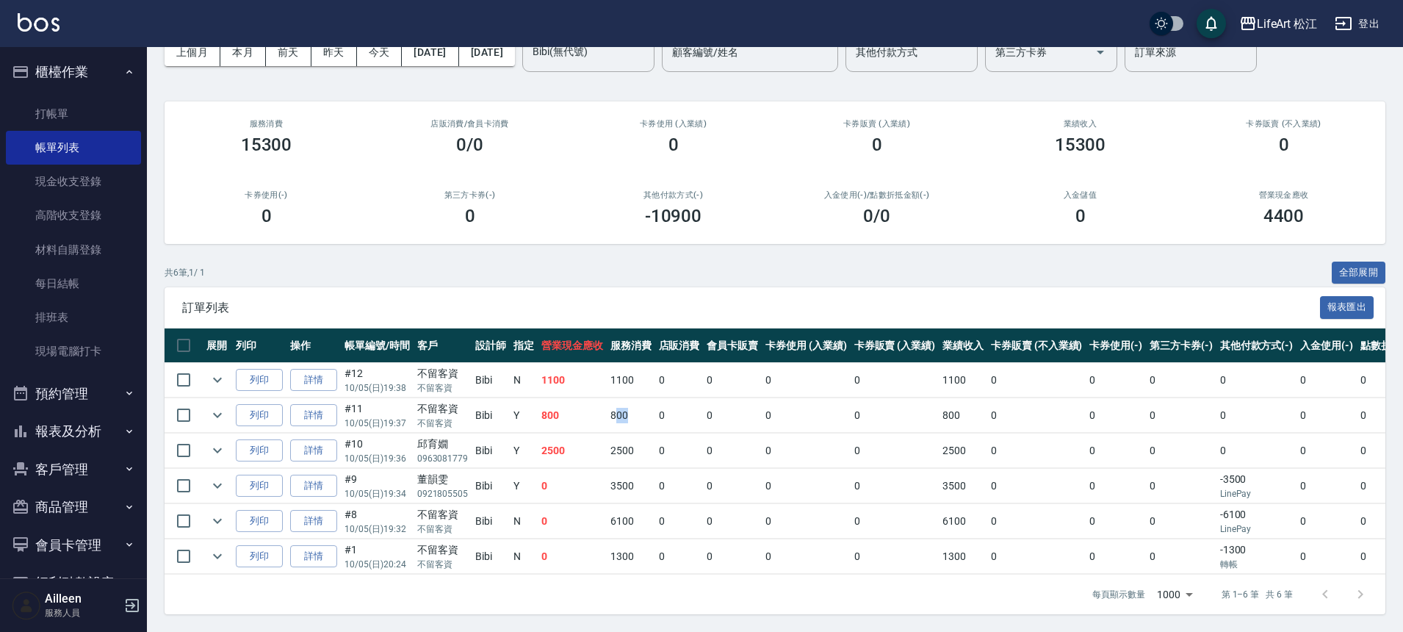
click at [643, 405] on td "800" at bounding box center [631, 415] width 48 height 35
drag, startPoint x: 596, startPoint y: 367, endPoint x: 627, endPoint y: 366, distance: 30.9
click at [627, 366] on tr "列印 詳情 #12 10/05 (日) 19:38 不留客資 不留客資 Bibi N 1100 1100 0 0 0 0 1100 0 0 0 0 0 0 過…" at bounding box center [855, 380] width 1380 height 35
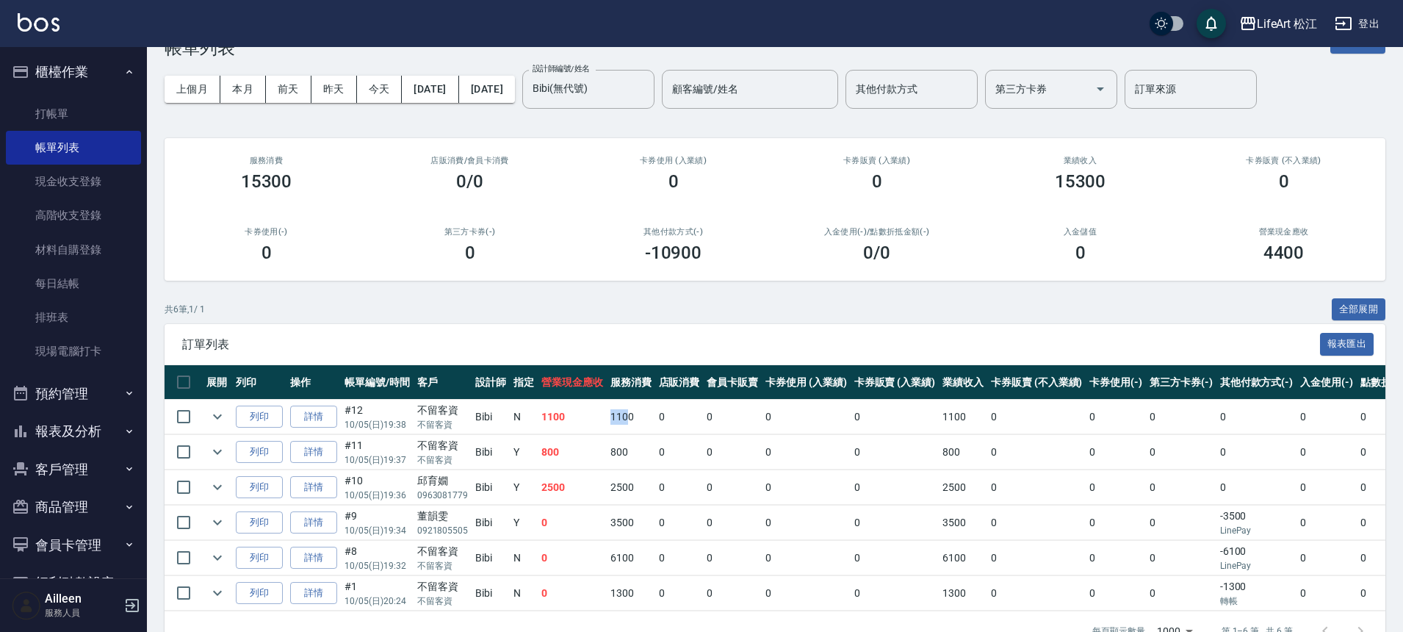
scroll to position [0, 0]
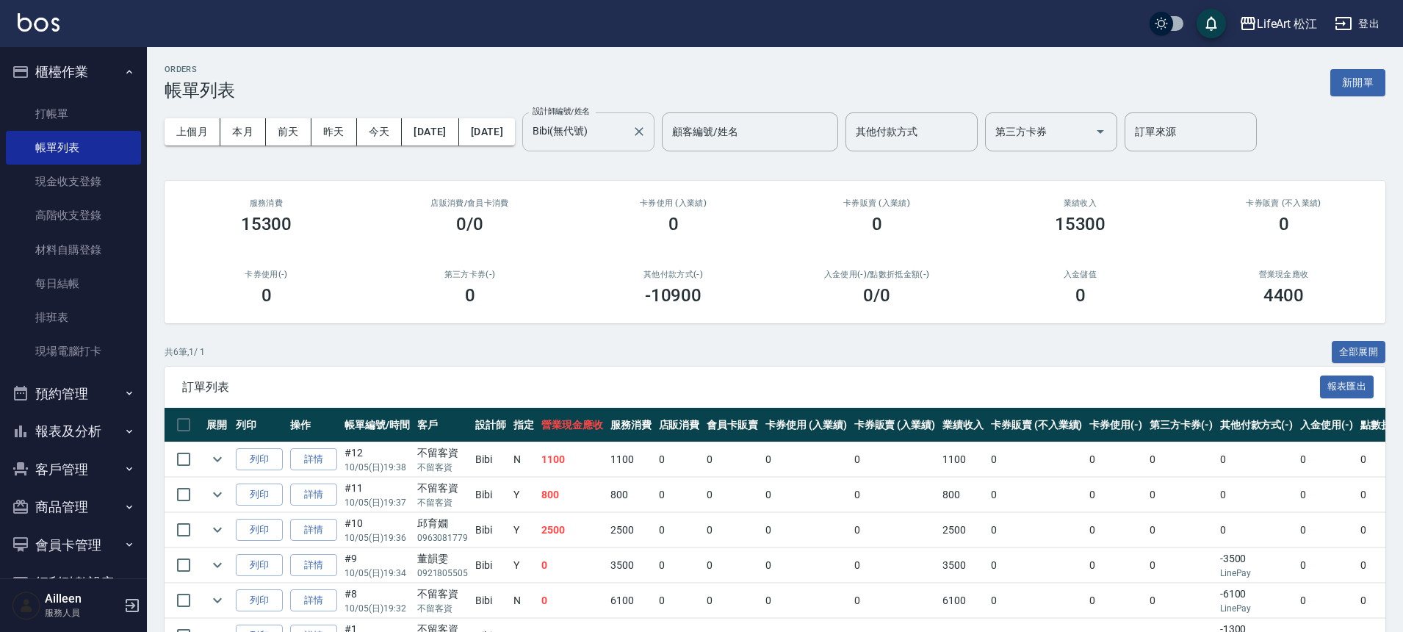
click at [626, 136] on input "Bibi(無代號)" at bounding box center [577, 132] width 97 height 26
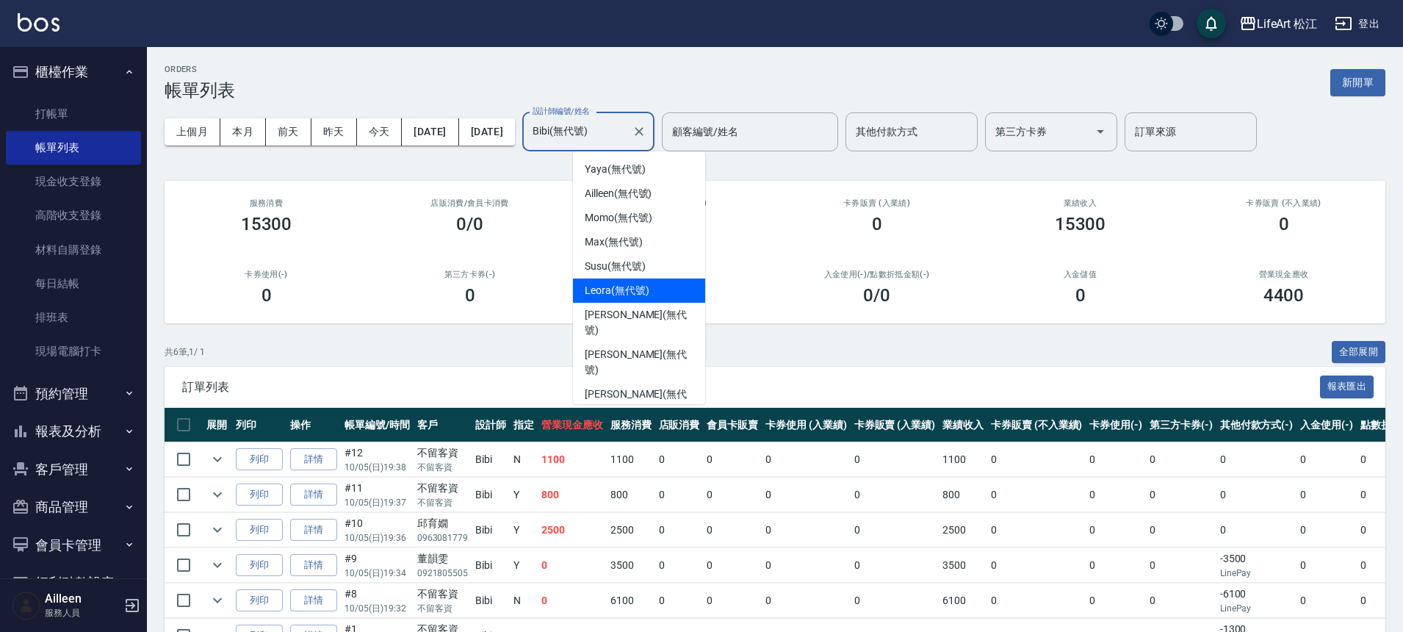
scroll to position [25, 0]
click at [667, 256] on div "Susu (無代號)" at bounding box center [639, 265] width 132 height 24
type input "Susu(無代號)"
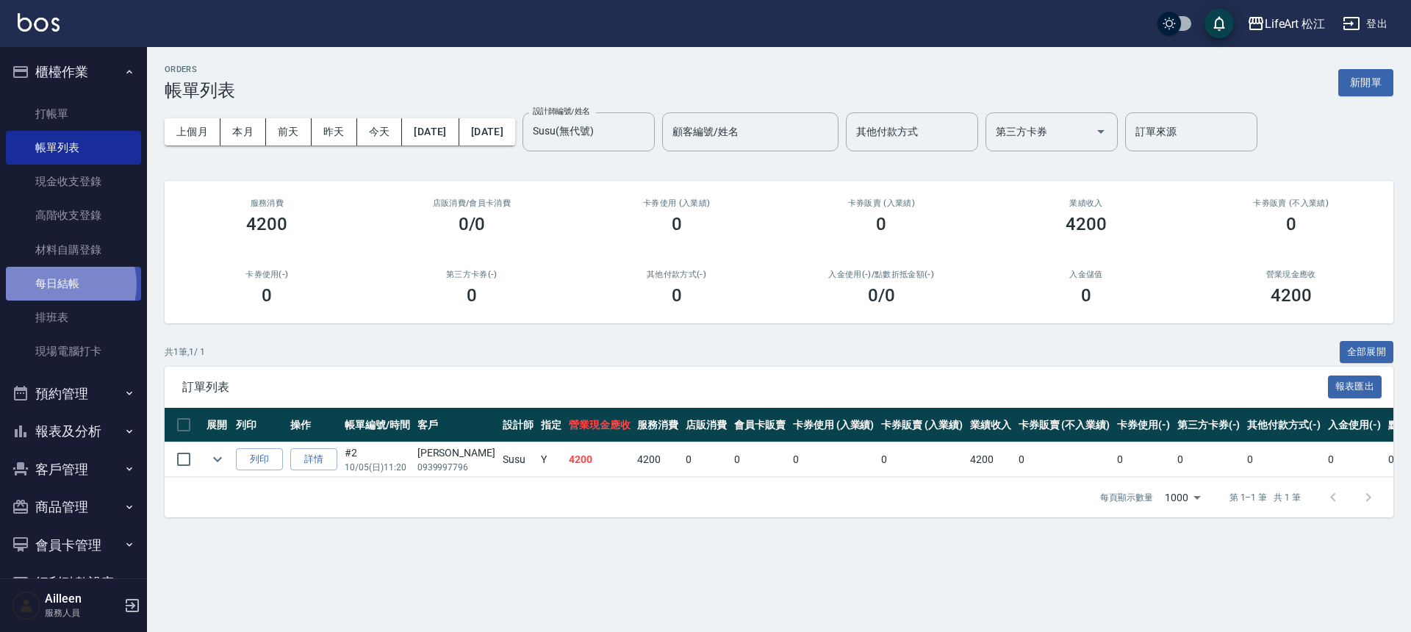
click at [64, 284] on link "每日結帳" at bounding box center [73, 284] width 135 height 34
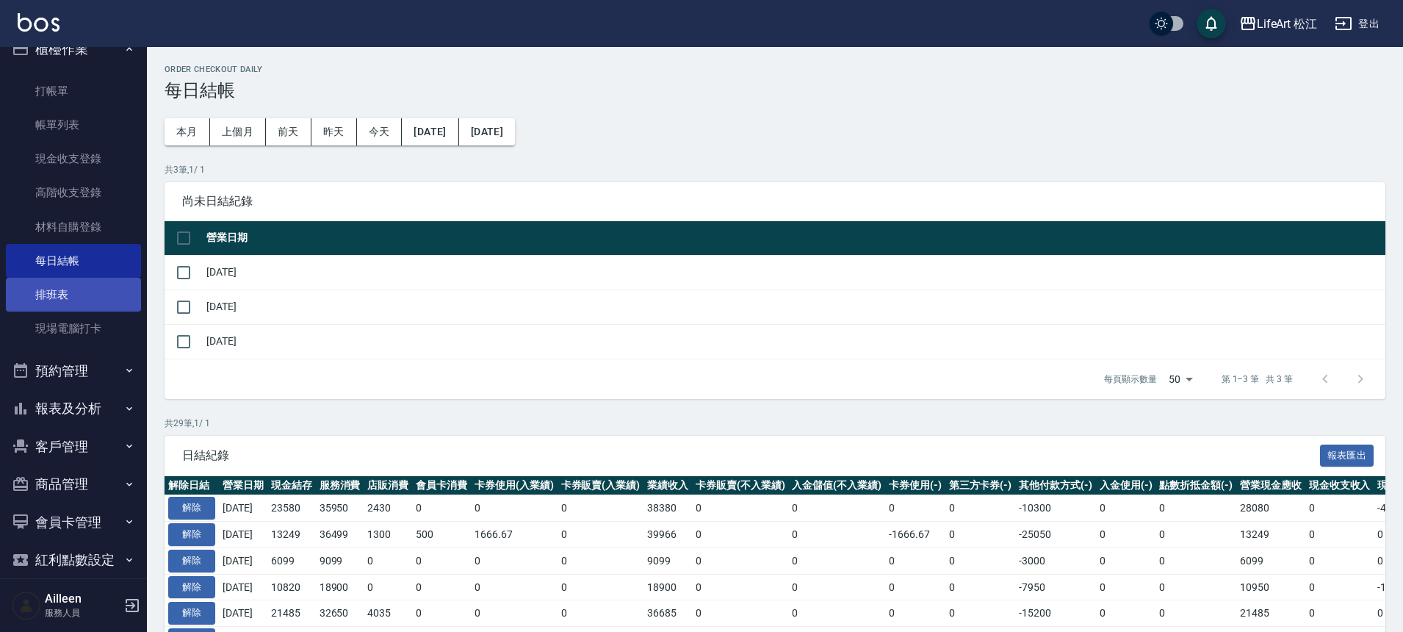
scroll to position [41, 0]
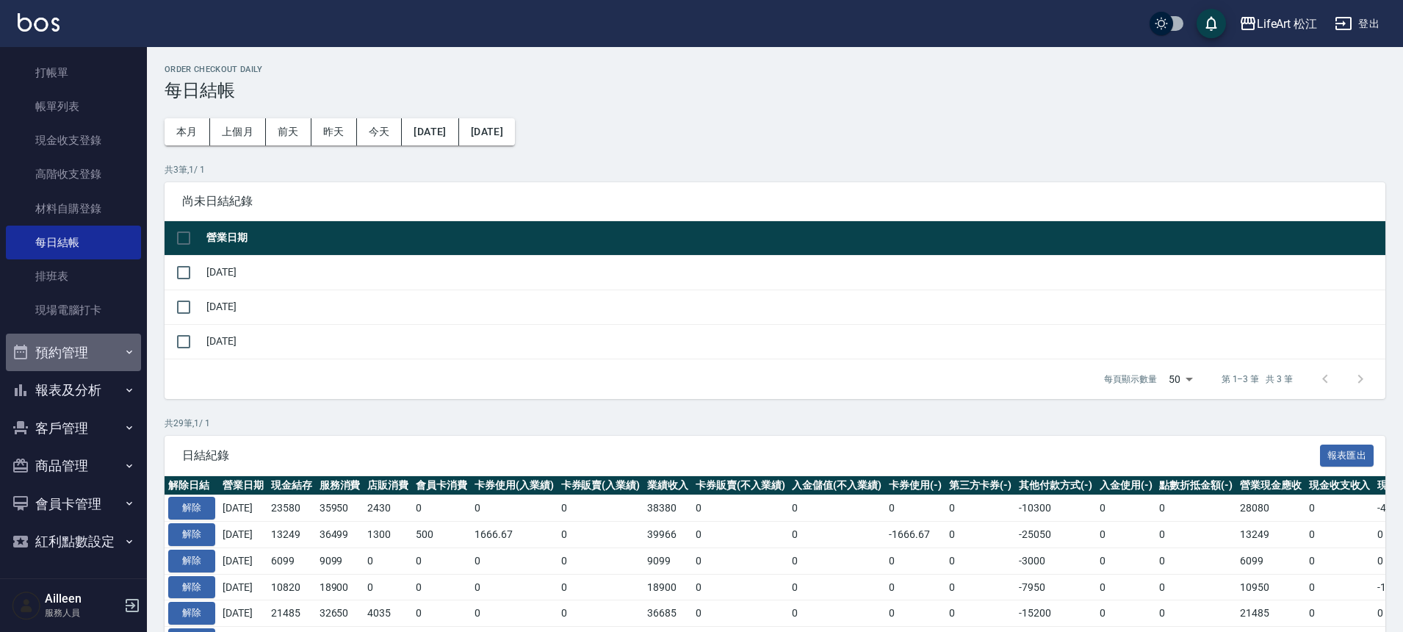
click at [123, 353] on icon "button" at bounding box center [129, 352] width 12 height 12
click at [123, 356] on icon "button" at bounding box center [129, 352] width 12 height 12
click at [126, 391] on icon "button" at bounding box center [129, 390] width 6 height 4
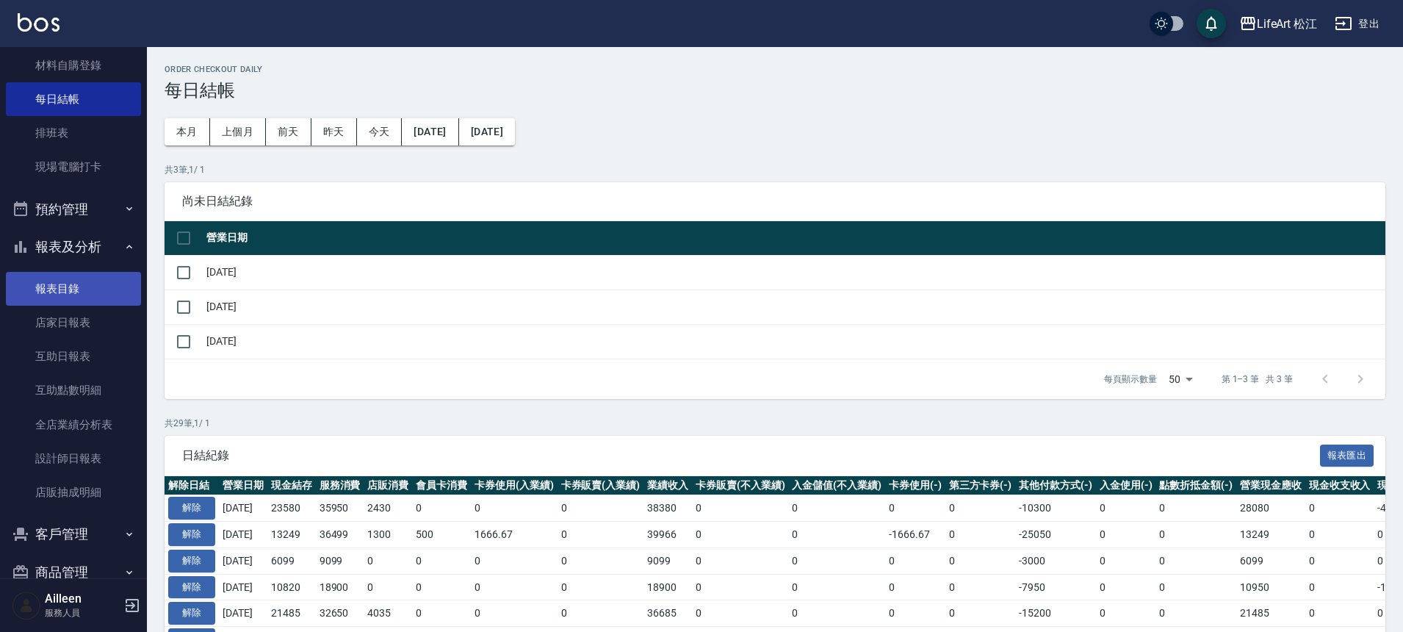
scroll to position [185, 0]
click at [96, 320] on link "店家日報表" at bounding box center [73, 322] width 135 height 34
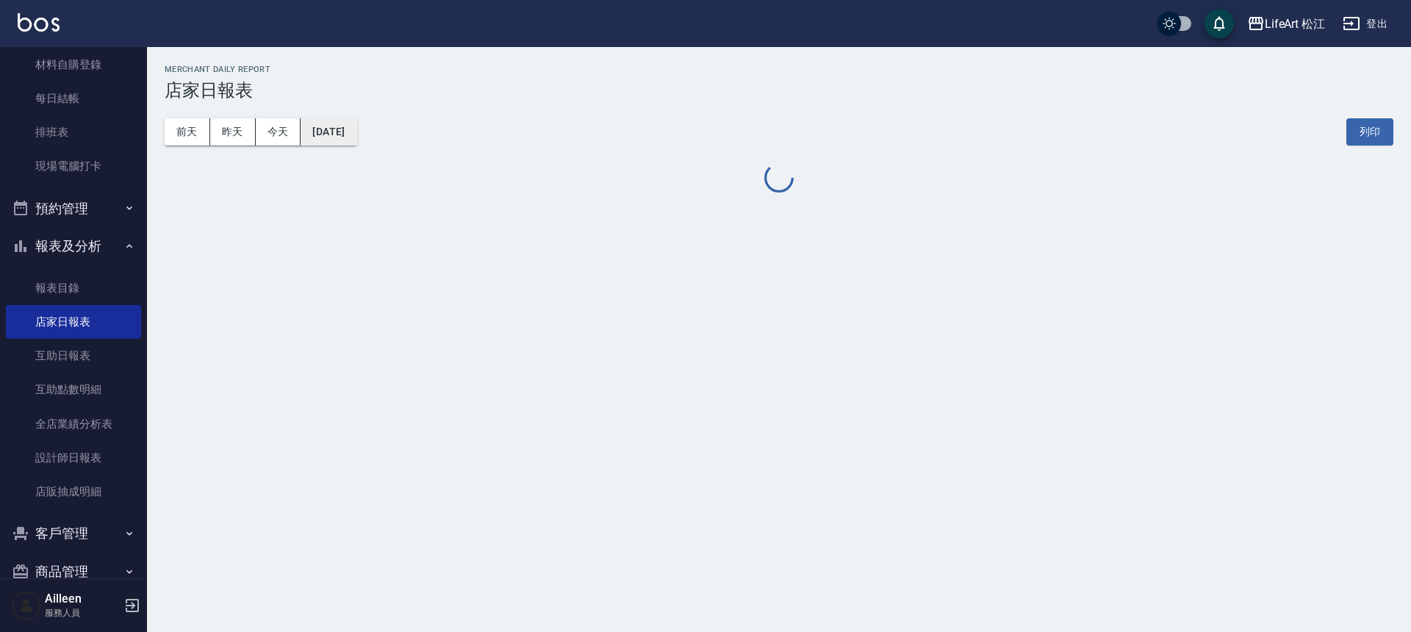
click at [356, 132] on button "[DATE]" at bounding box center [329, 131] width 56 height 27
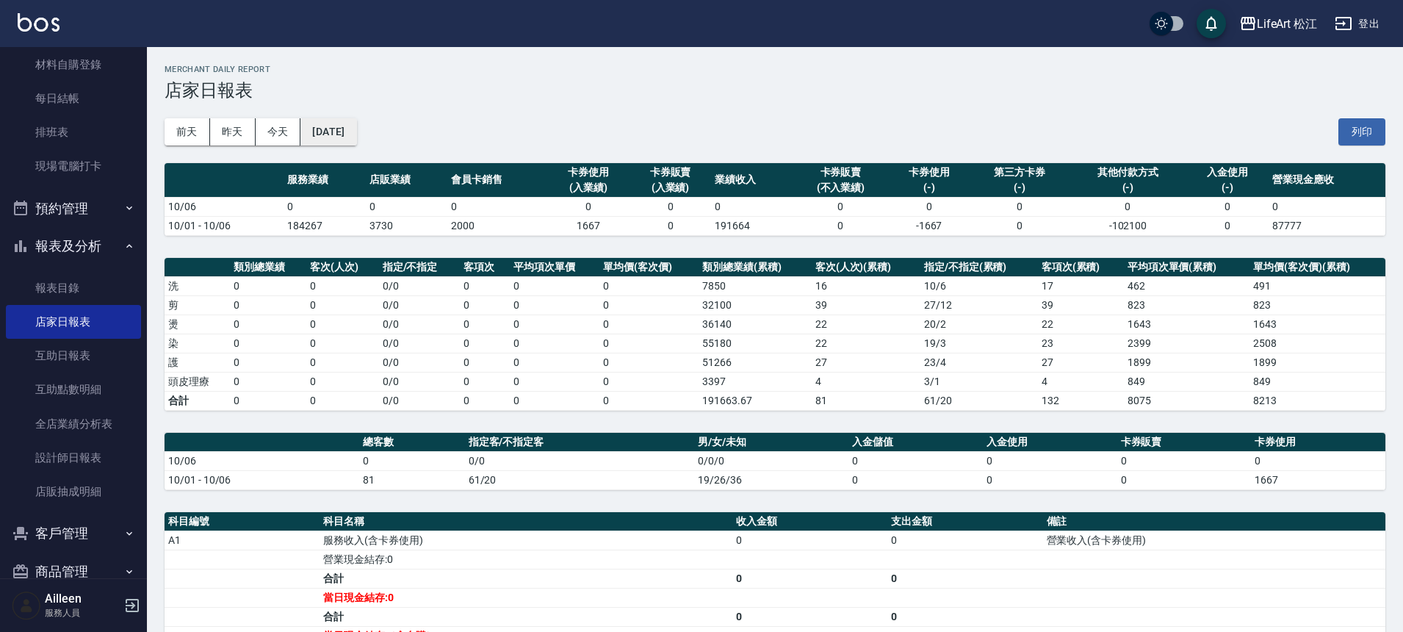
click at [339, 129] on div "前天 昨天 今天 2025/10/06 列印" at bounding box center [775, 132] width 1221 height 62
click at [339, 131] on button "[DATE]" at bounding box center [329, 131] width 56 height 27
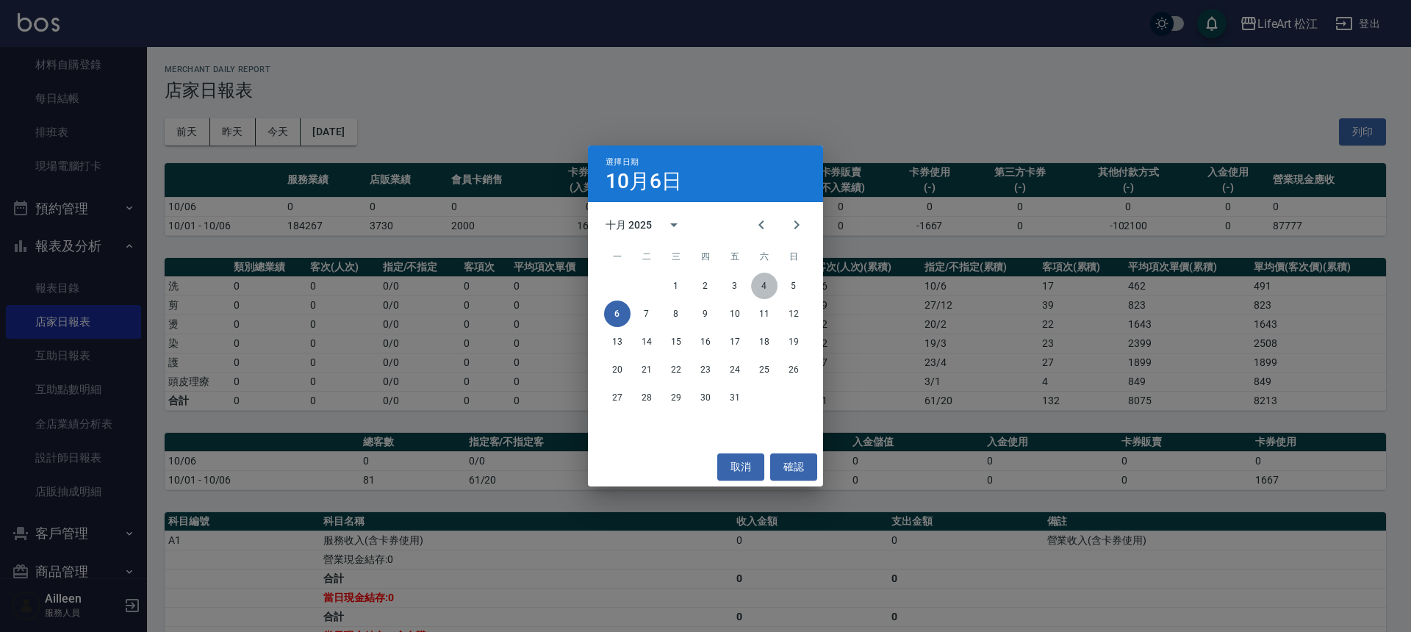
click at [769, 286] on button "4" at bounding box center [764, 286] width 26 height 26
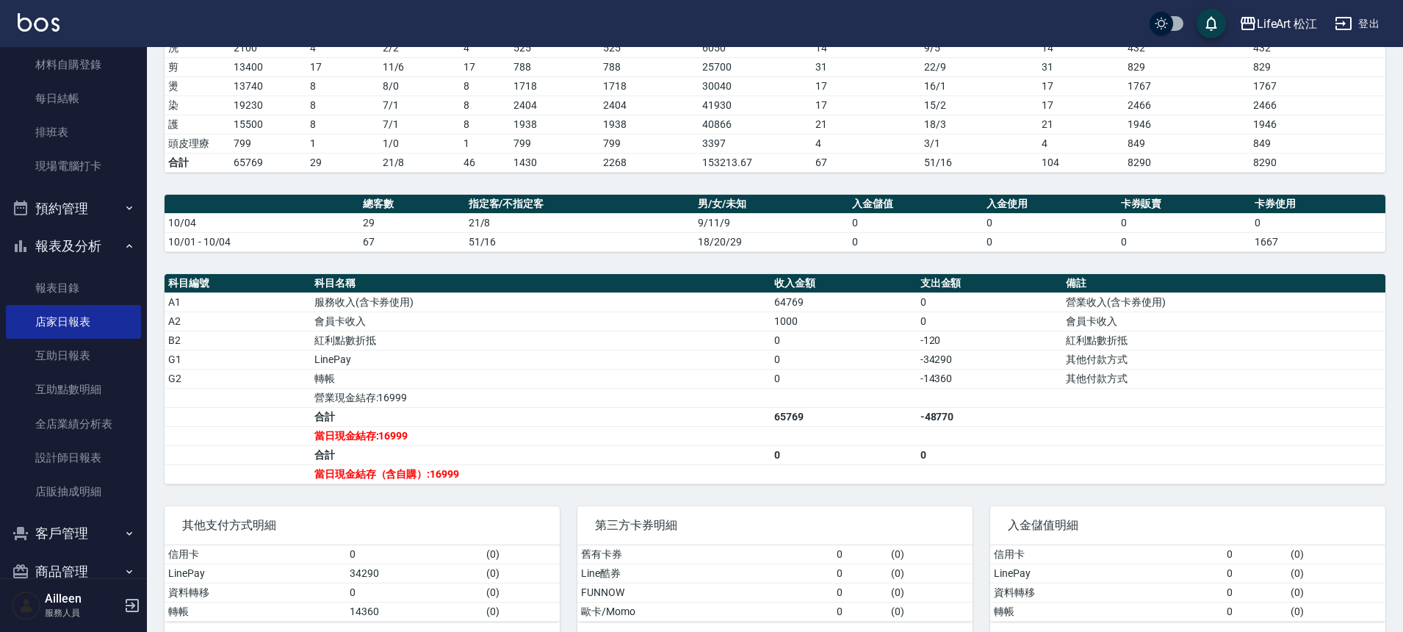
scroll to position [263, 0]
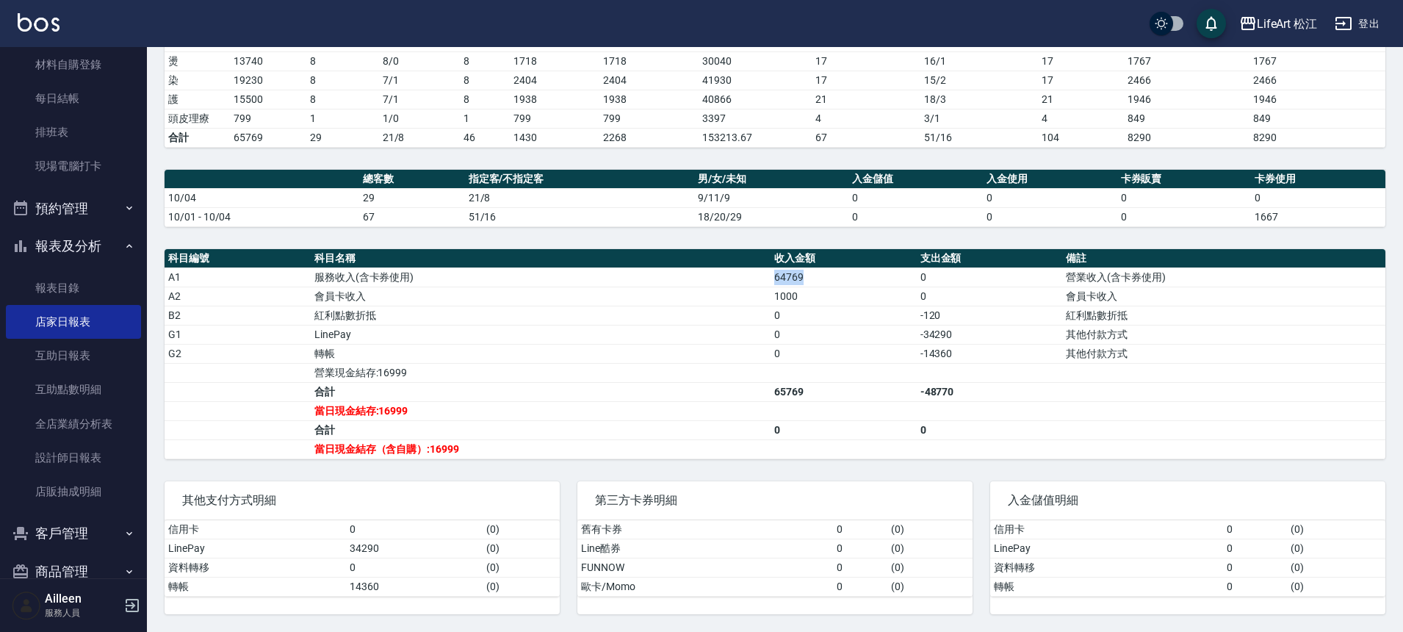
drag, startPoint x: 766, startPoint y: 275, endPoint x: 848, endPoint y: 280, distance: 82.5
click at [848, 280] on tr "A1 服務收入(含卡券使用) 64769 0 營業收入(含卡券使用)" at bounding box center [775, 276] width 1221 height 19
drag, startPoint x: 771, startPoint y: 301, endPoint x: 833, endPoint y: 300, distance: 61.7
click at [833, 300] on td "1000" at bounding box center [844, 296] width 146 height 19
click at [830, 306] on td "0" at bounding box center [844, 315] width 146 height 19
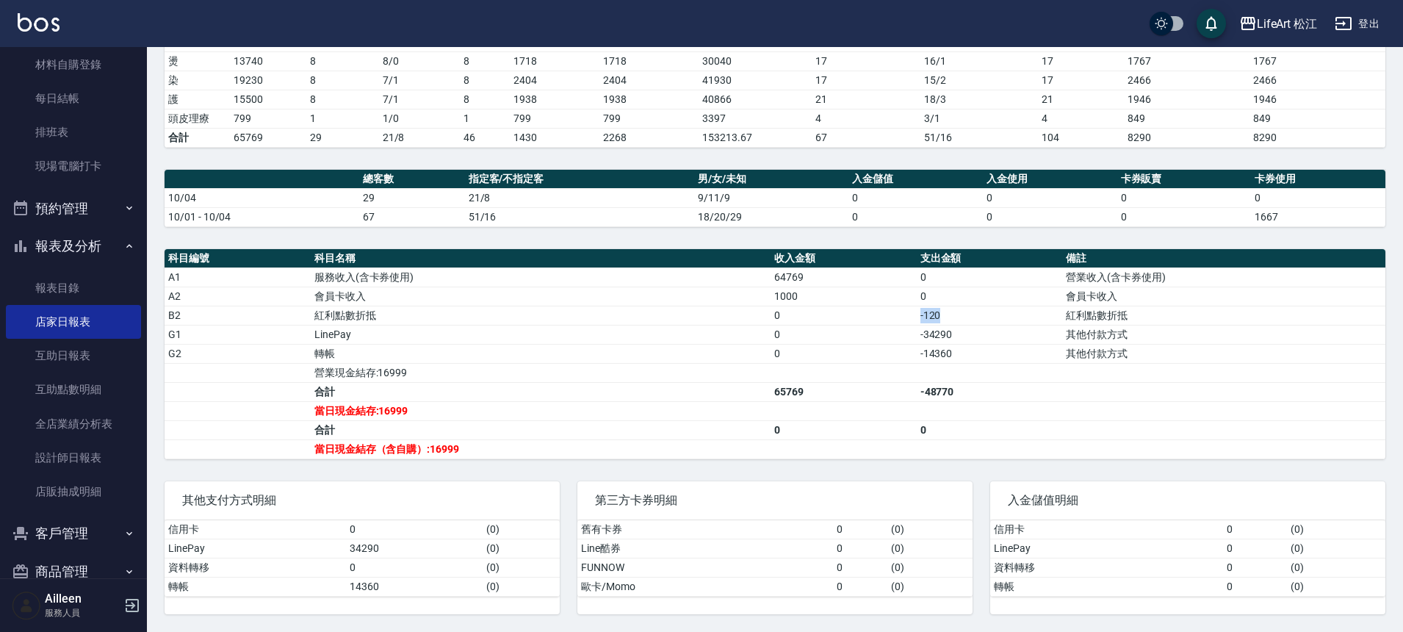
drag, startPoint x: 933, startPoint y: 317, endPoint x: 979, endPoint y: 321, distance: 46.5
click at [979, 321] on tr "B2 紅利點數折抵 0 -120 紅利點數折抵" at bounding box center [775, 315] width 1221 height 19
drag, startPoint x: 900, startPoint y: 331, endPoint x: 991, endPoint y: 330, distance: 91.1
click at [991, 330] on tr "G1 LinePay 0 -34290 其他付款方式" at bounding box center [775, 334] width 1221 height 19
drag, startPoint x: 918, startPoint y: 354, endPoint x: 980, endPoint y: 358, distance: 61.8
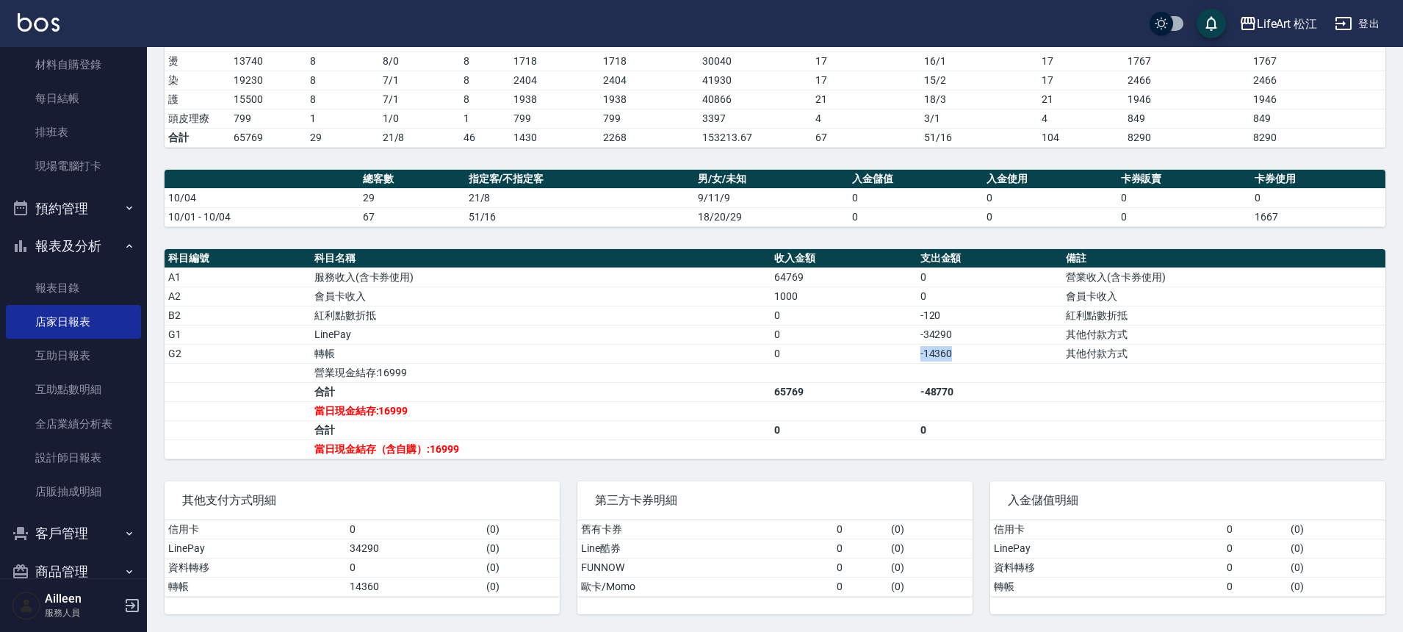
click at [980, 358] on td "-14360" at bounding box center [990, 353] width 146 height 19
drag, startPoint x: 381, startPoint y: 408, endPoint x: 428, endPoint y: 407, distance: 46.3
click at [428, 407] on td "當日現金結存:16999" at bounding box center [541, 410] width 460 height 19
click at [452, 419] on tbody "A1 服務收入(含卡券使用) 64769 0 營業收入(含卡券使用) A2 會員卡收入 1000 0 會員卡收入 B2 紅利點數折抵 0 -120 紅利點數折…" at bounding box center [775, 362] width 1221 height 191
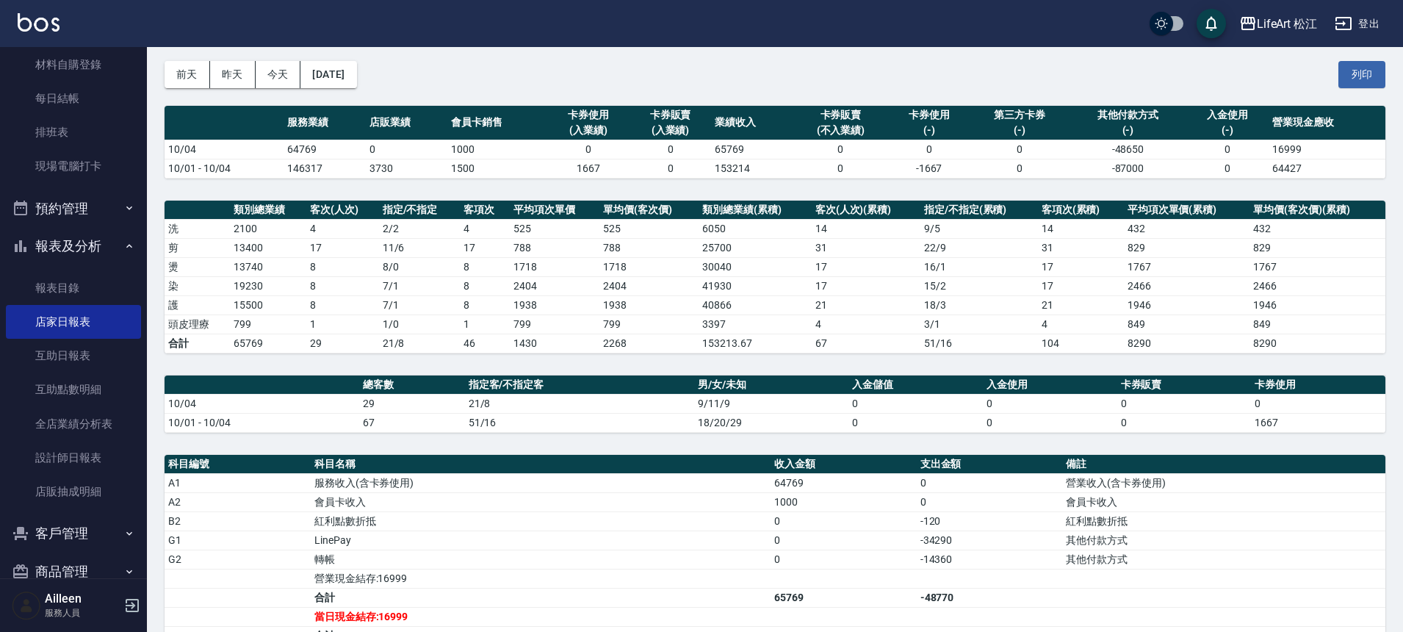
scroll to position [0, 0]
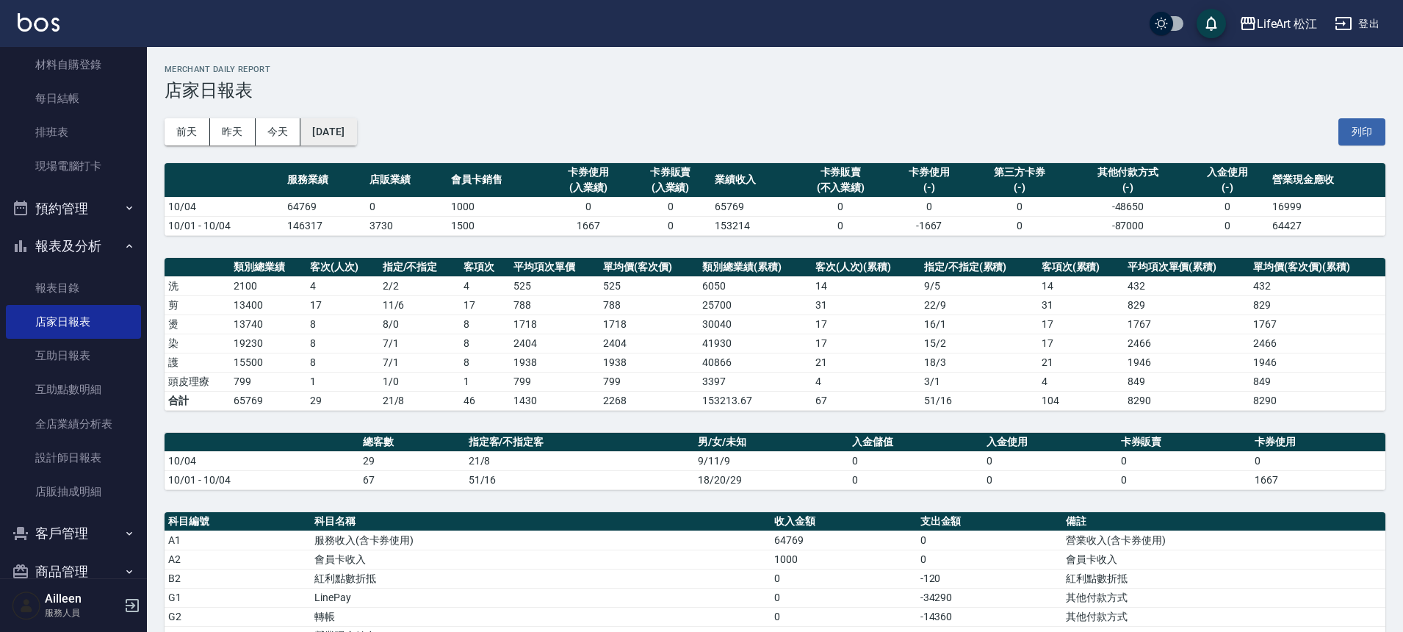
click at [337, 137] on button "[DATE]" at bounding box center [329, 131] width 56 height 27
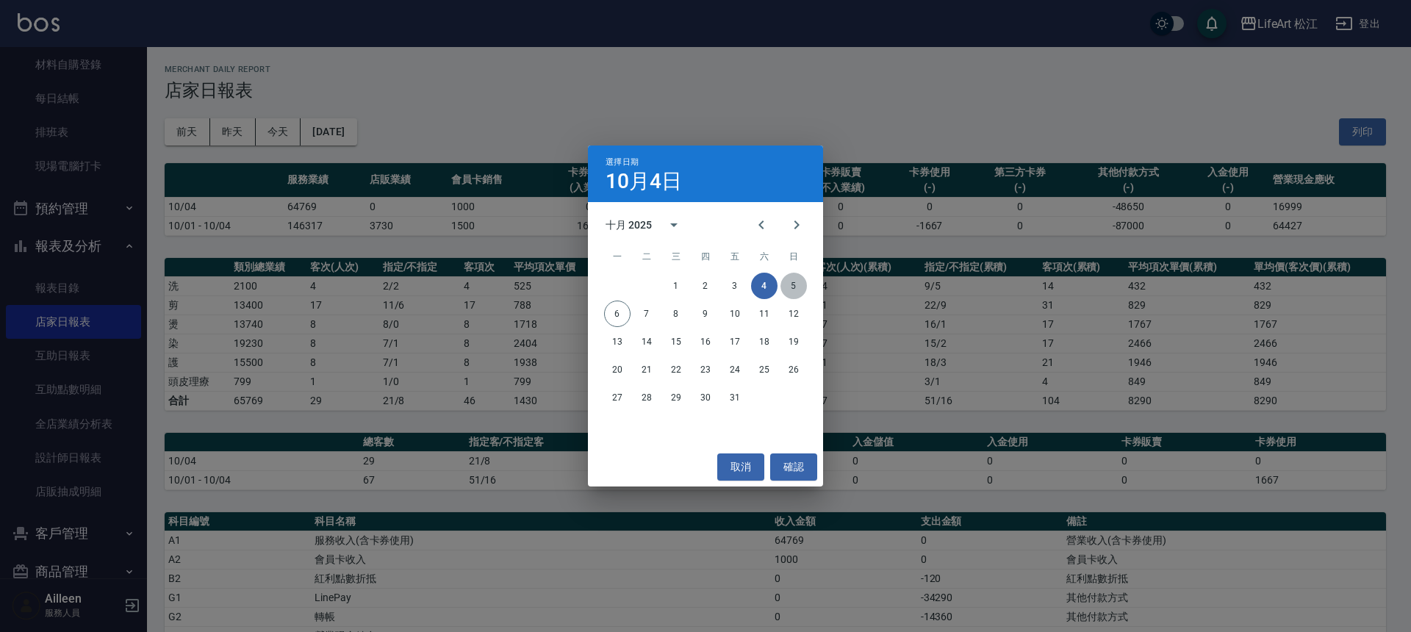
click at [791, 284] on button "5" at bounding box center [793, 286] width 26 height 26
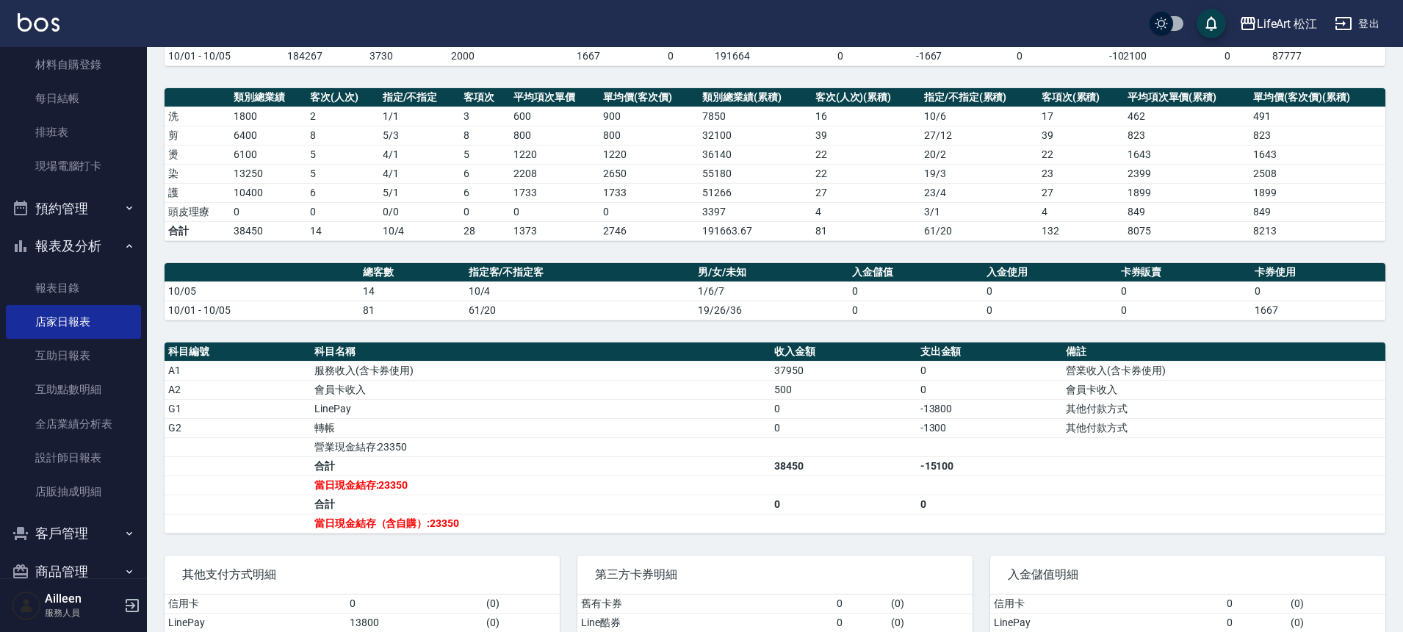
scroll to position [244, 0]
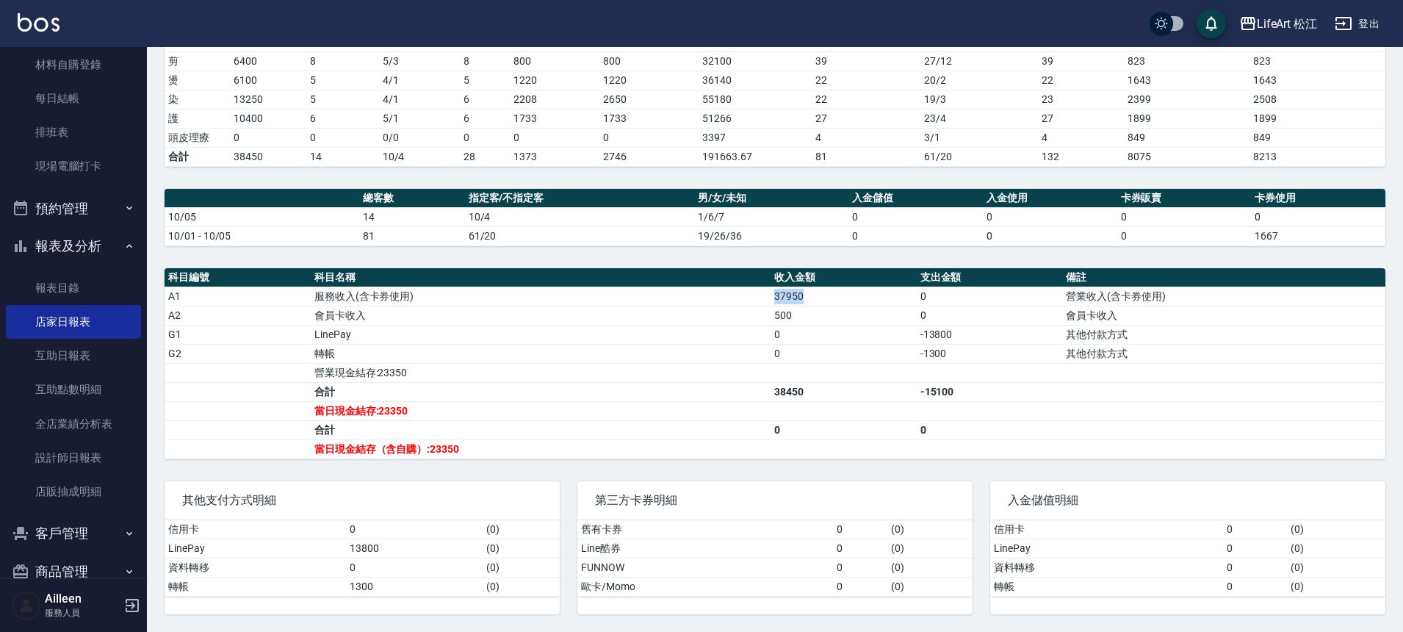
drag, startPoint x: 768, startPoint y: 297, endPoint x: 853, endPoint y: 293, distance: 85.3
click at [853, 293] on tr "A1 服務收入(含卡券使用) 37950 0 營業收入(含卡券使用)" at bounding box center [775, 296] width 1221 height 19
drag, startPoint x: 760, startPoint y: 310, endPoint x: 929, endPoint y: 318, distance: 168.5
click at [929, 318] on tr "A2 會員卡收入 500 0 會員卡收入" at bounding box center [775, 315] width 1221 height 19
drag, startPoint x: 924, startPoint y: 339, endPoint x: 1005, endPoint y: 340, distance: 80.8
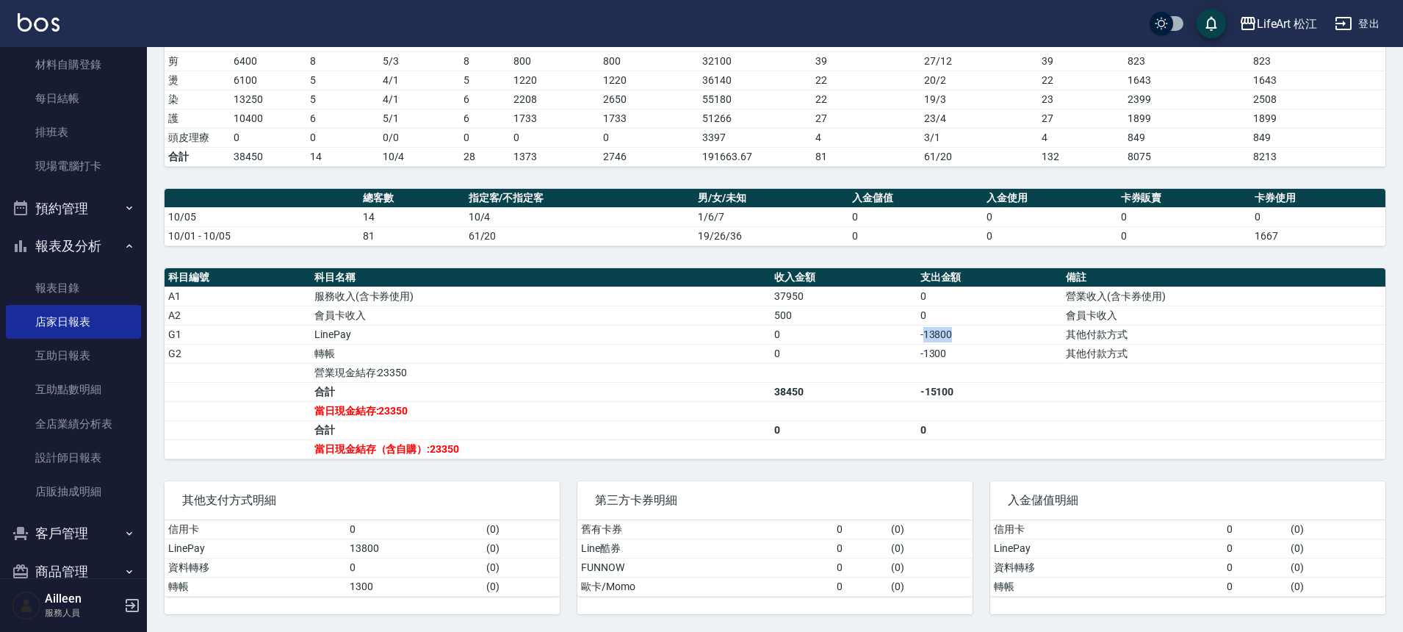
click at [1005, 340] on td "-13800" at bounding box center [990, 334] width 146 height 19
drag, startPoint x: 907, startPoint y: 348, endPoint x: 1004, endPoint y: 366, distance: 97.9
click at [1004, 365] on tbody "A1 服務收入(含卡券使用) 37950 0 營業收入(含卡券使用) A2 會員卡收入 500 0 會員卡收入 G1 LinePay 0 -13800 其他付…" at bounding box center [775, 373] width 1221 height 172
click at [1002, 372] on td "a dense table" at bounding box center [990, 372] width 146 height 19
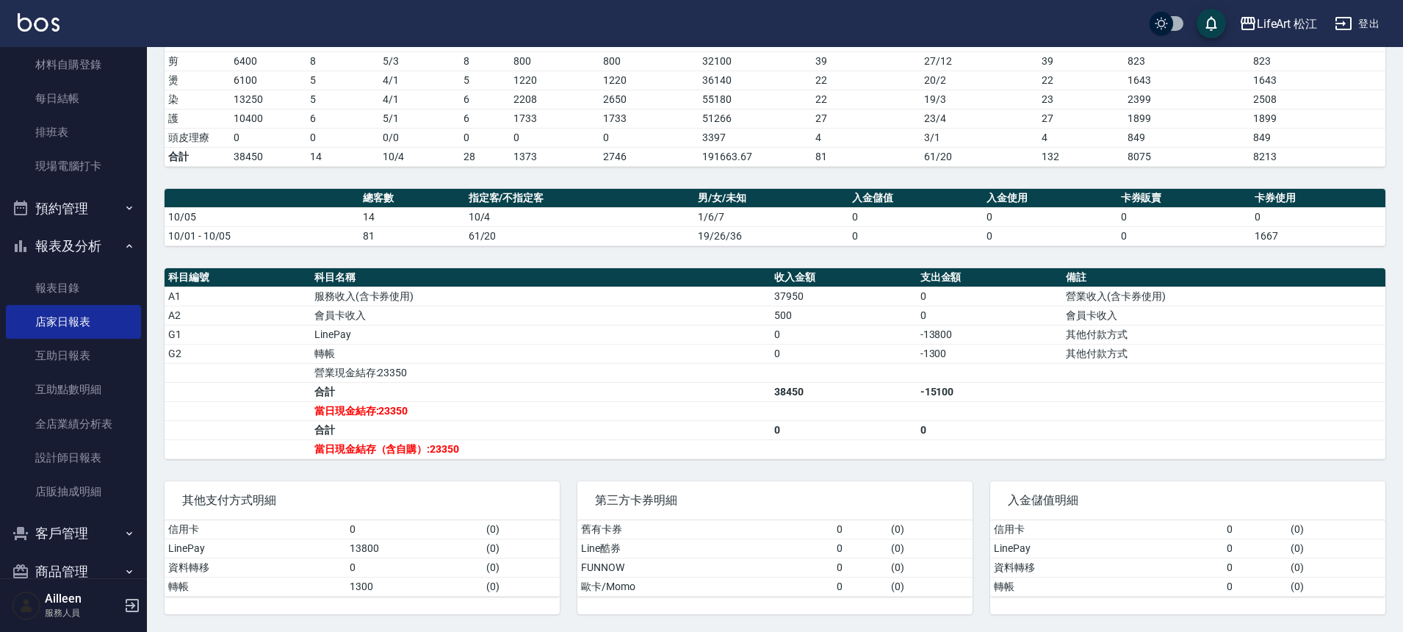
click at [1002, 372] on td "a dense table" at bounding box center [990, 372] width 146 height 19
drag, startPoint x: 385, startPoint y: 409, endPoint x: 456, endPoint y: 415, distance: 71.5
click at [456, 415] on td "當日現金結存:23350" at bounding box center [541, 410] width 460 height 19
click at [971, 428] on td "0" at bounding box center [990, 429] width 146 height 19
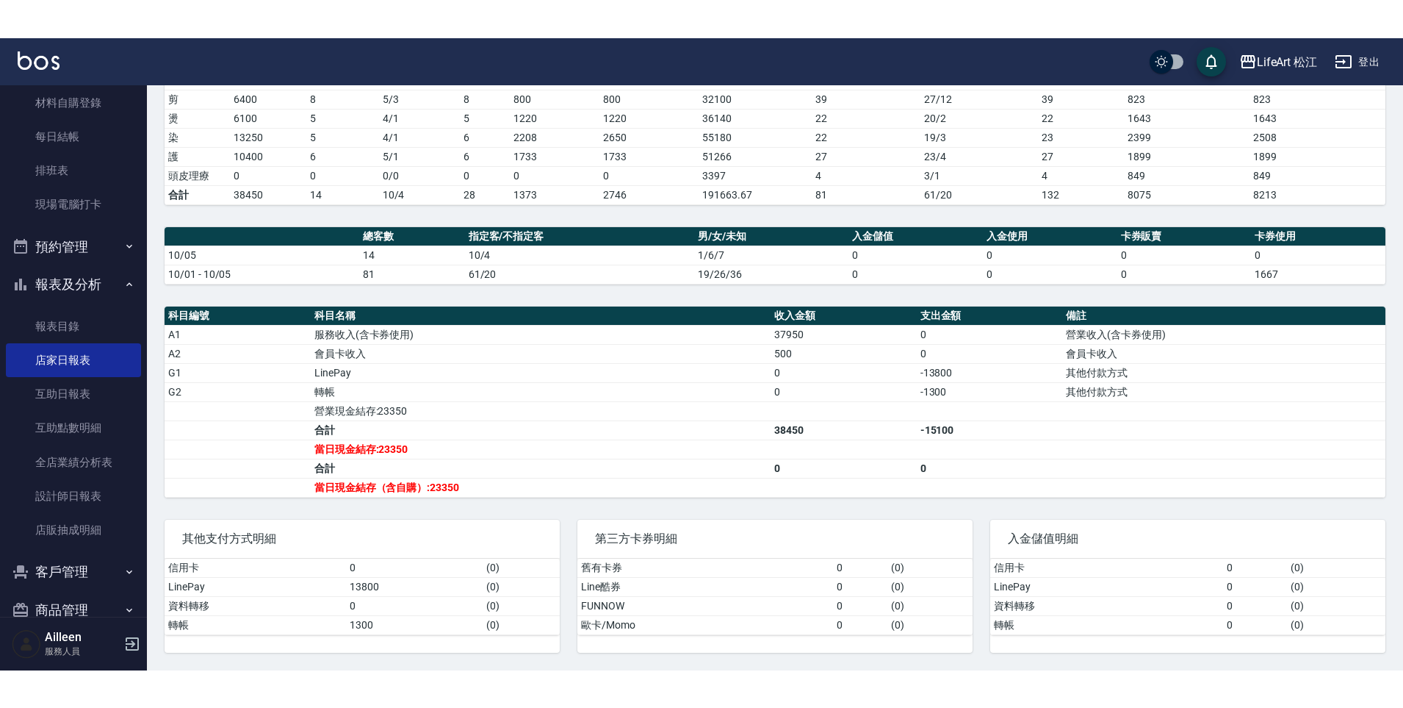
scroll to position [168, 0]
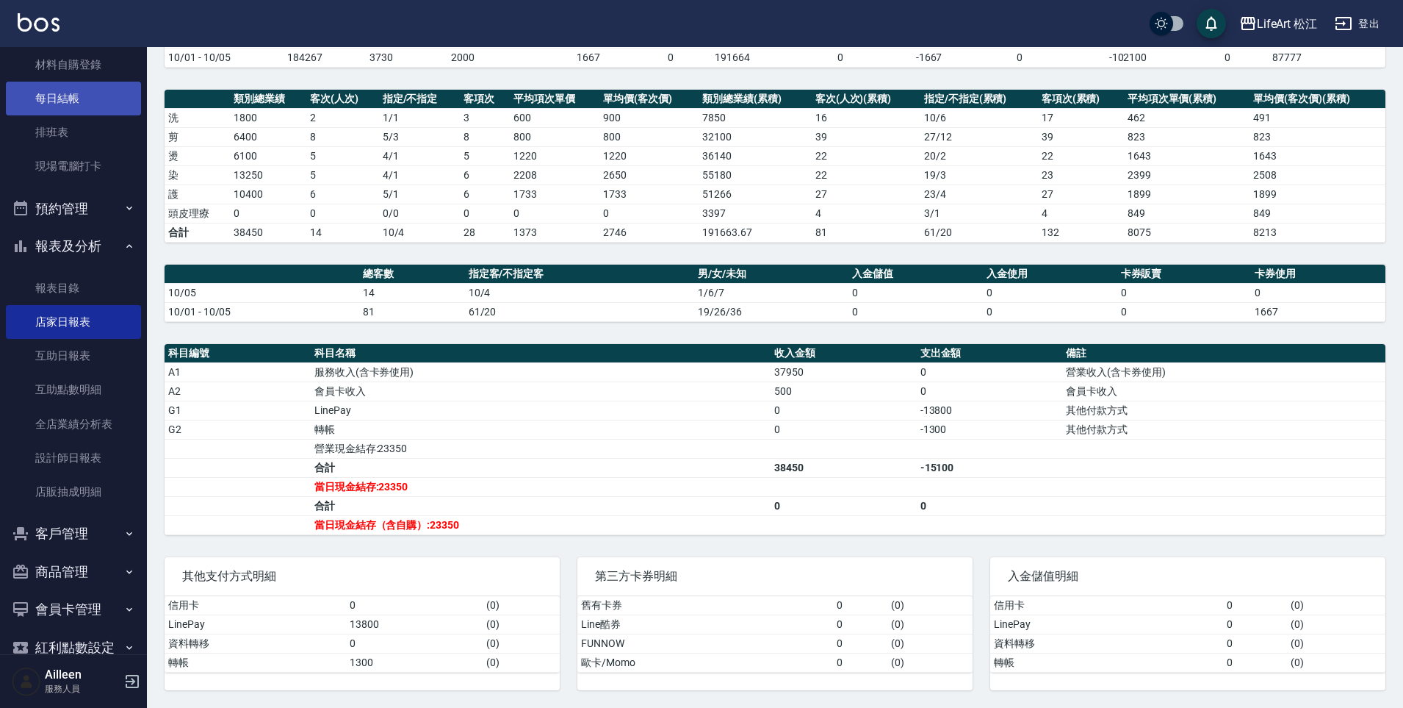
drag, startPoint x: 72, startPoint y: 97, endPoint x: 71, endPoint y: 168, distance: 70.5
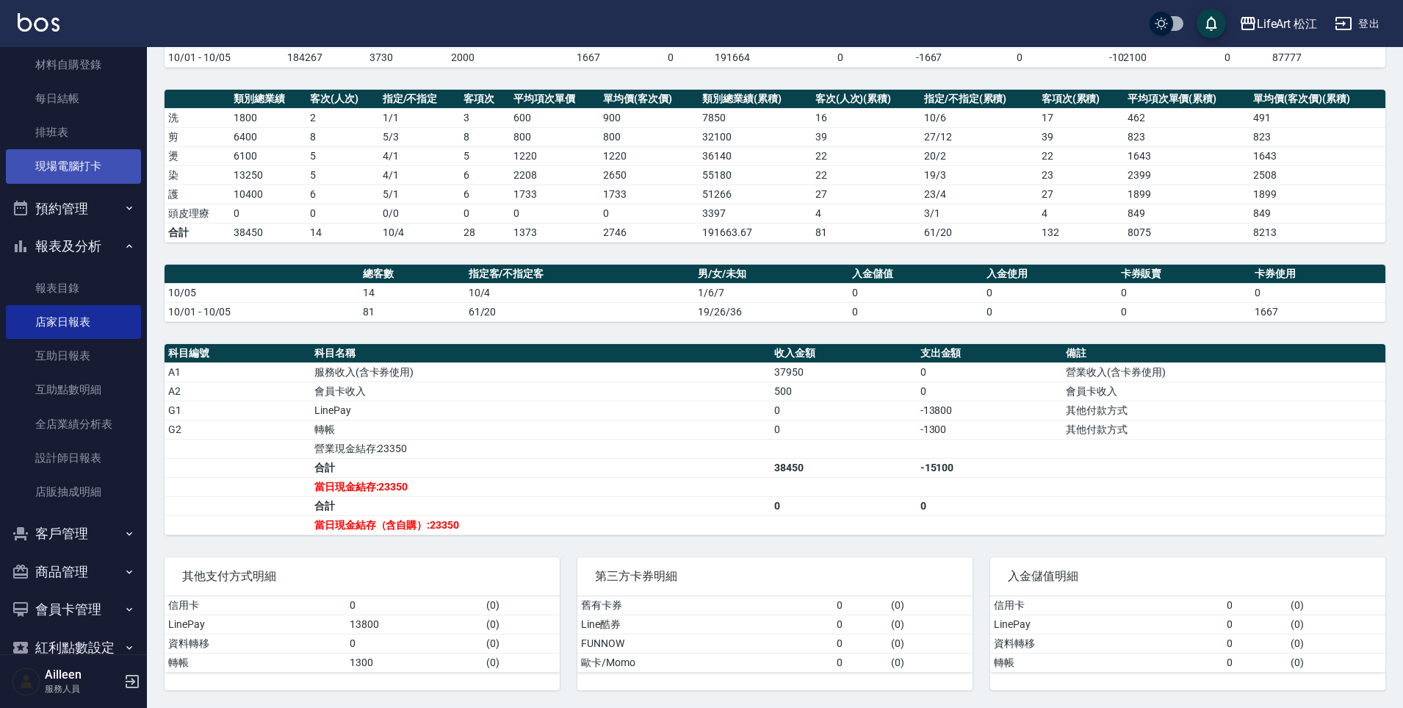
click at [72, 97] on link "每日結帳" at bounding box center [73, 99] width 135 height 34
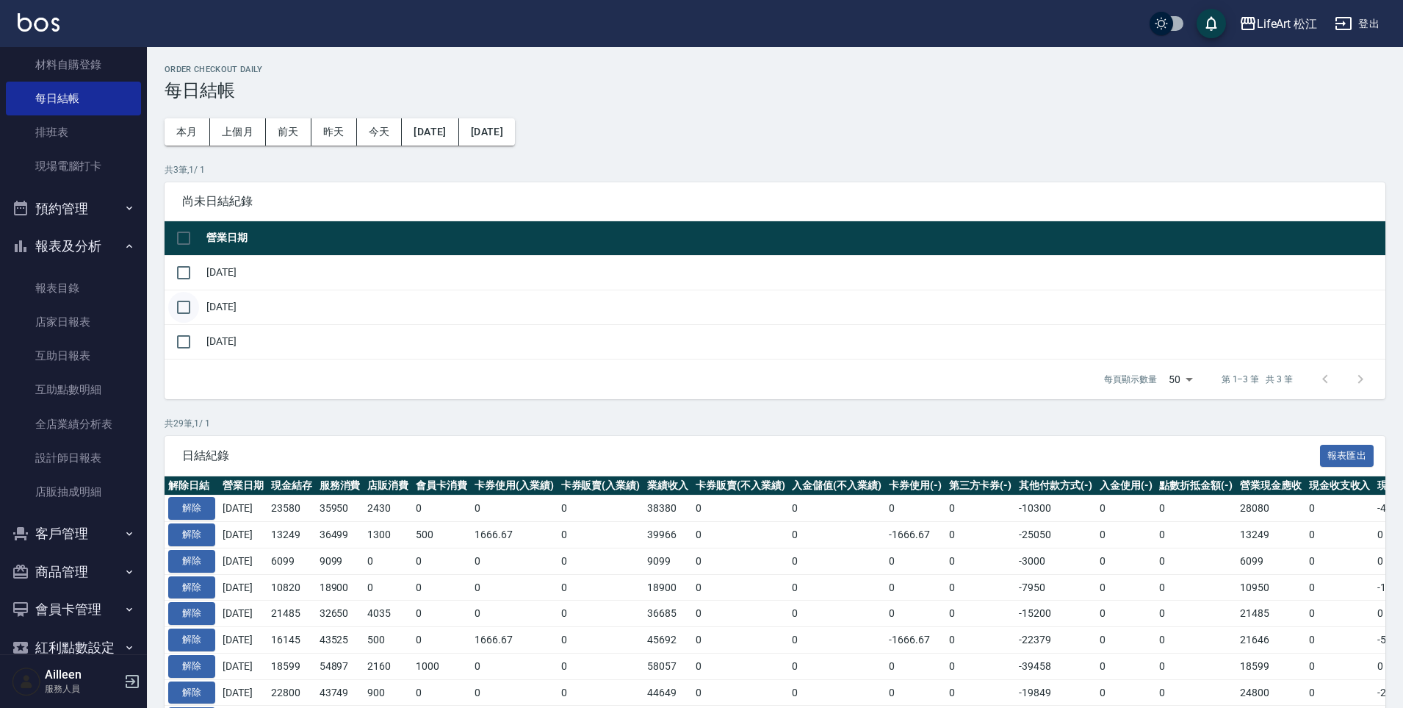
click at [184, 311] on input "checkbox" at bounding box center [183, 307] width 31 height 31
checkbox input "true"
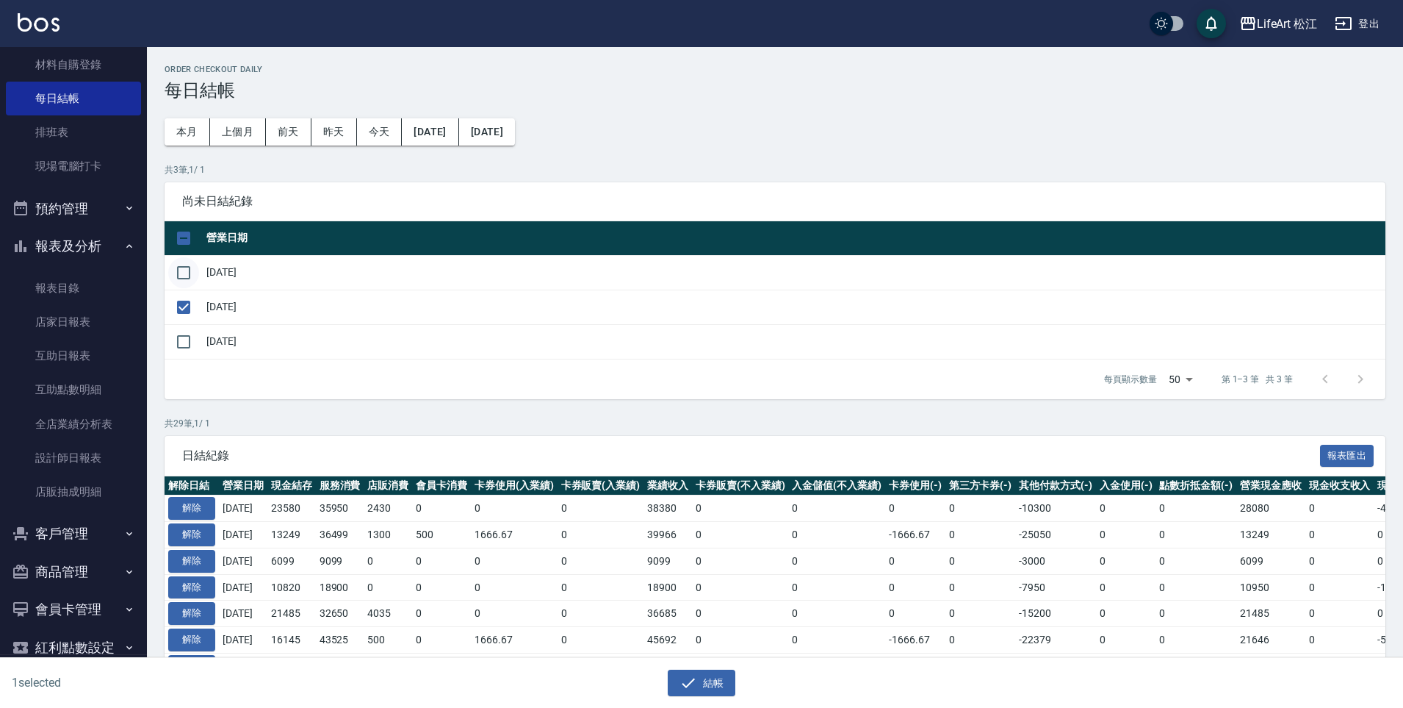
click at [186, 273] on input "checkbox" at bounding box center [183, 272] width 31 height 31
click at [696, 631] on icon "button" at bounding box center [689, 683] width 18 height 18
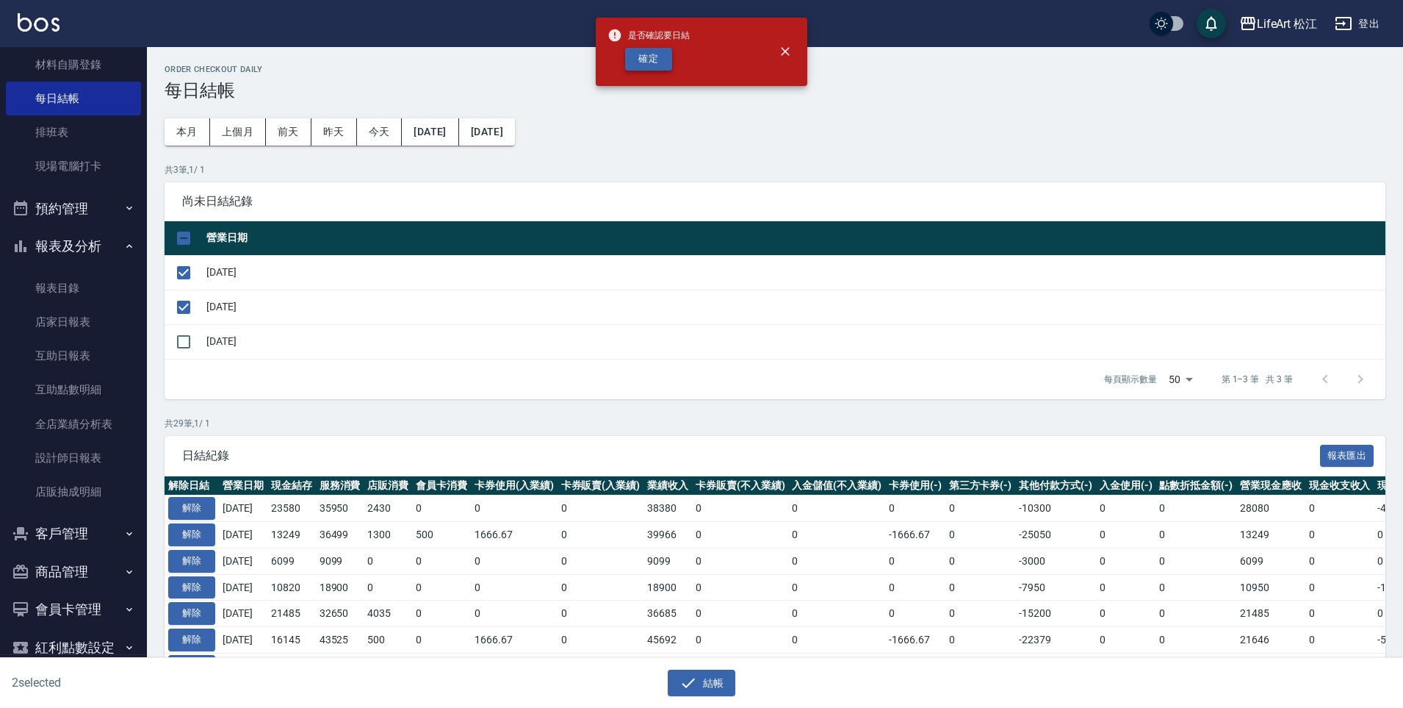
click at [653, 63] on button "確定" at bounding box center [648, 59] width 47 height 23
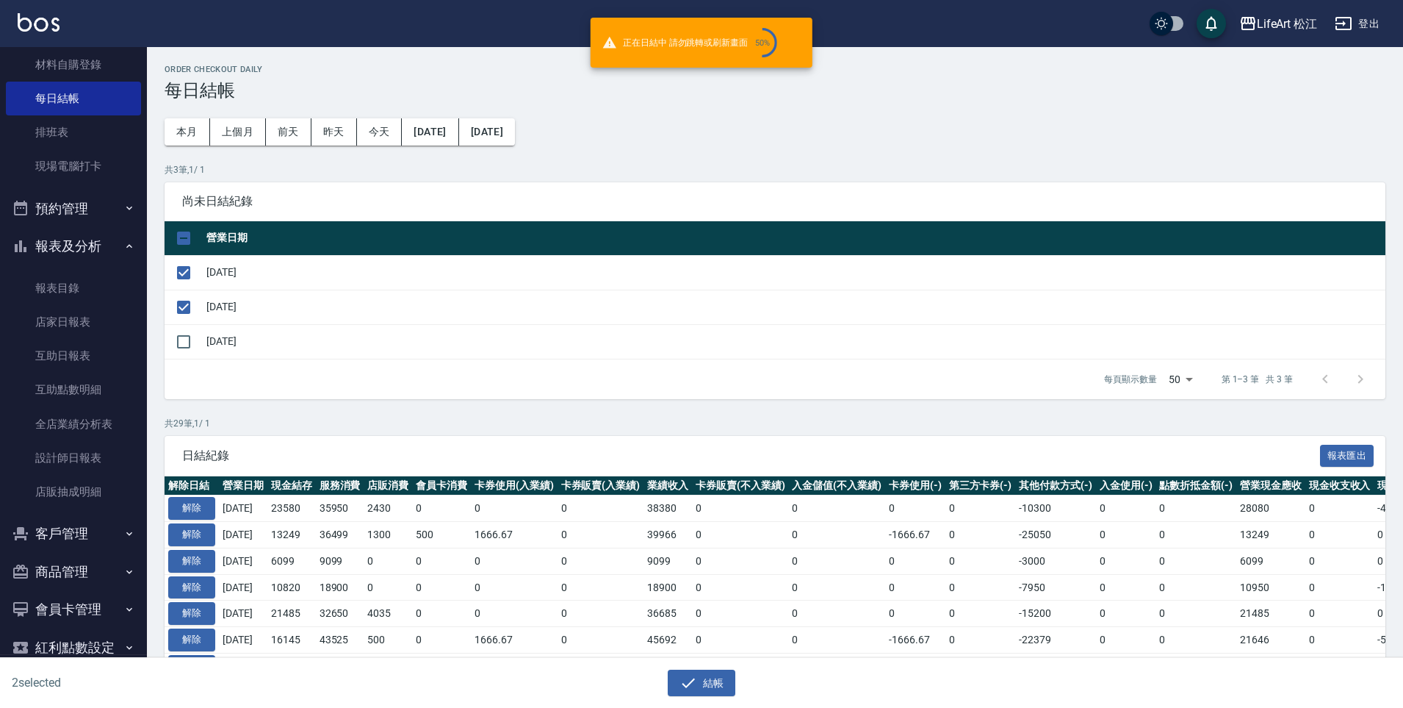
checkbox input "false"
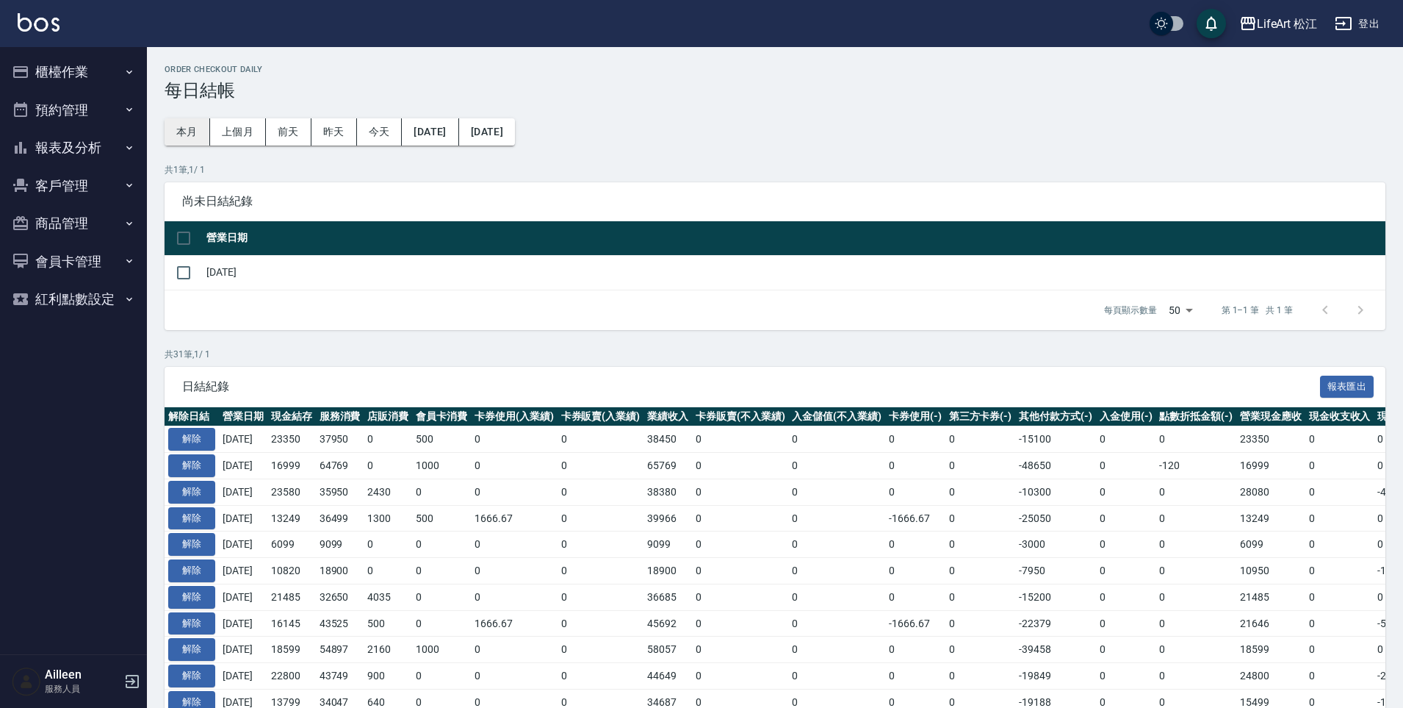
click at [195, 135] on button "本月" at bounding box center [188, 131] width 46 height 27
